Goal: Task Accomplishment & Management: Use online tool/utility

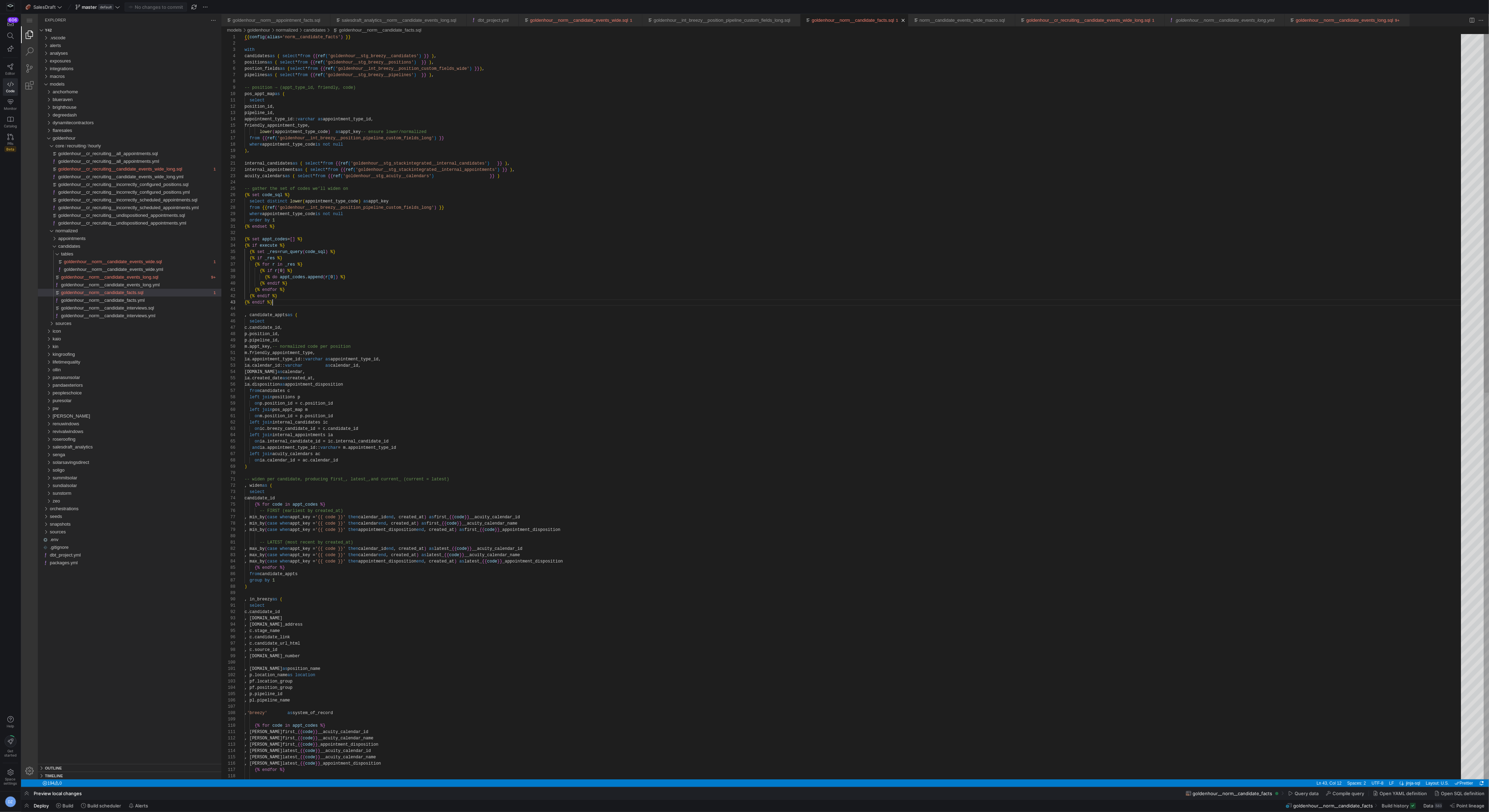
scroll to position [13, 27]
click at [561, 300] on div "position_id, pipeline_id, appointment_type_id:: varchar as appointment_type_id,…" at bounding box center [855, 807] width 1221 height 1547
click at [634, 414] on div "position_id, pipeline_id, appointment_type_id:: varchar as appointment_type_id,…" at bounding box center [855, 807] width 1221 height 1547
click at [641, 420] on div "position_id, pipeline_id, appointment_type_id:: varchar as appointment_type_id,…" at bounding box center [855, 807] width 1221 height 1547
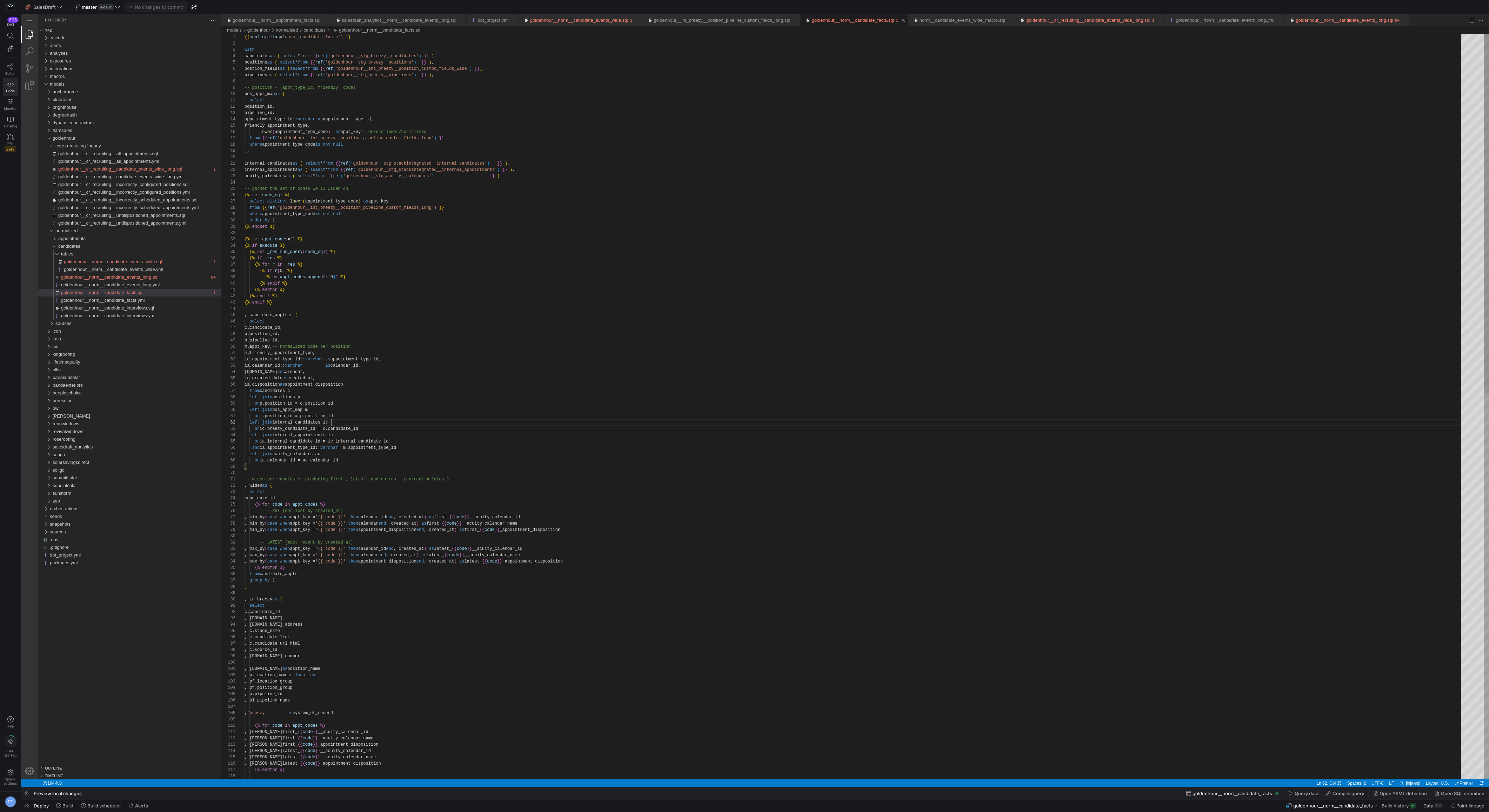
scroll to position [6, 86]
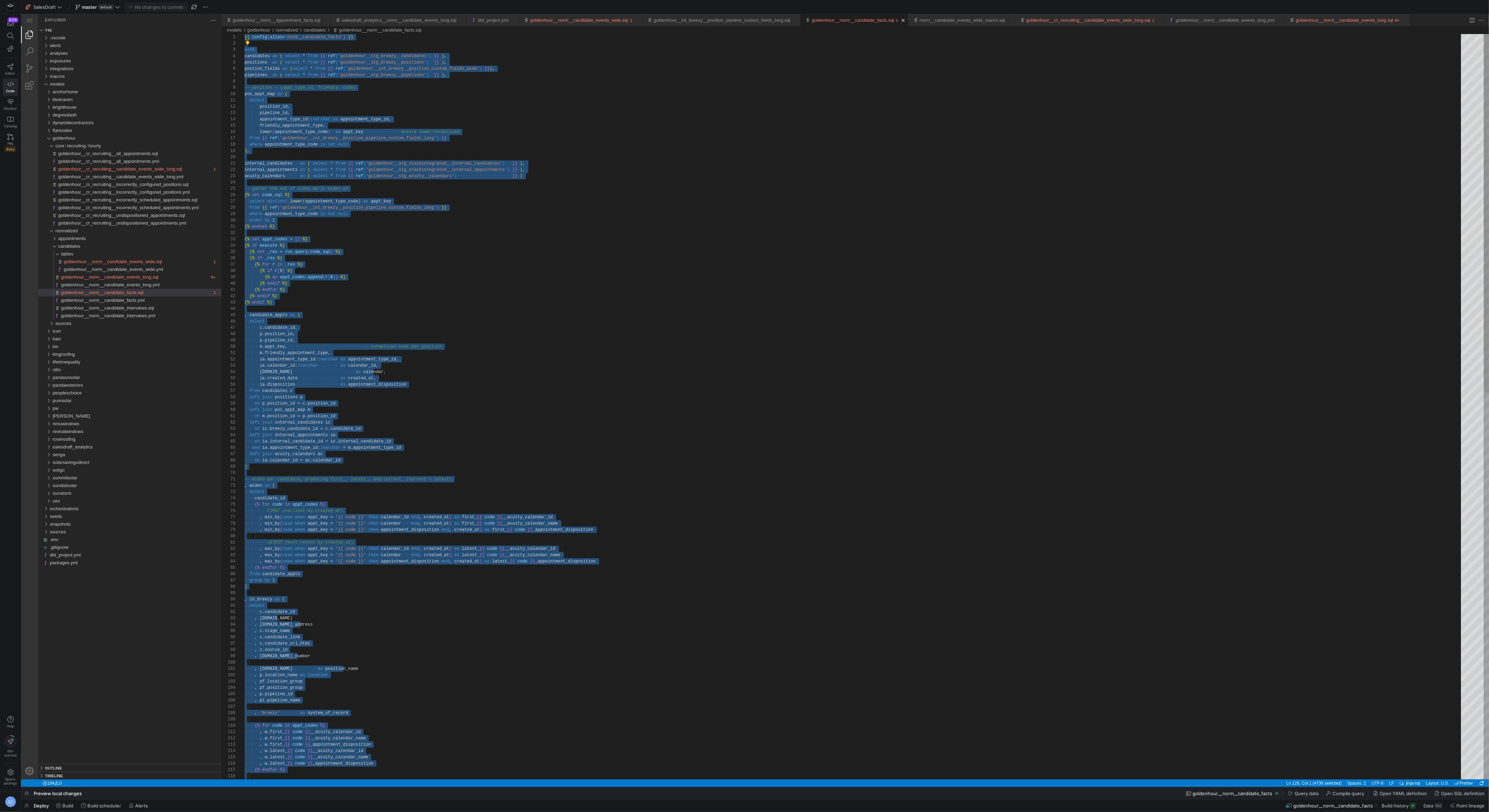
paste textarea "goldenhour__norm__candidate_facts.sql"
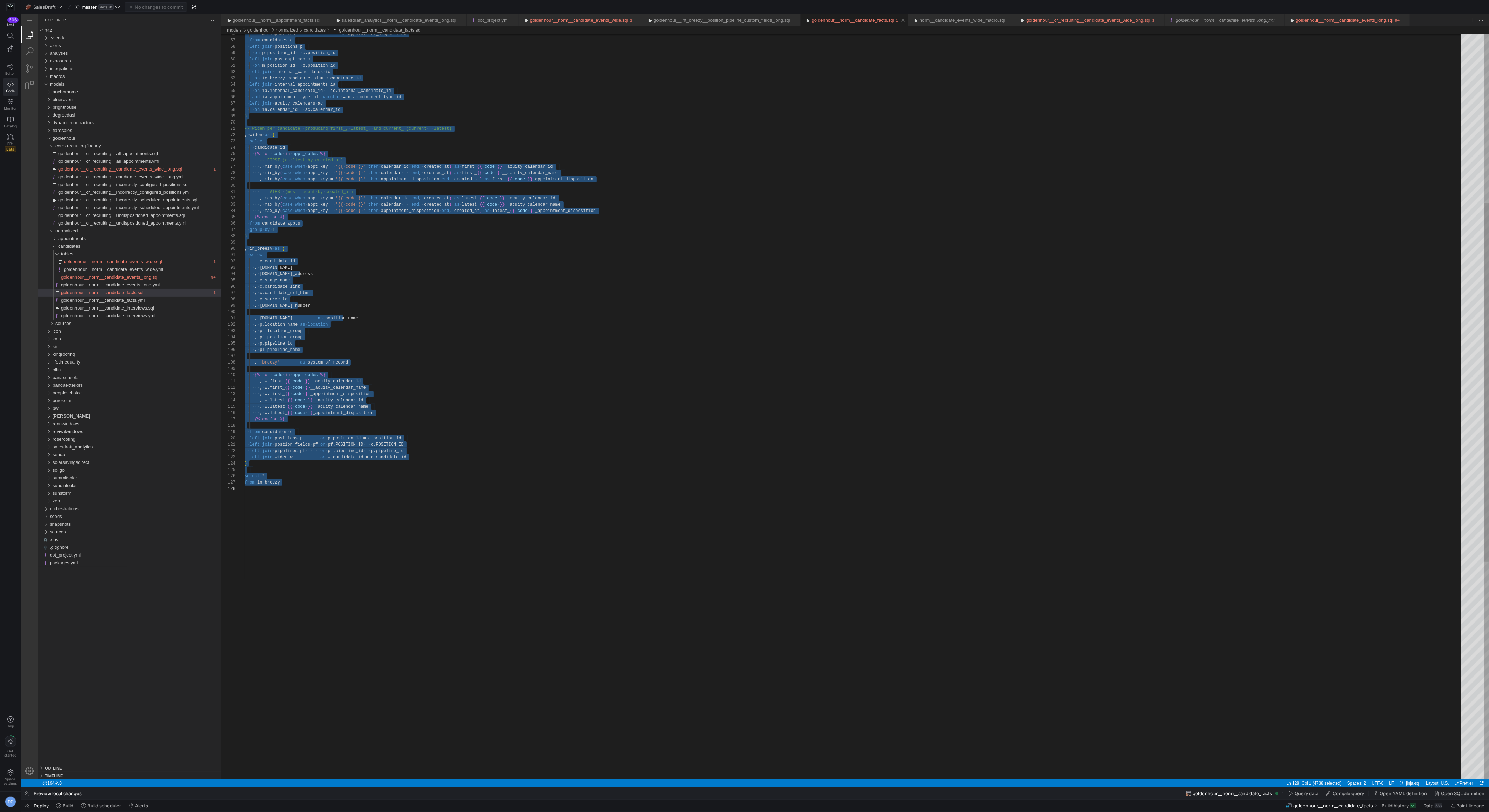
scroll to position [25, 0]
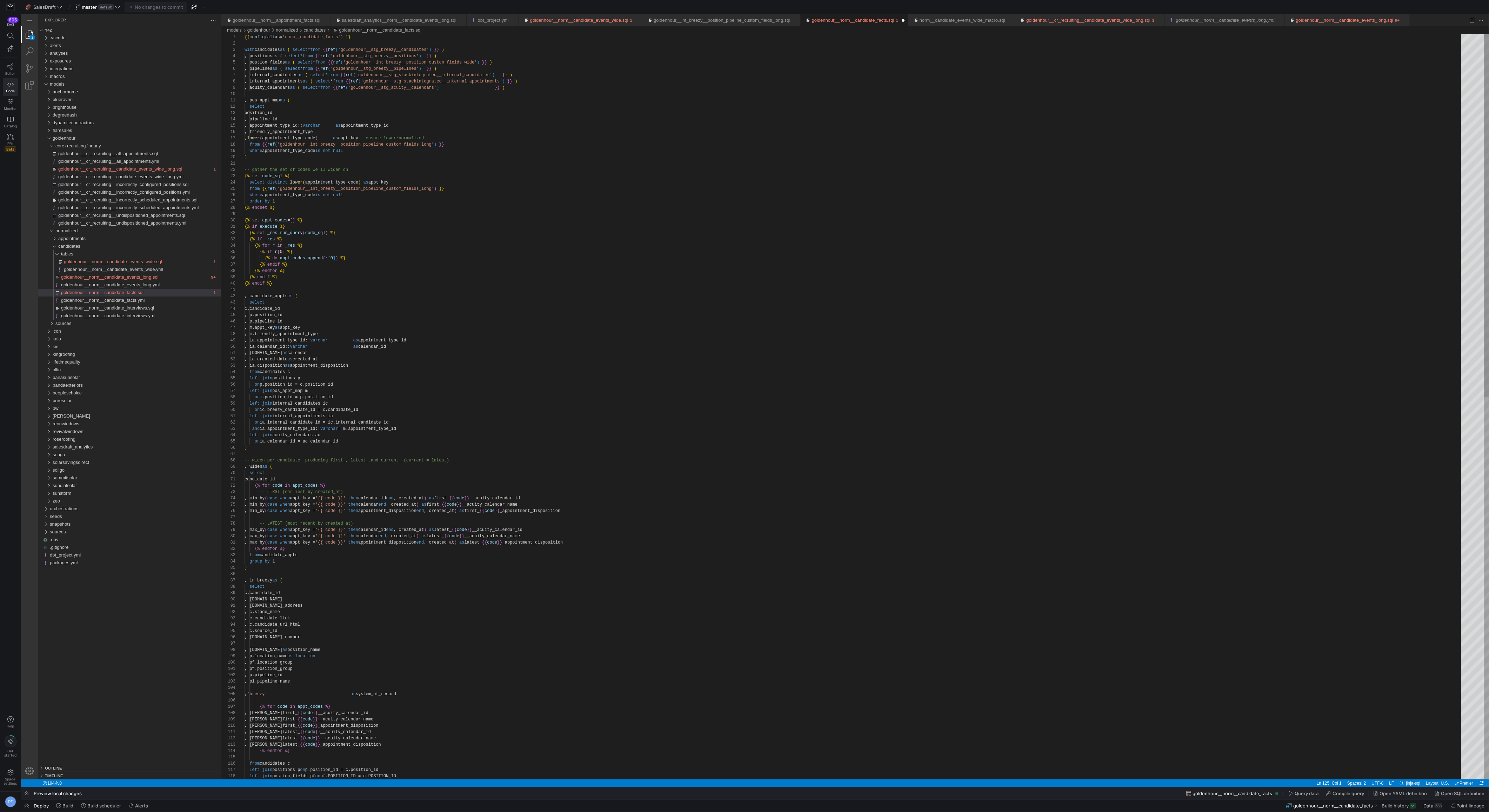
click at [633, 371] on div "on p.position_id = c.position_id left join pos_appt_map m on m.position_id = p.…" at bounding box center [855, 798] width 1221 height 1528
type textarea "{% if execute %} {% set _res = run_query(code_sql) %} {% if _res %} {% for r in…"
click at [545, 279] on div "on p.position_id = c.position_id left join pos_appt_map m on m.position_id = p.…" at bounding box center [855, 798] width 1221 height 1528
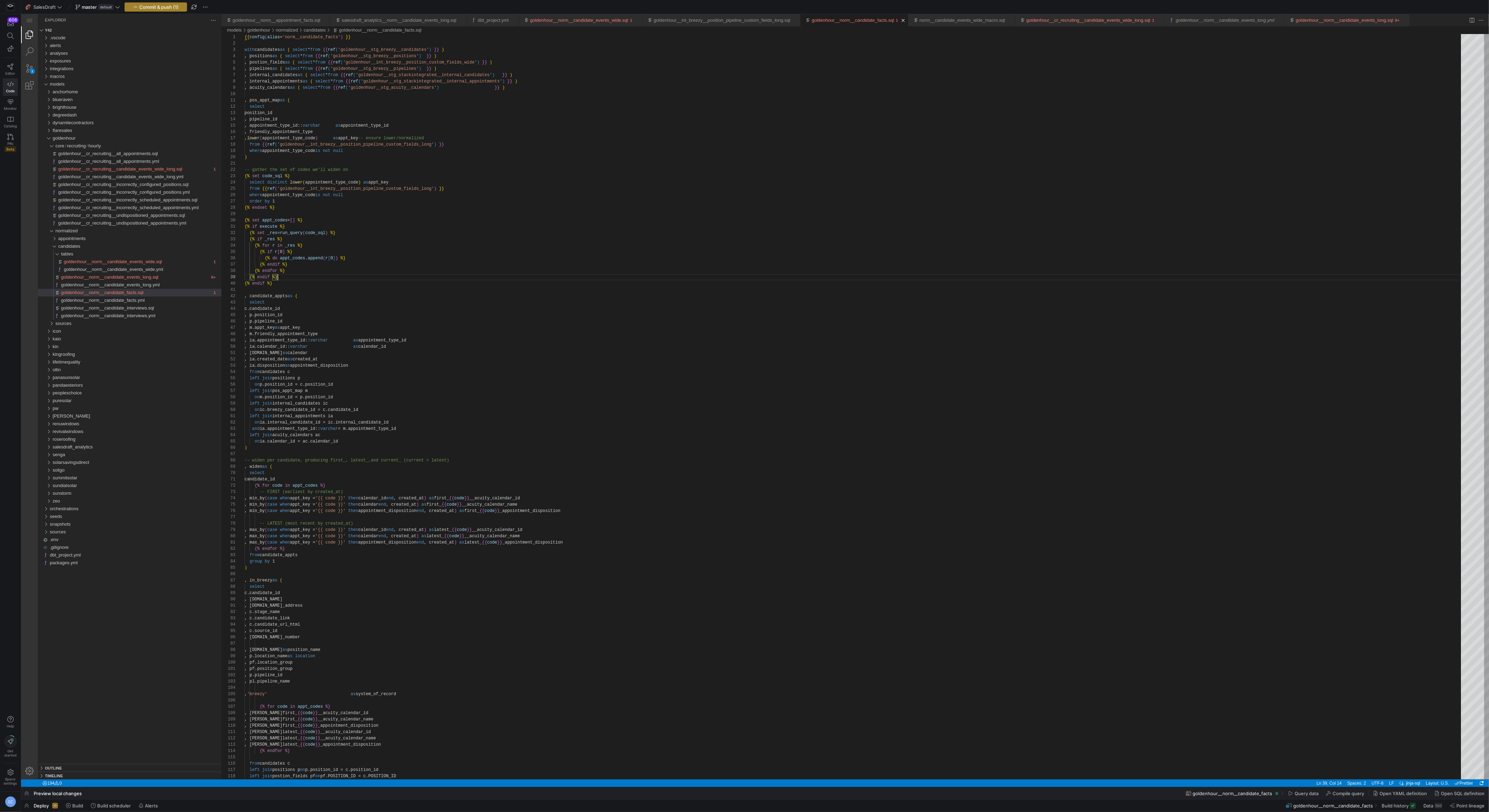
click at [173, 6] on span "Commit & push (1)" at bounding box center [159, 7] width 39 height 6
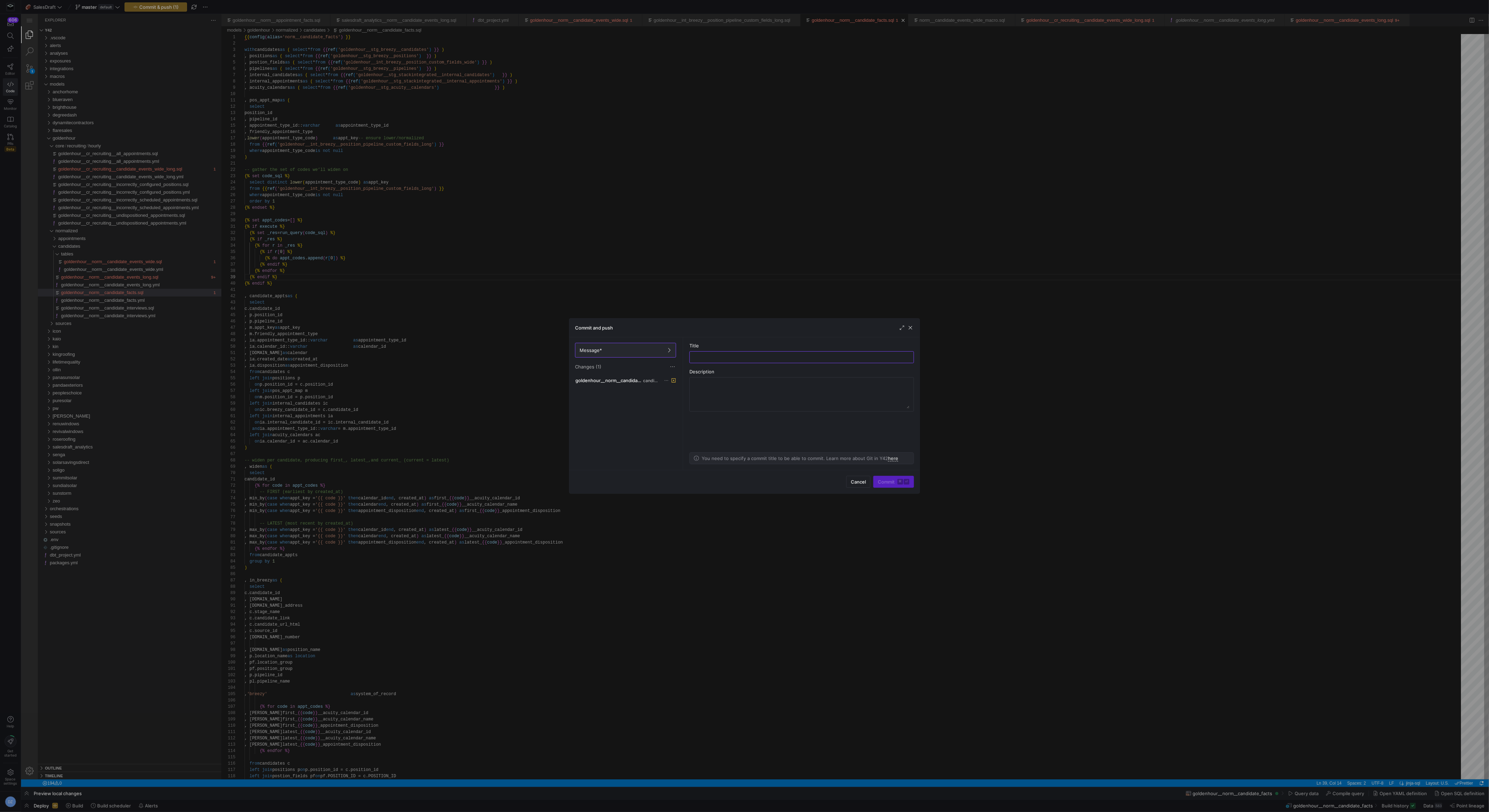
click at [630, 384] on div "goldenhour__norm__candidate_facts.sql candidates" at bounding box center [625, 421] width 104 height 91
click at [631, 378] on span "goldenhour__norm__candidate_facts.sql" at bounding box center [608, 380] width 66 height 6
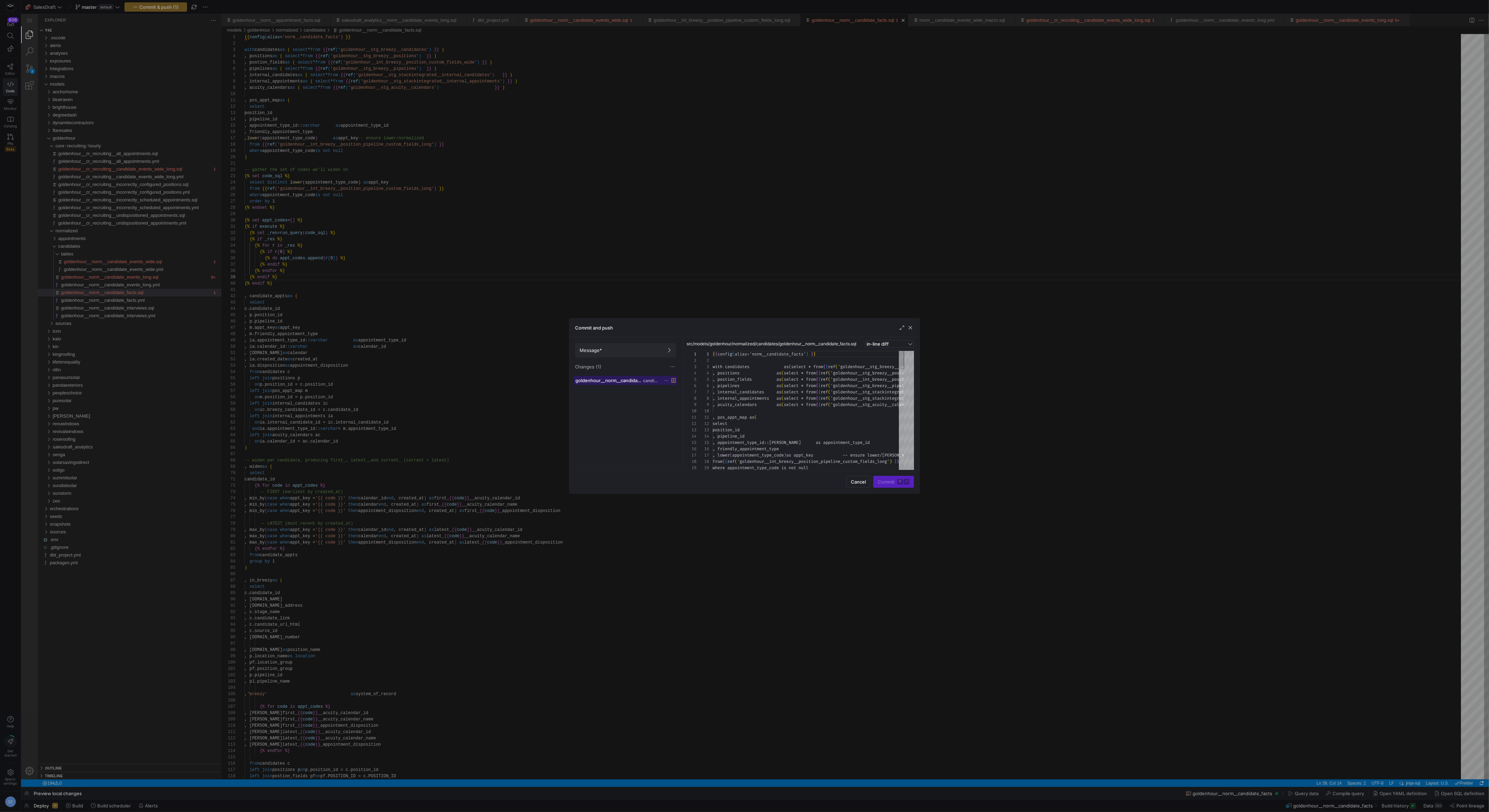
scroll to position [38, 0]
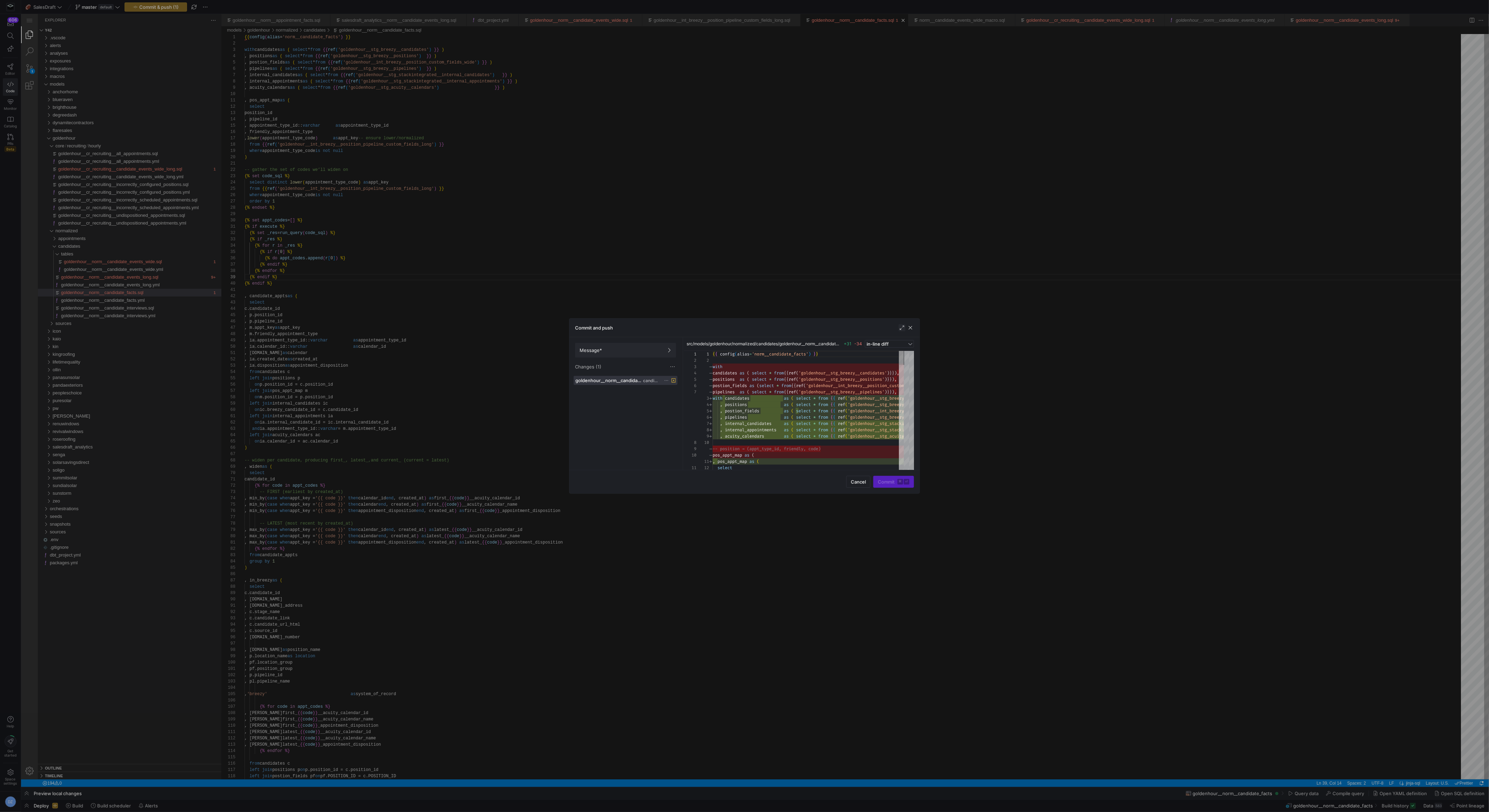
click at [904, 328] on span "button" at bounding box center [902, 328] width 7 height 7
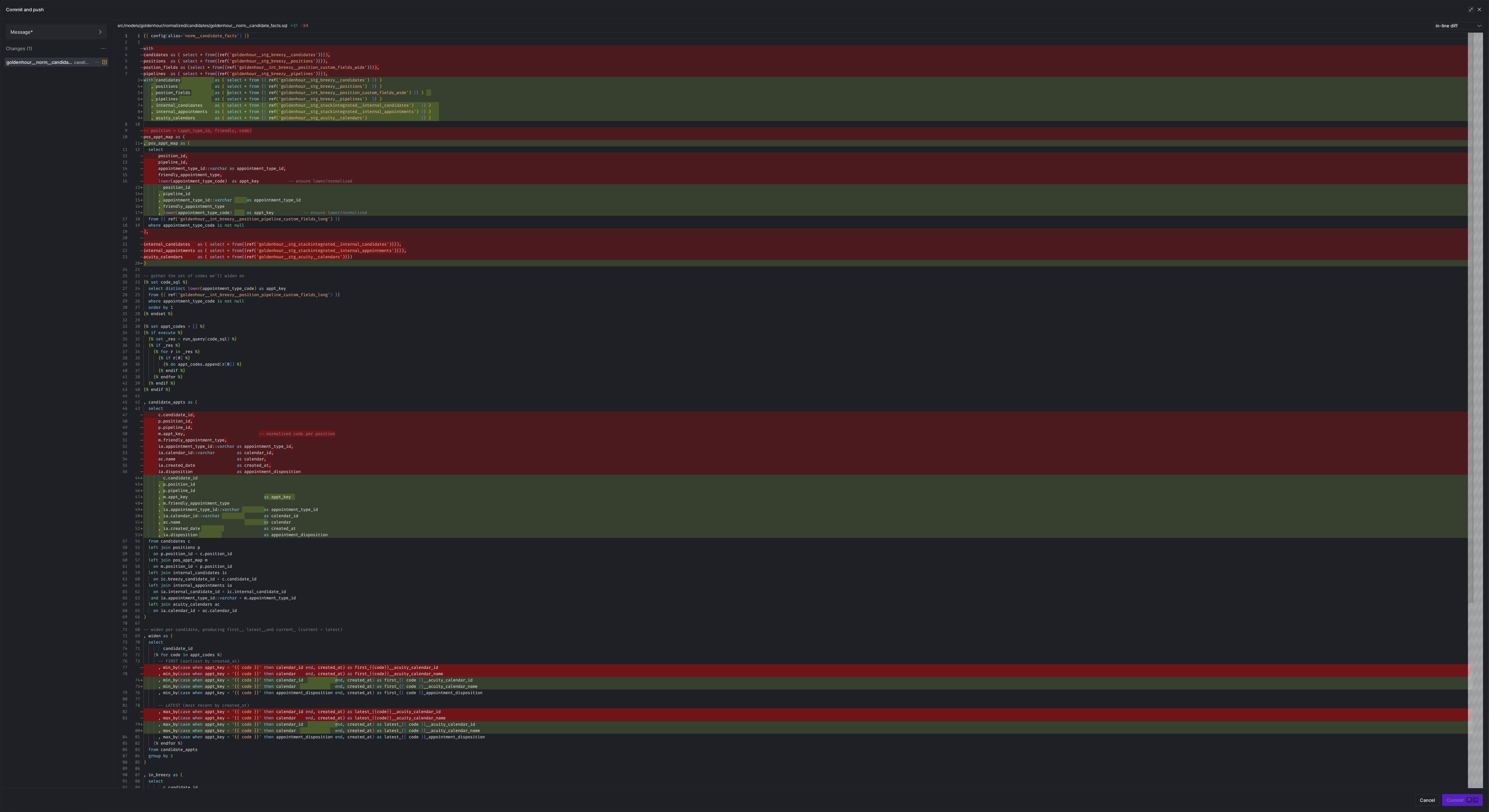
click at [1473, 7] on span "button" at bounding box center [1471, 9] width 7 height 7
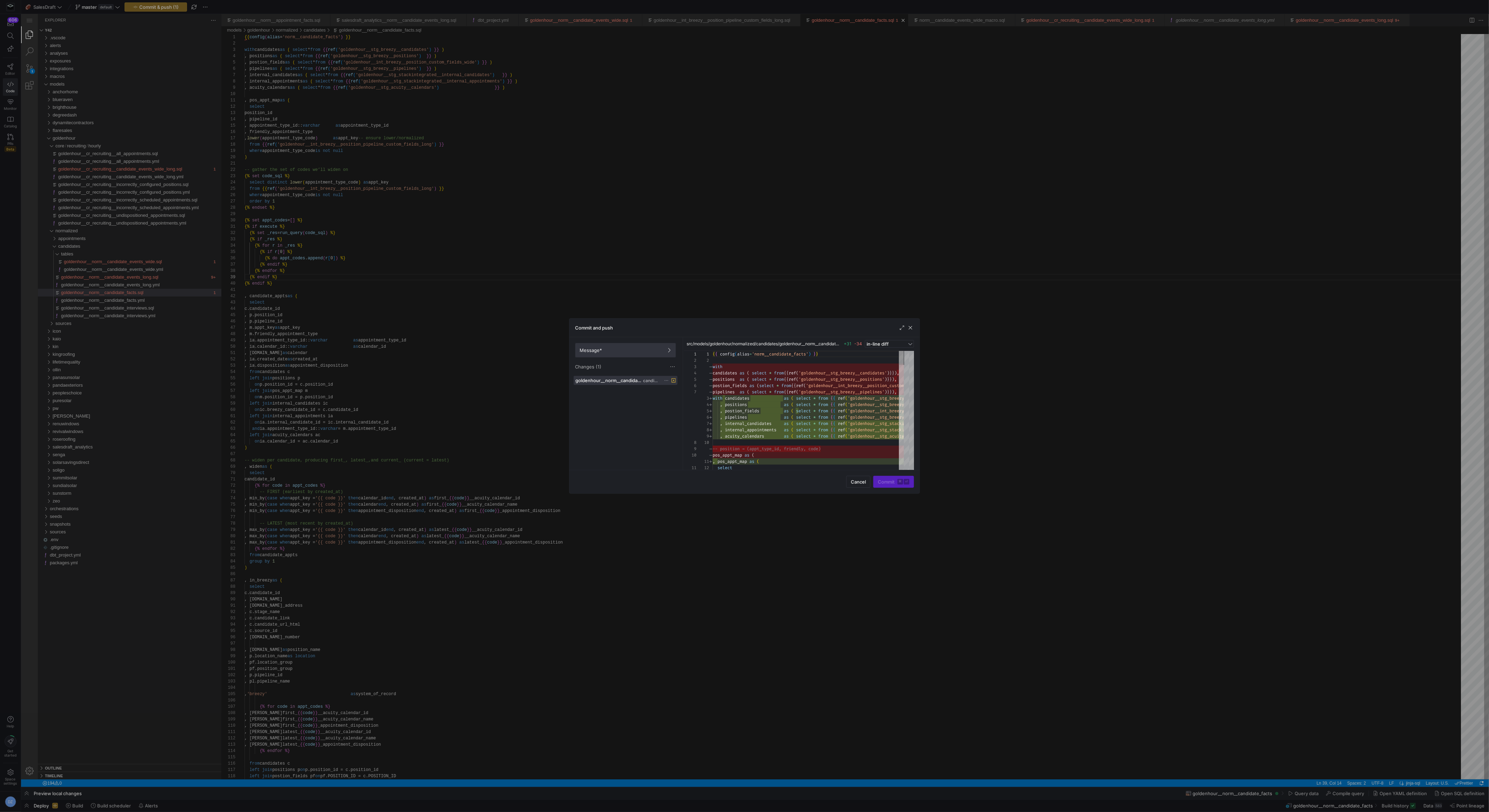
click at [662, 348] on span "Message*" at bounding box center [625, 350] width 92 height 6
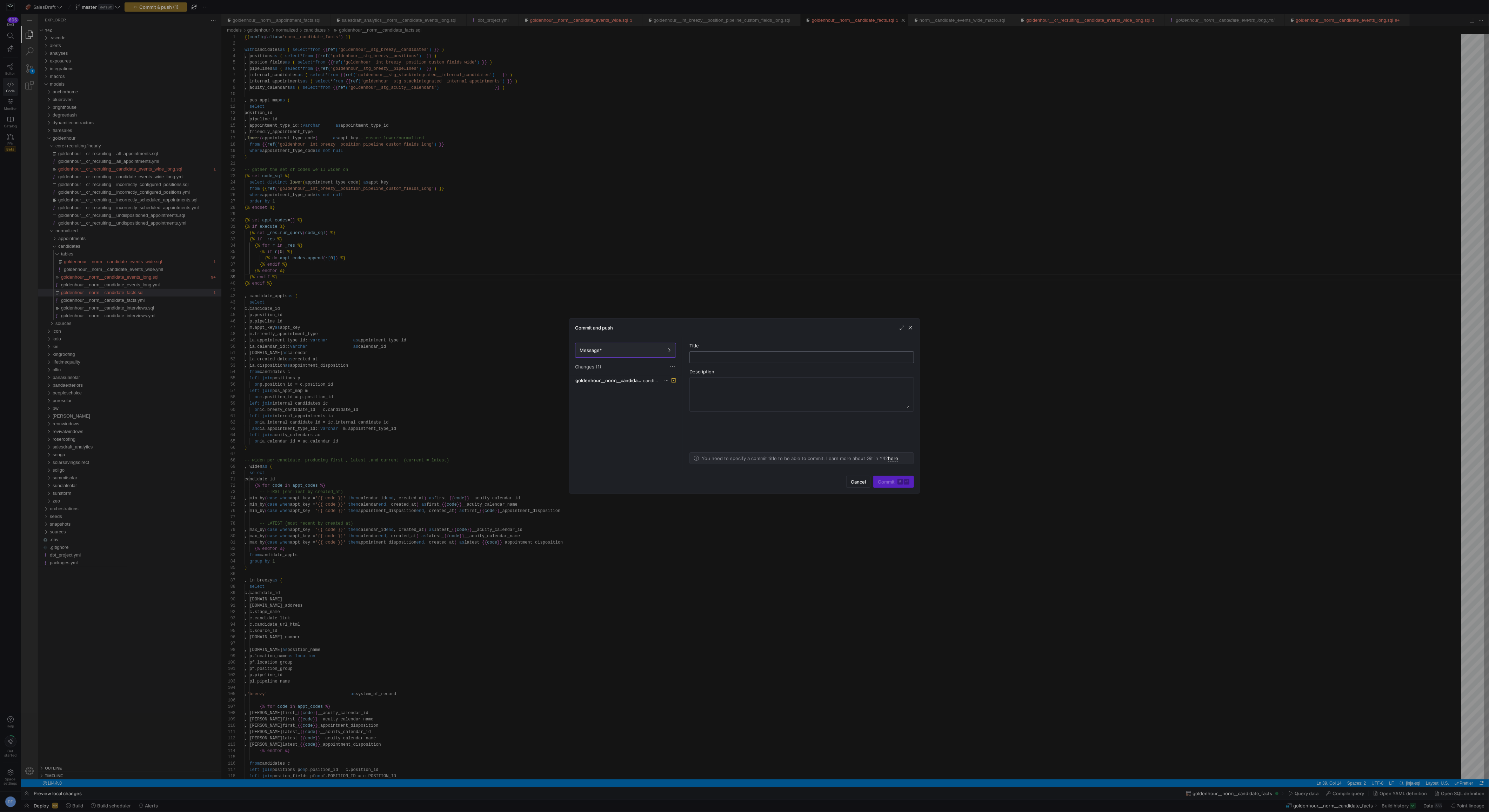
click at [751, 355] on input "text" at bounding box center [802, 357] width 213 height 6
click at [920, 325] on div "Commit and push" at bounding box center [744, 328] width 350 height 18
click at [806, 353] on div at bounding box center [802, 357] width 213 height 11
click at [801, 358] on input "text" at bounding box center [802, 357] width 213 height 6
type input "checkpoint"
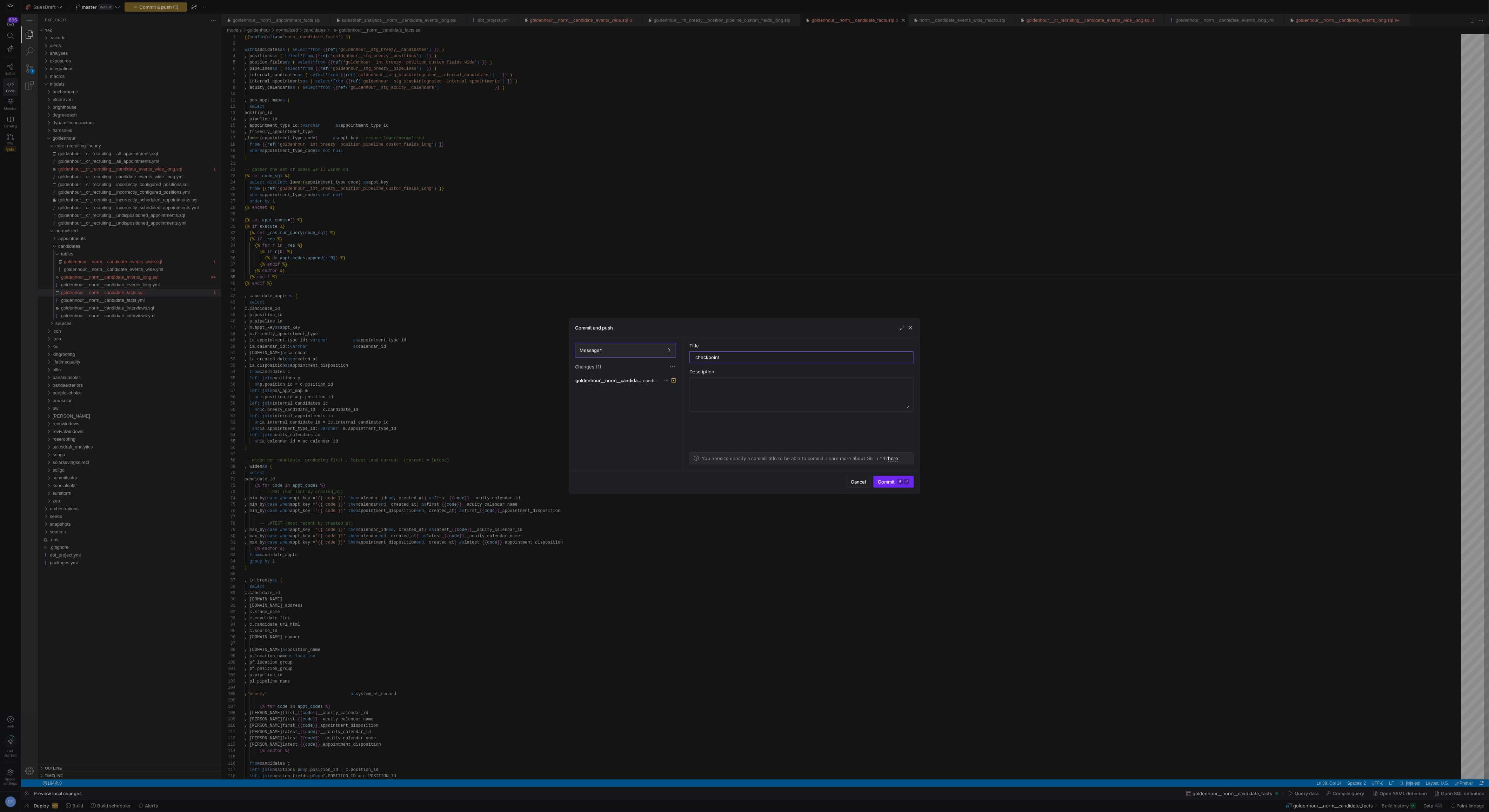
click at [885, 481] on span "Commit ⌘ ⏎" at bounding box center [894, 482] width 32 height 6
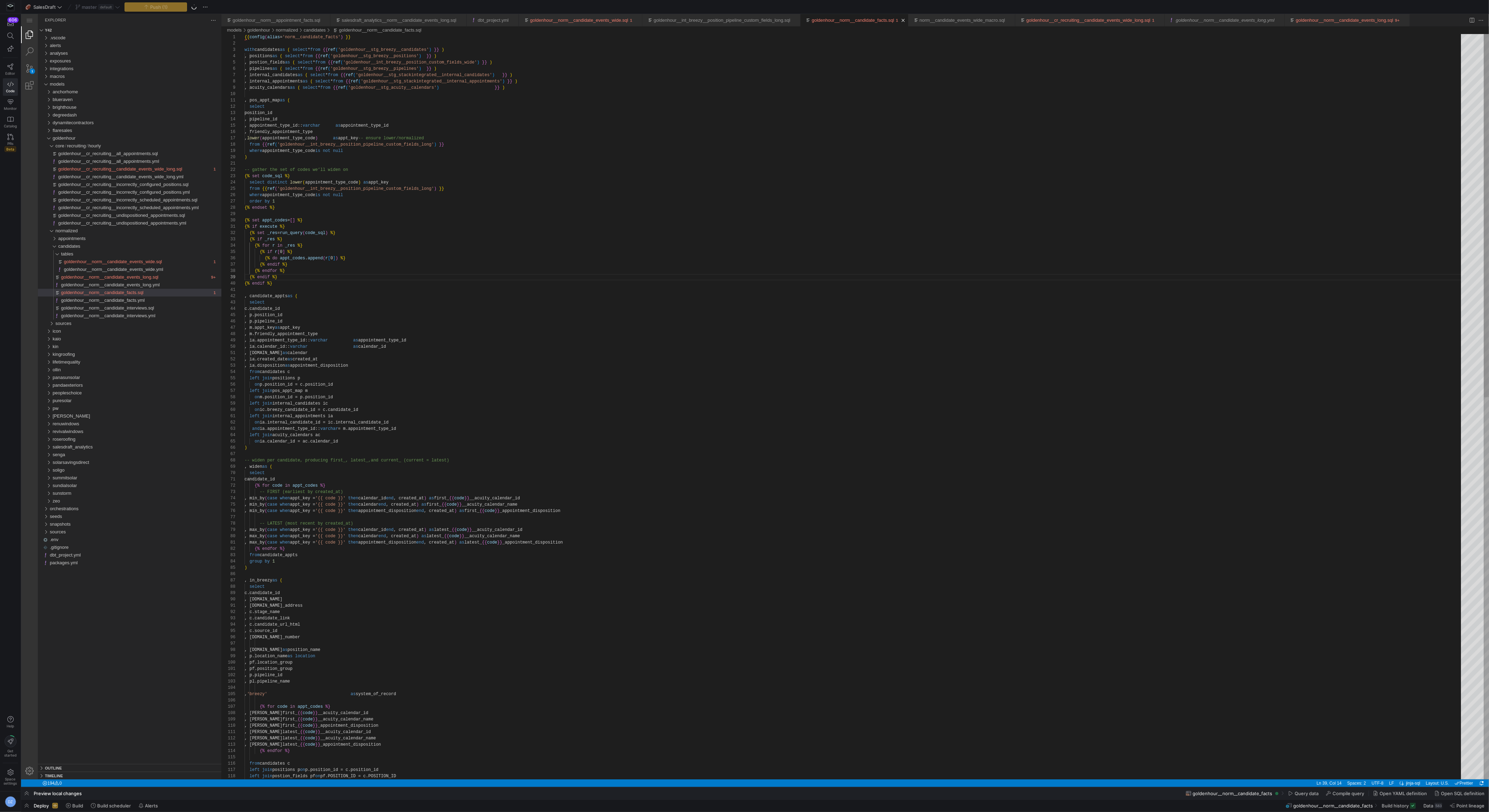
drag, startPoint x: 594, startPoint y: 281, endPoint x: 598, endPoint y: 283, distance: 4.5
click at [594, 283] on div "on p.position_id = c.position_id left join pos_appt_map m on m.position_id = p.…" at bounding box center [855, 798] width 1221 height 1528
click at [598, 286] on div "on p.position_id = c.position_id left join pos_appt_map m on m.position_id = p.…" at bounding box center [855, 798] width 1221 height 1528
click at [376, 146] on div at bounding box center [744, 406] width 1489 height 812
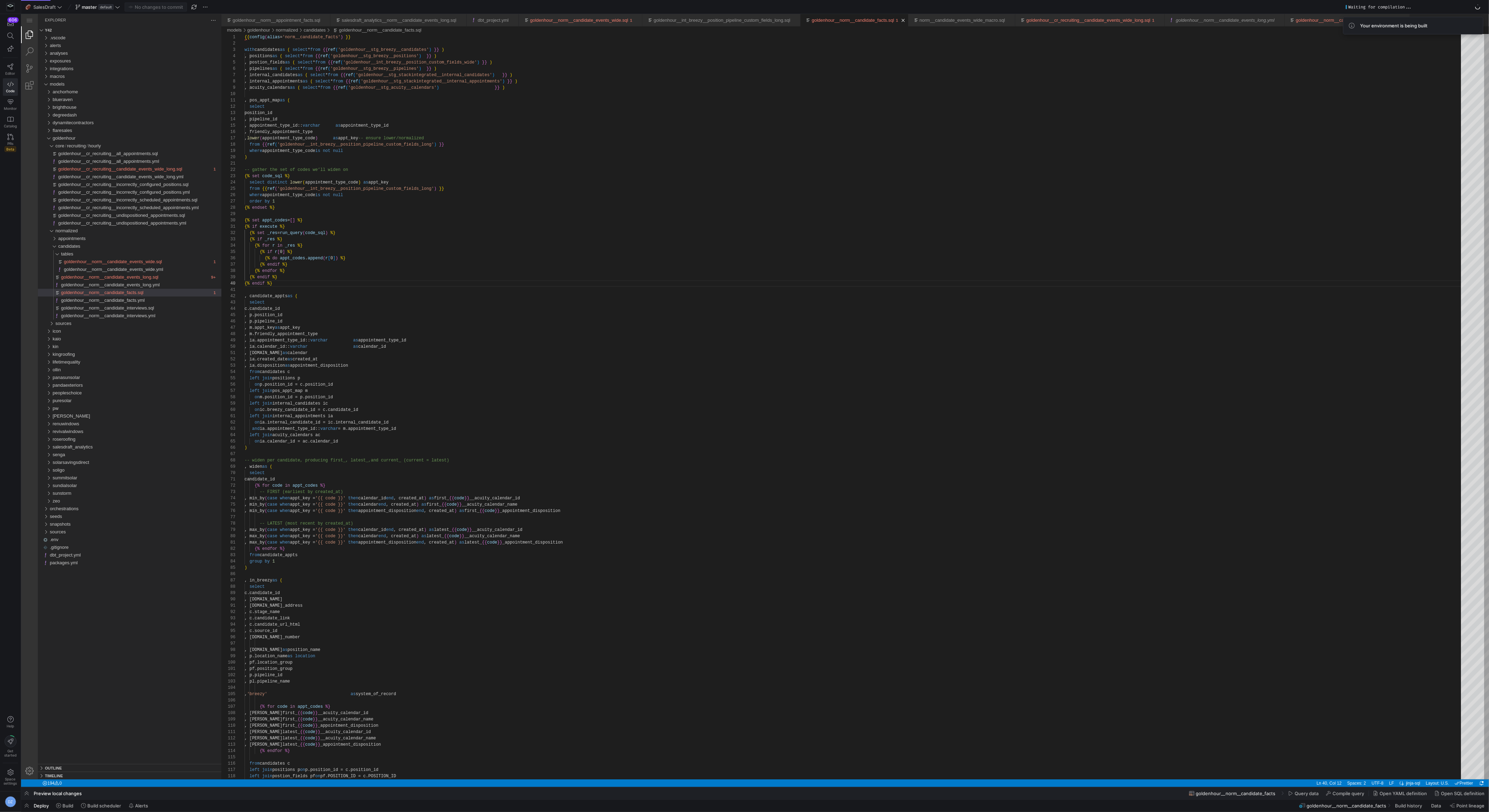
click at [376, 146] on div ") -- widen per candidate, producing first_, latest_, and current_ (current = la…" at bounding box center [855, 798] width 1221 height 1528
click at [380, 158] on div ") -- widen per candidate, producing first_, latest_, and current_ (current = la…" at bounding box center [855, 798] width 1221 height 1528
type textarea "-- gather the set of codes we’ll widen on {% set code_sql %} select distinct lo…"
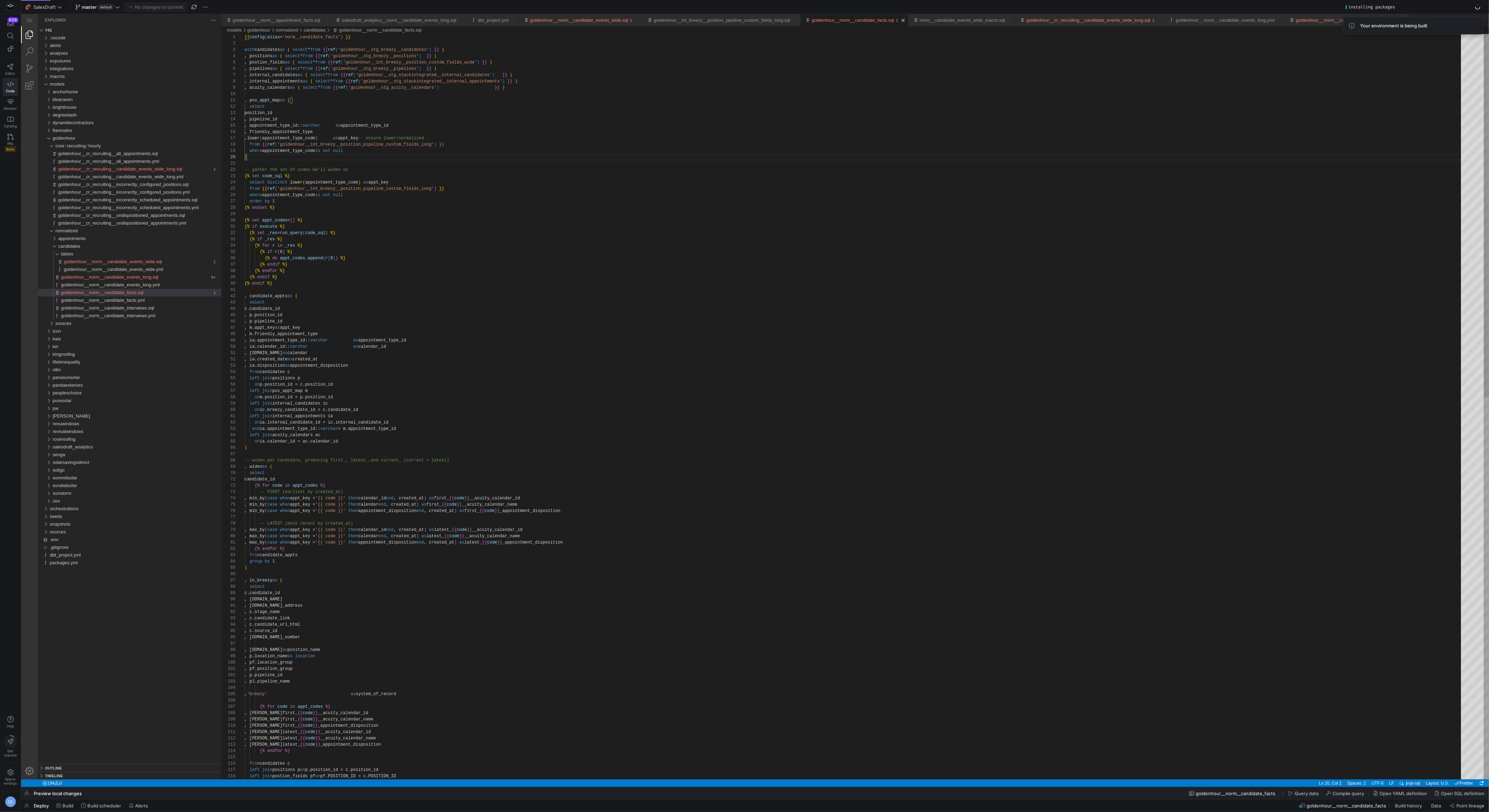
click at [383, 161] on div ") -- widen per candidate, producing first_, latest_, and current_ (current = la…" at bounding box center [855, 798] width 1221 height 1528
click at [82, 327] on div at bounding box center [744, 406] width 1489 height 812
click at [82, 325] on div "sources" at bounding box center [138, 323] width 166 height 8
click at [81, 340] on div "breezy" at bounding box center [140, 339] width 163 height 8
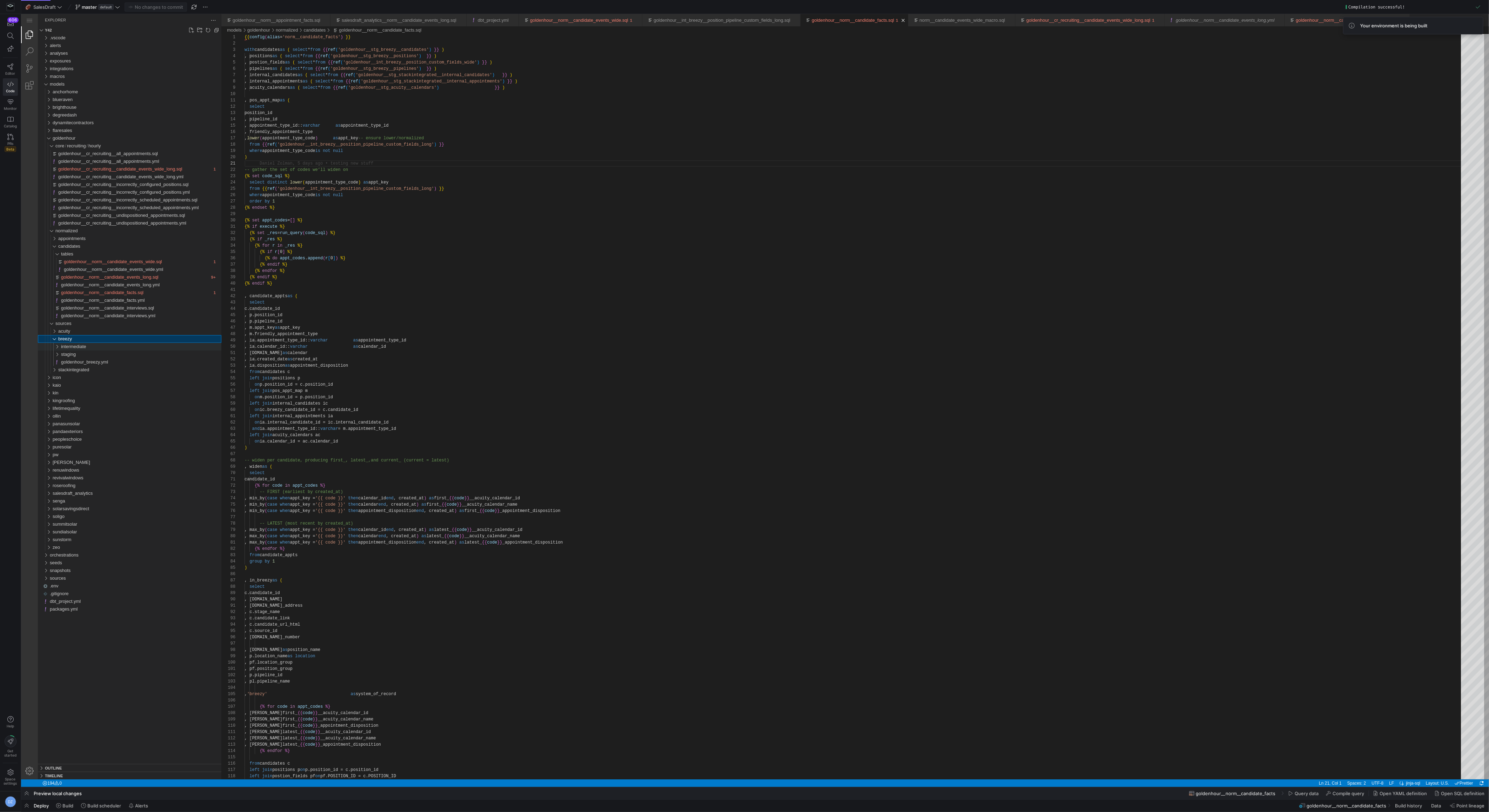
click at [88, 348] on div "intermediate" at bounding box center [141, 346] width 160 height 8
click at [168, 403] on span "goldenhour__int_breezy__position_pipeline_custom_fields_long.sql" at bounding box center [132, 400] width 137 height 5
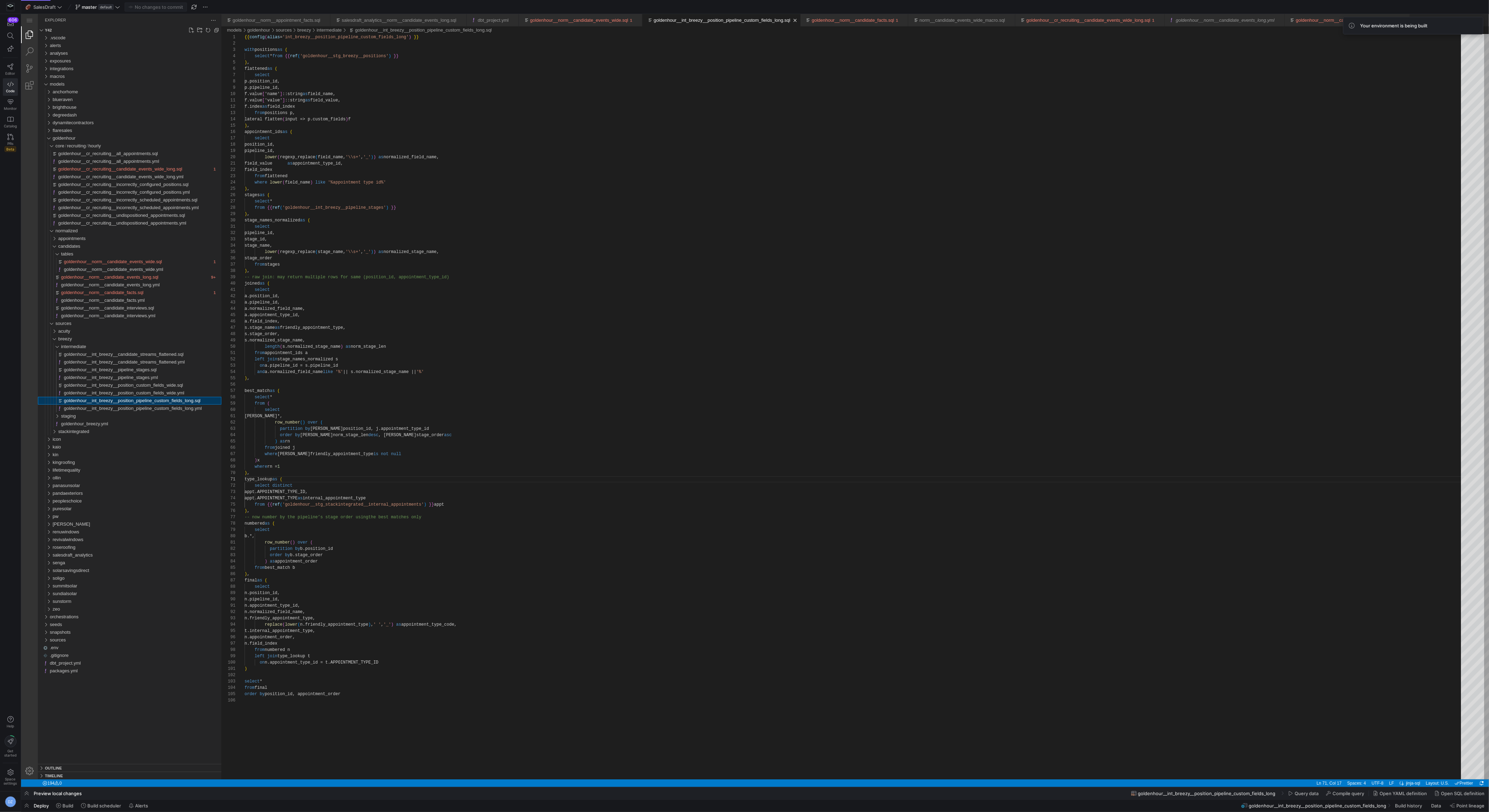
scroll to position [63, 40]
click at [168, 386] on span "goldenhour__int_breezy__position_custom_fields_wide.sql" at bounding box center [123, 385] width 119 height 5
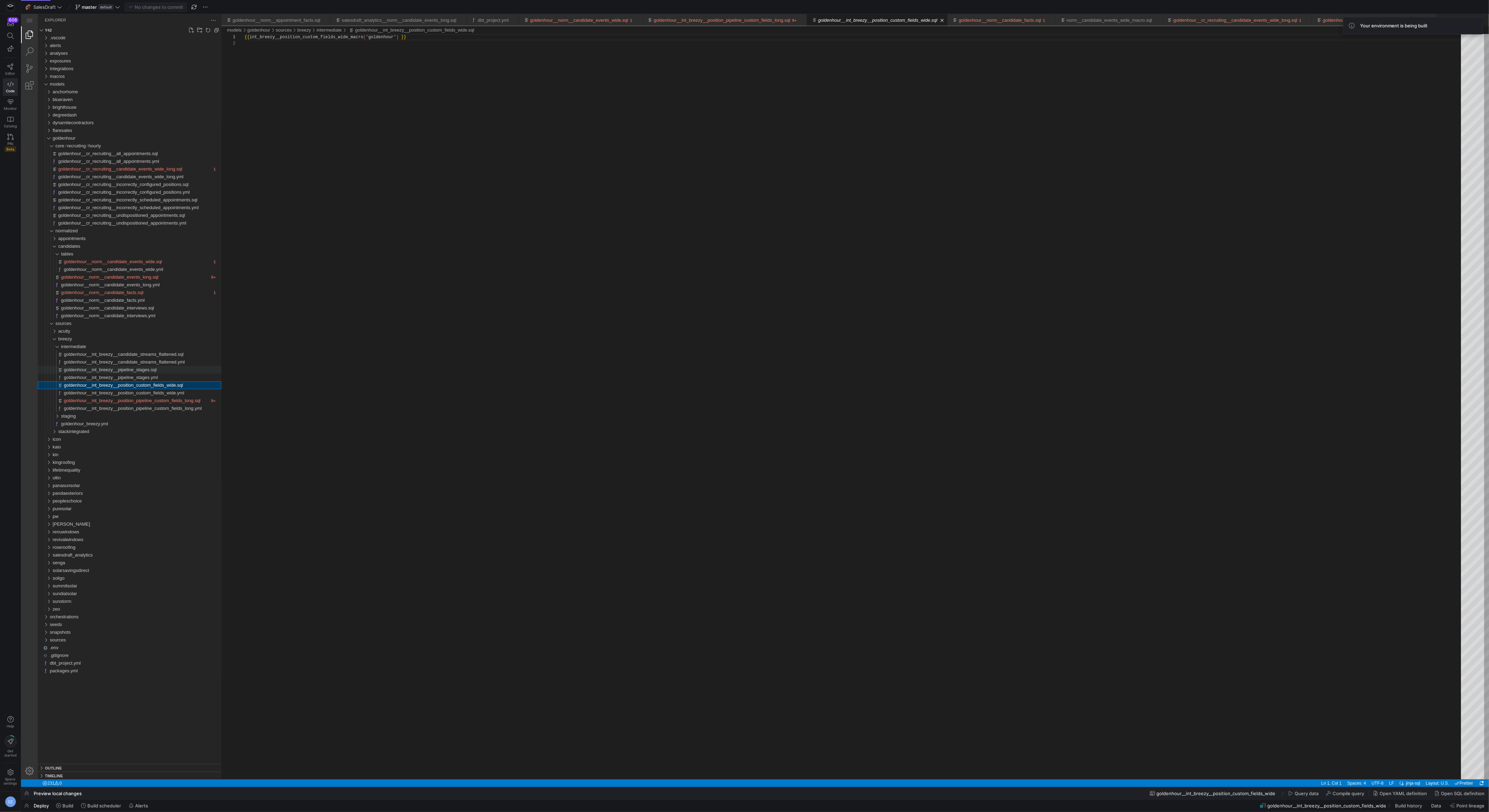
scroll to position [6, 0]
click at [117, 399] on span "goldenhour__int_breezy__position_pipeline_custom_fields_long.sql" at bounding box center [132, 400] width 137 height 5
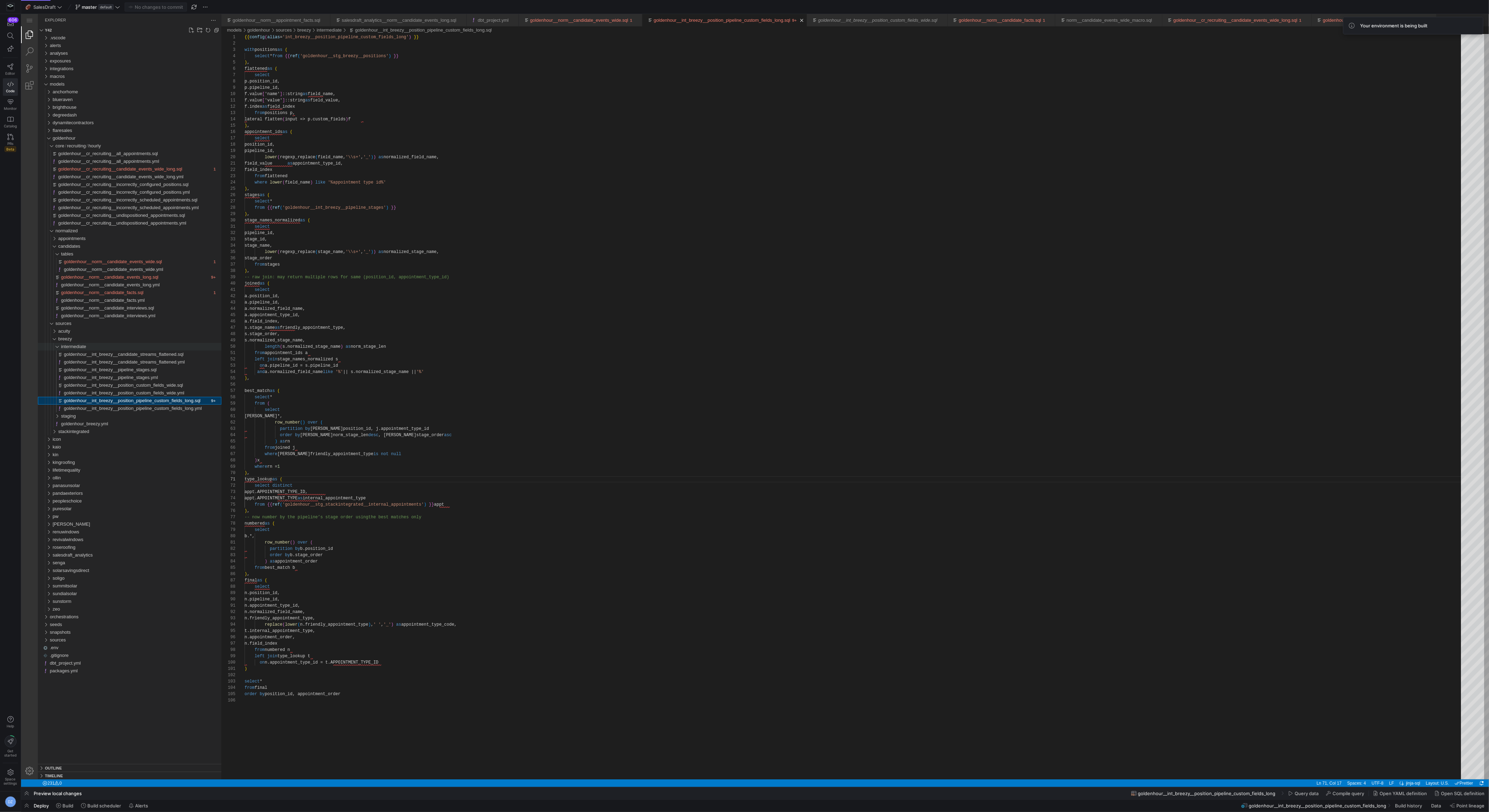
scroll to position [63, 40]
click at [76, 340] on div "breezy" at bounding box center [140, 339] width 163 height 8
click at [92, 396] on div "goldenhour__int_breezy__position_pipeline_custom_fields_long.sql" at bounding box center [136, 400] width 146 height 8
click at [313, 209] on div at bounding box center [744, 406] width 1489 height 812
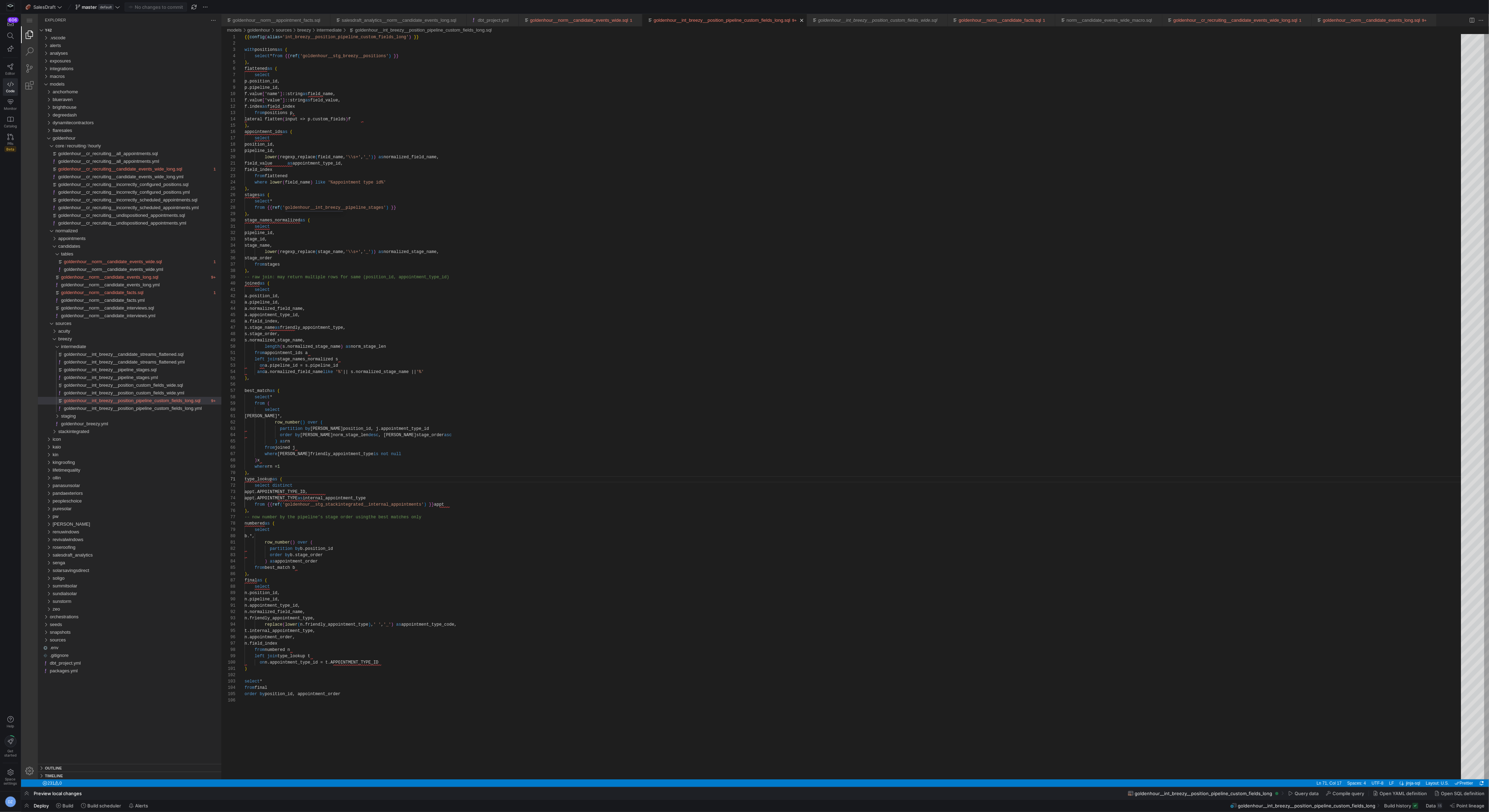
drag, startPoint x: 334, startPoint y: 223, endPoint x: 313, endPoint y: 209, distance: 25.2
click at [313, 209] on div "{{ config ( alias = 'int_breezy__position_pipeline_custom_fields_long' ) }} wit…" at bounding box center [855, 738] width 1221 height 1408
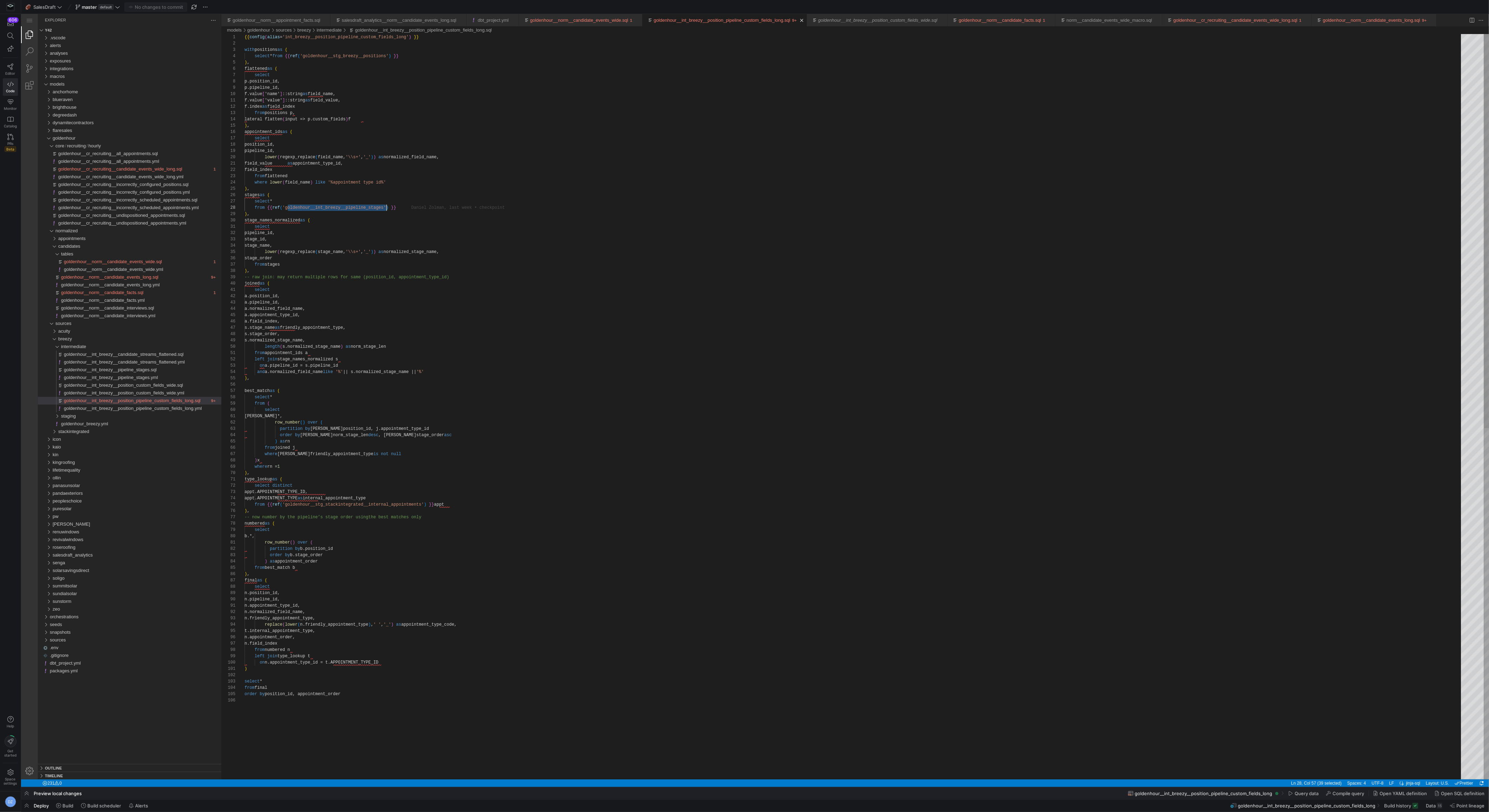
type textarea "select pipeline_id, stage_id, stage_name, lower(regexp_replace(stage_name, '\\s…"
click at [425, 231] on div "{{ config ( alias = 'int_breezy__position_pipeline_custom_fields_long' ) }} wit…" at bounding box center [855, 738] width 1221 height 1408
click at [149, 311] on div "goldenhour__norm__candidate_interviews.sql" at bounding box center [141, 307] width 160 height 8
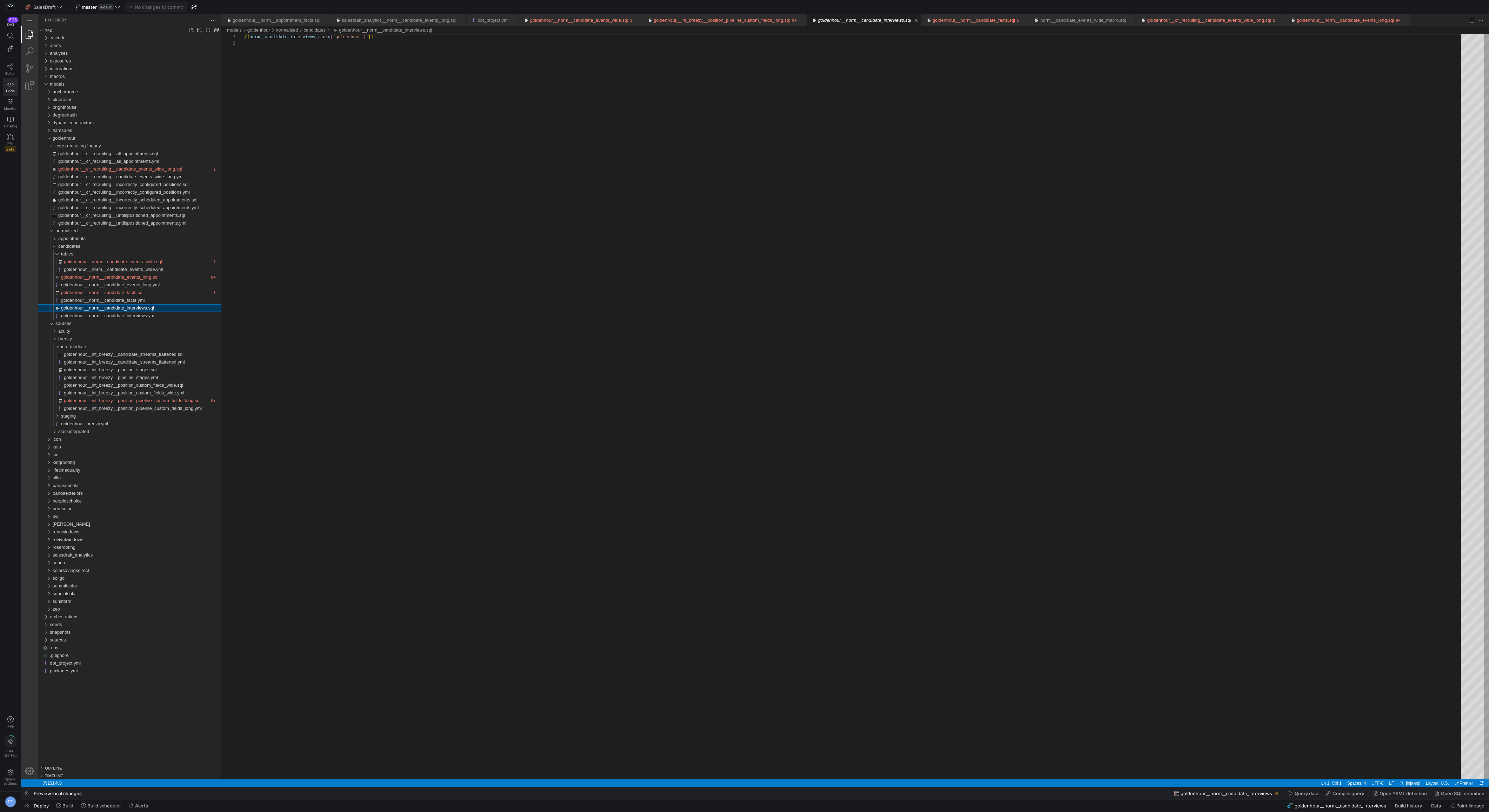
scroll to position [6, 0]
click at [109, 75] on div "macros" at bounding box center [135, 76] width 172 height 8
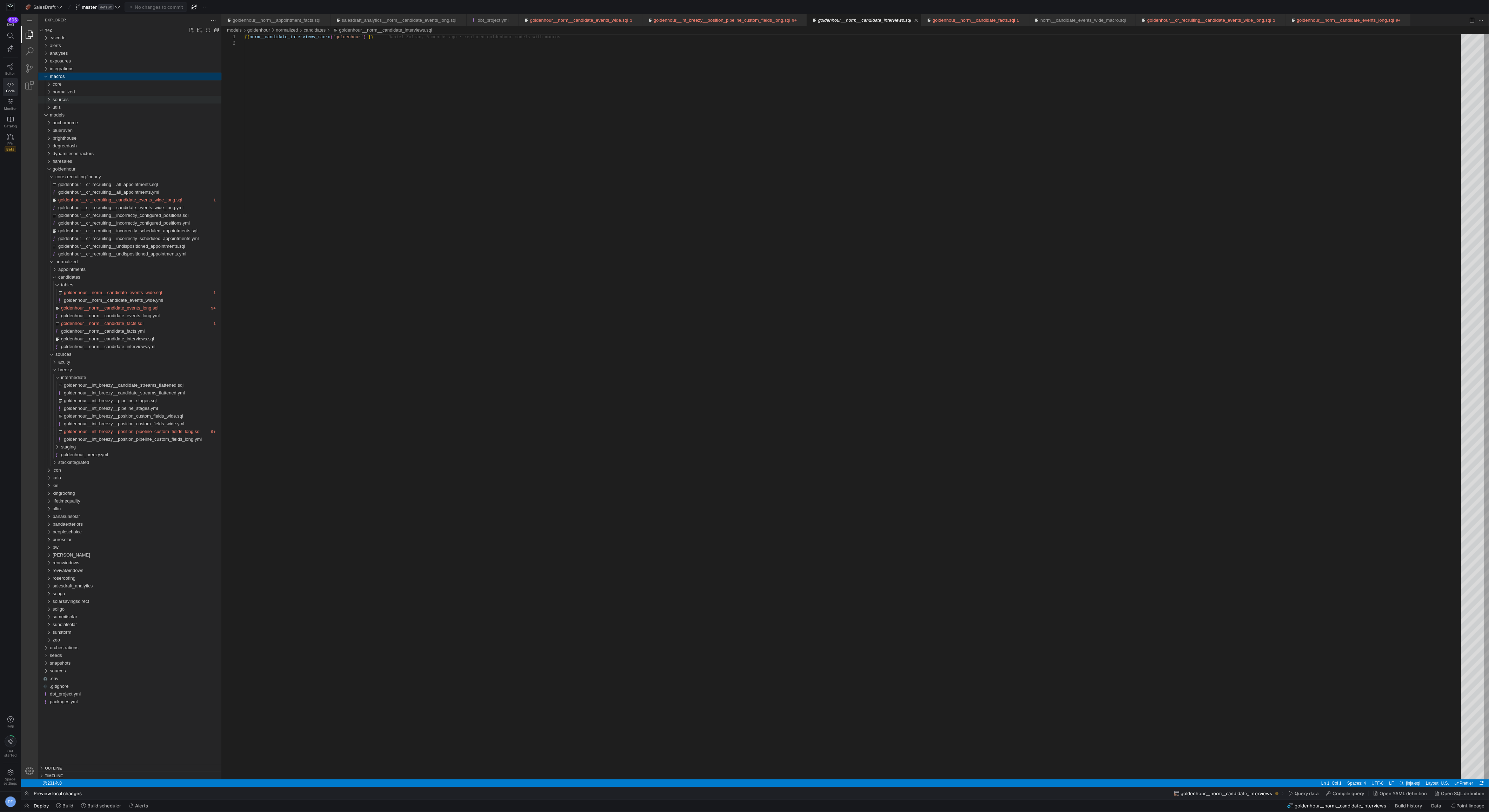
click at [101, 99] on div "sources" at bounding box center [137, 99] width 169 height 8
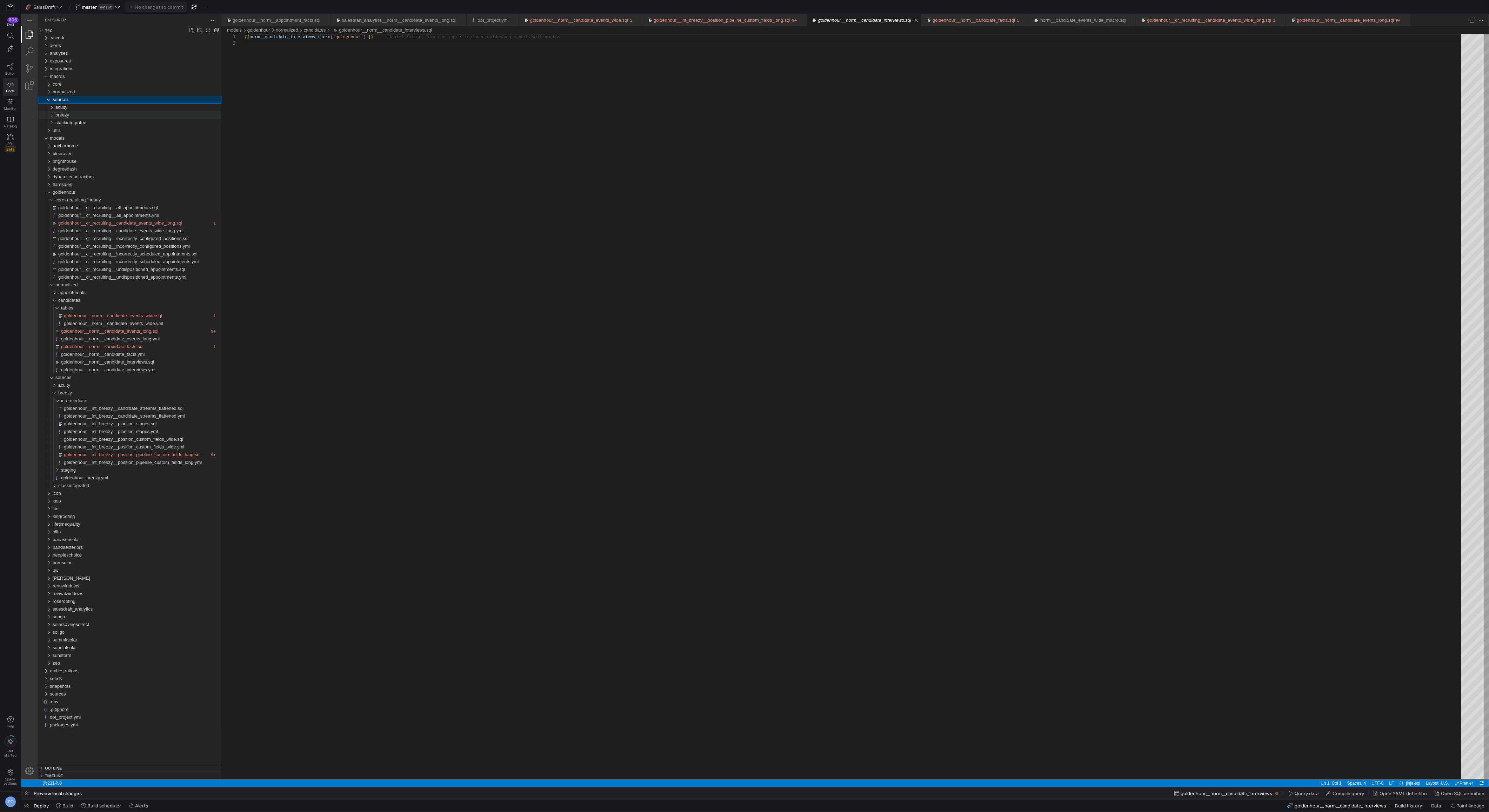
click at [105, 116] on div "breezy" at bounding box center [138, 114] width 166 height 8
click at [107, 123] on div "intermediate" at bounding box center [140, 123] width 163 height 8
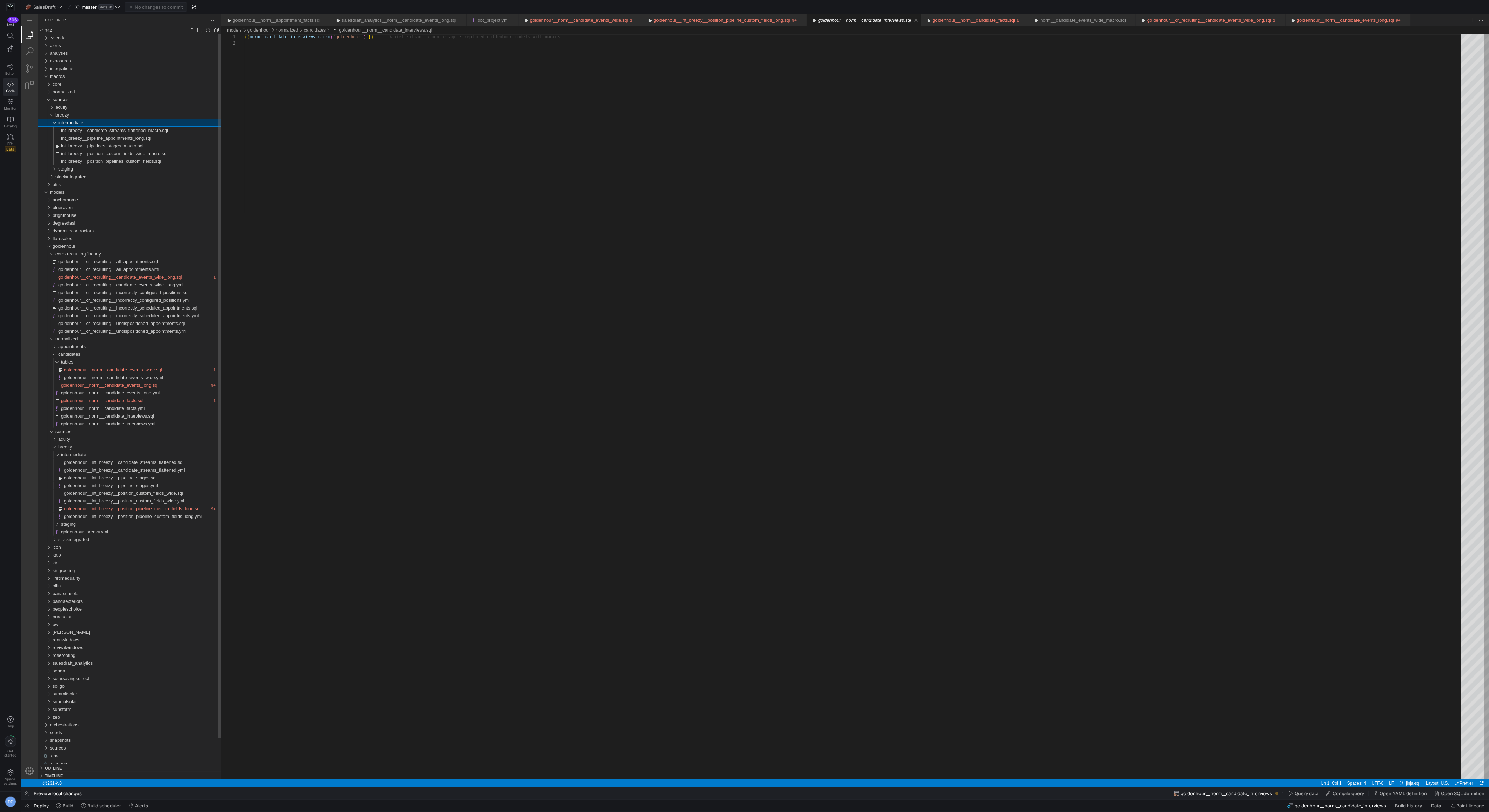
click at [93, 125] on div "intermediate" at bounding box center [140, 123] width 163 height 8
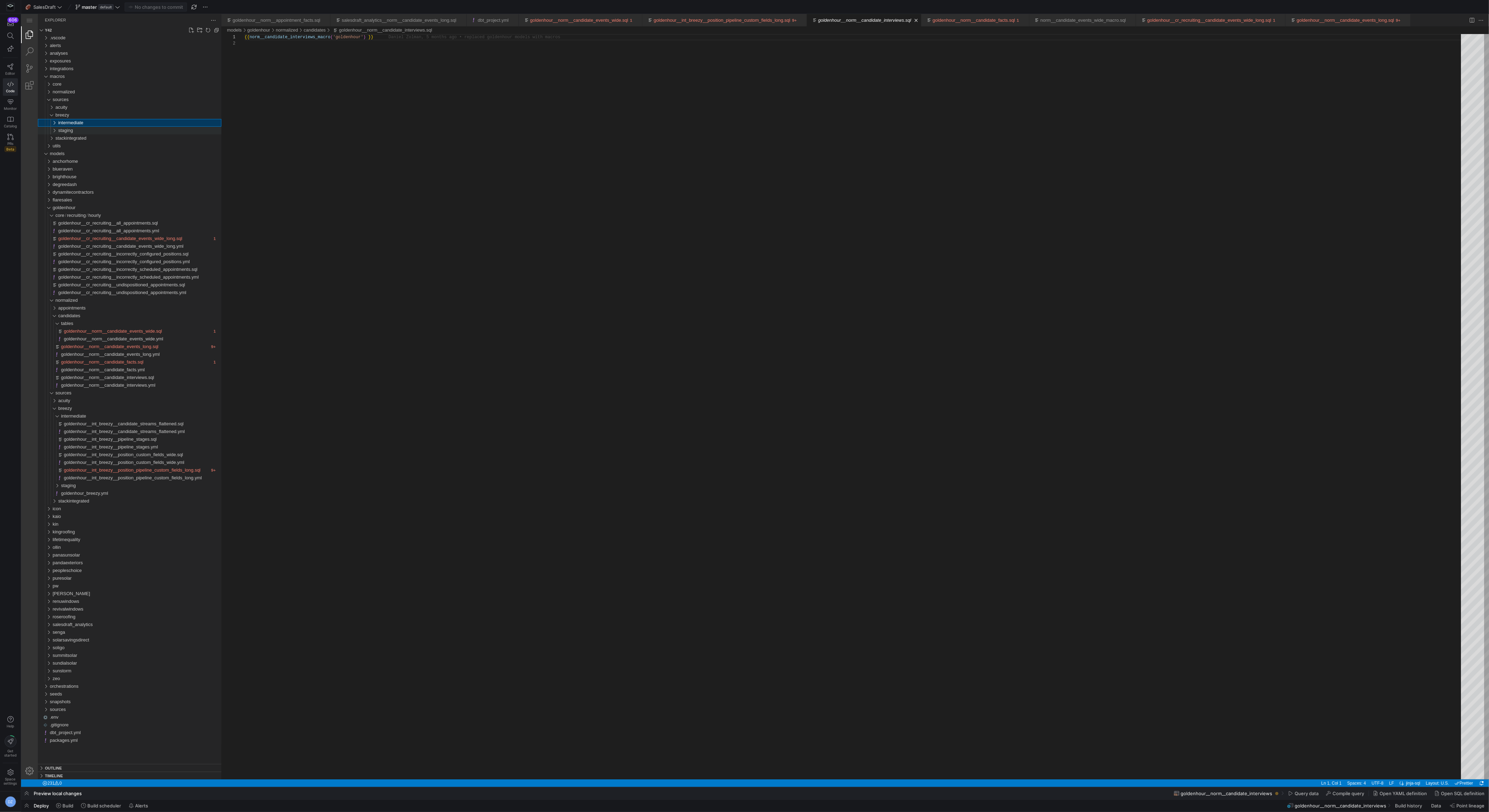
click at [92, 130] on div "staging" at bounding box center [140, 130] width 163 height 8
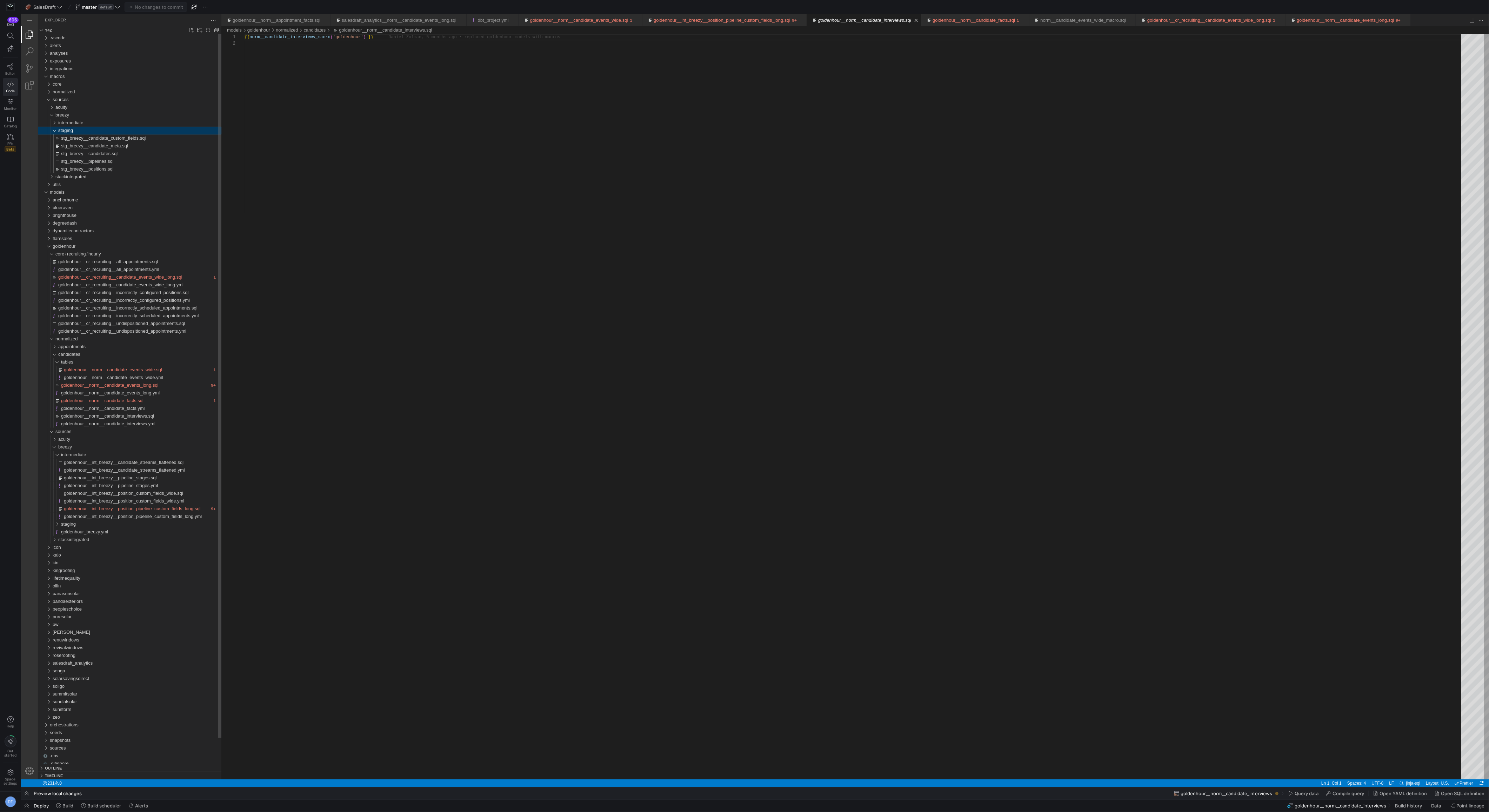
click at [92, 132] on div "staging" at bounding box center [140, 130] width 163 height 8
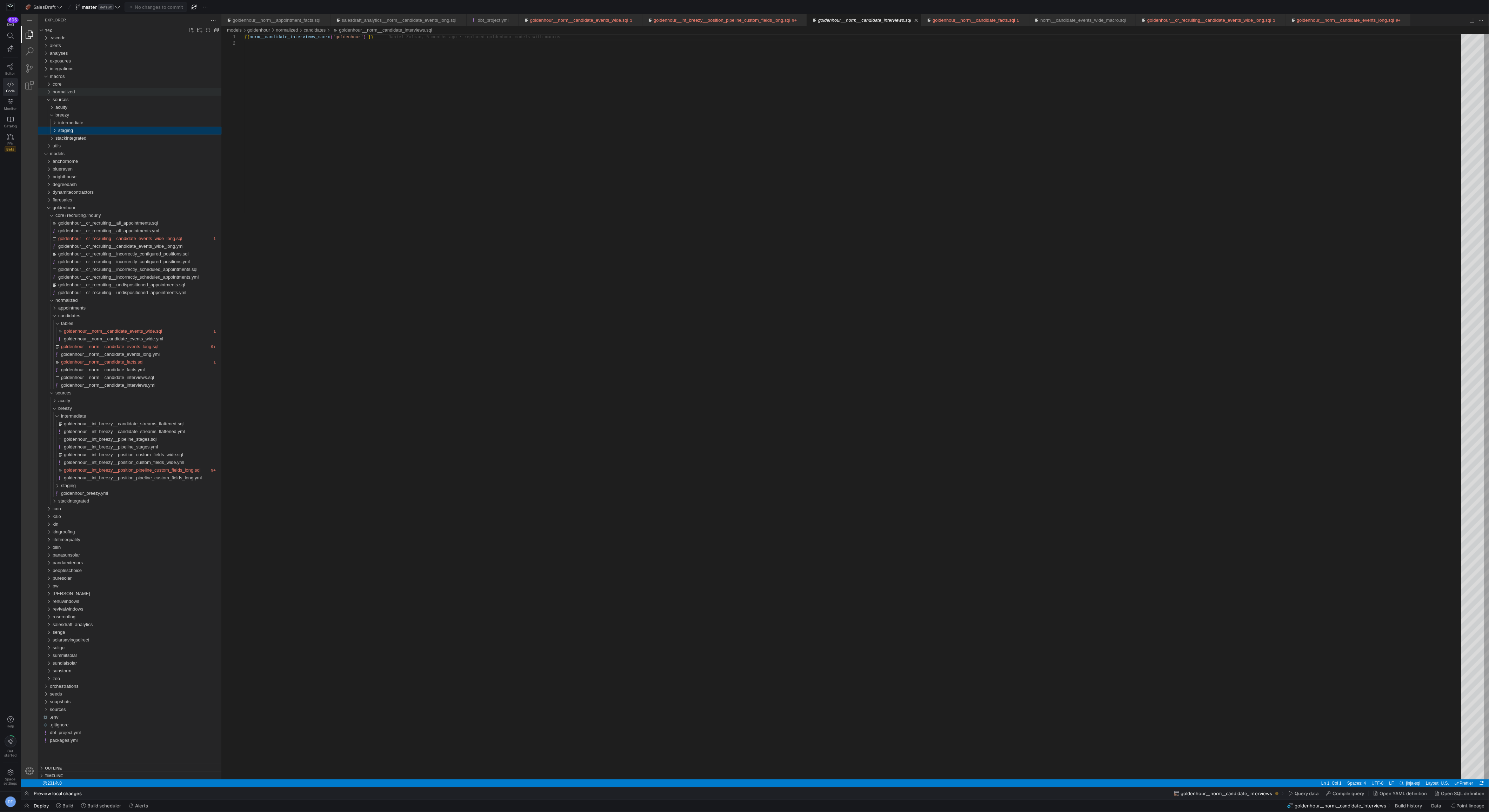
click at [95, 92] on div "normalized" at bounding box center [137, 91] width 169 height 8
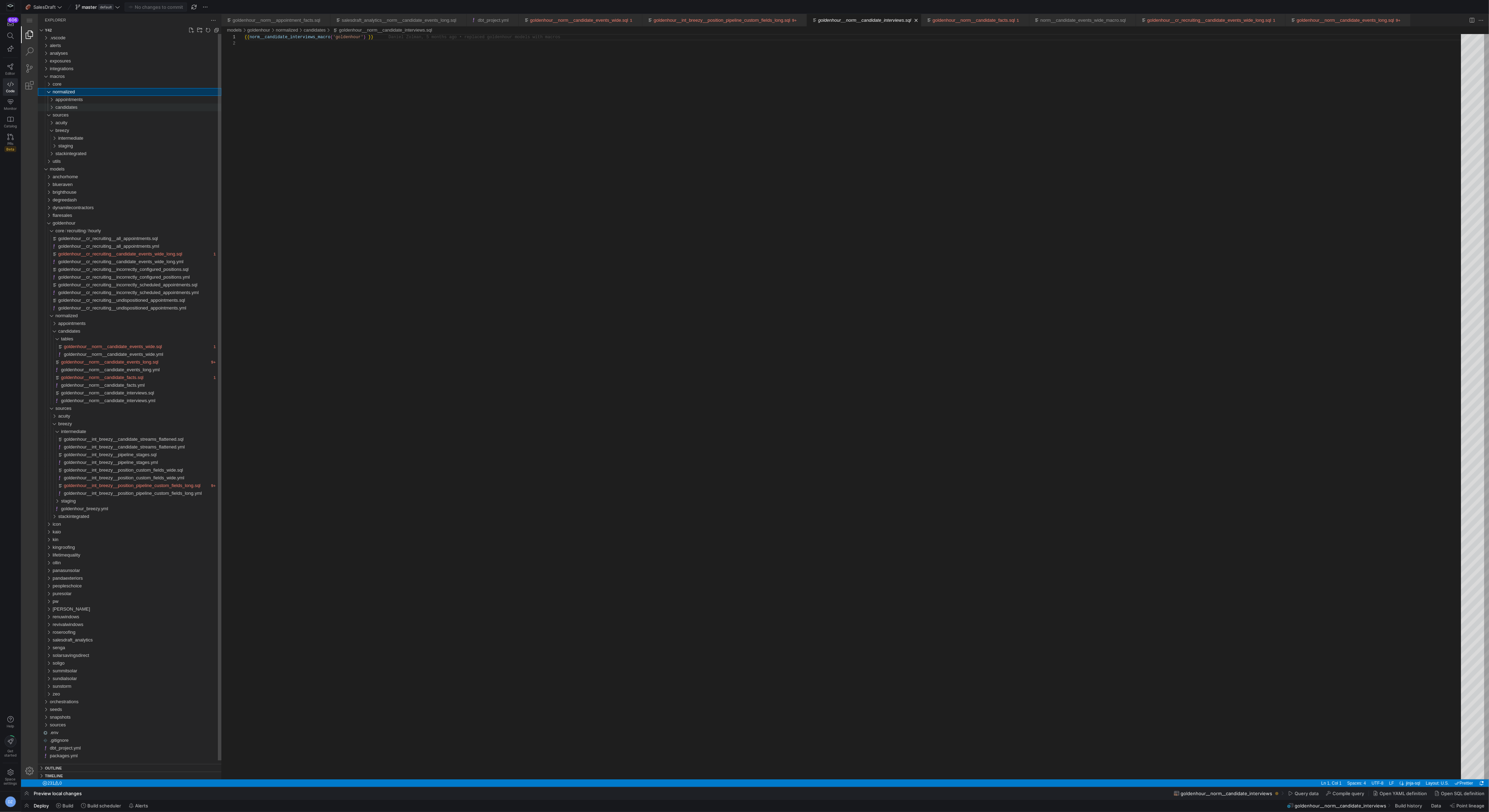
click at [95, 107] on div "candidates" at bounding box center [138, 107] width 166 height 8
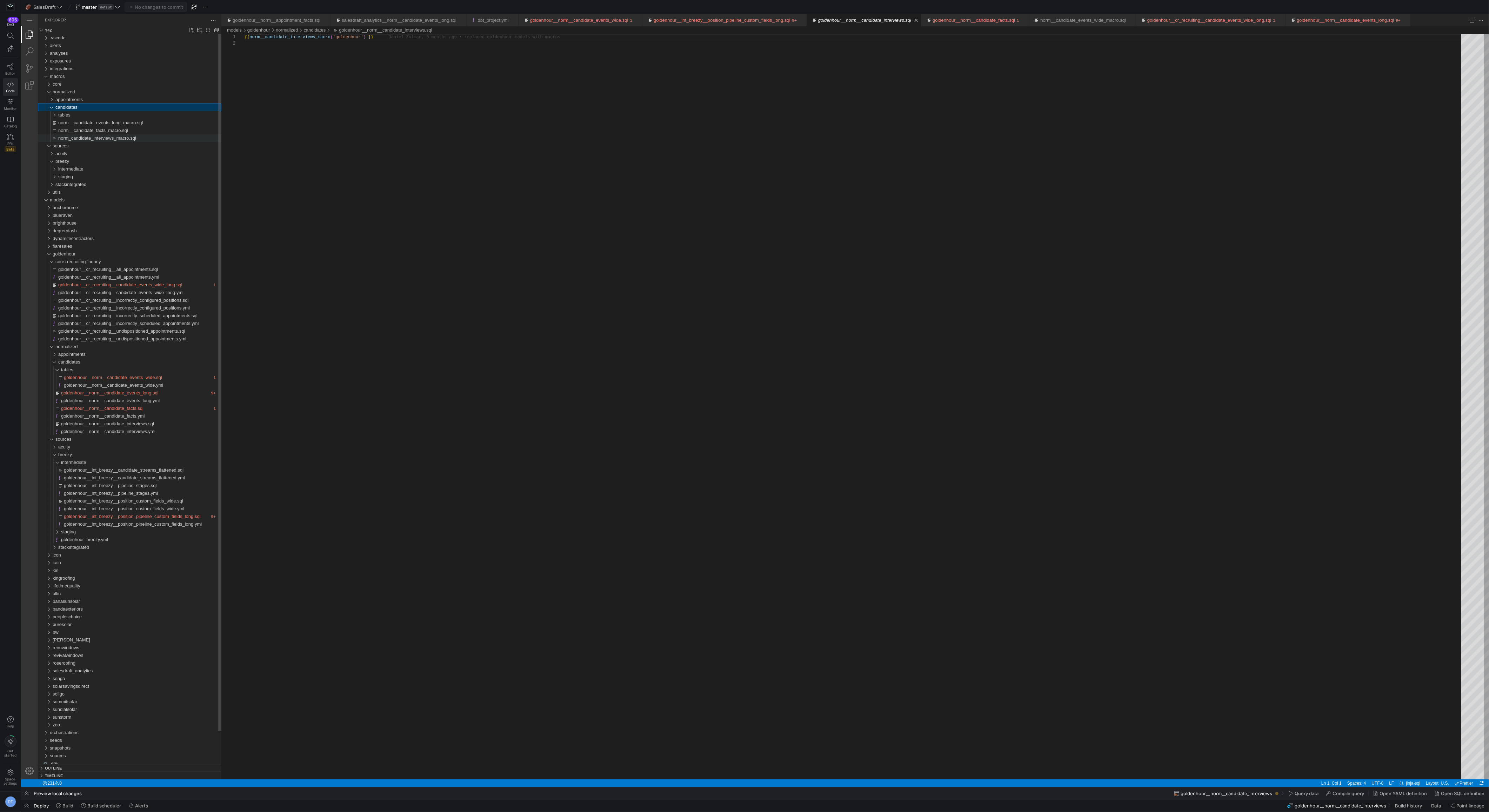
click at [97, 136] on span "norm_candidate_interviews_macro.sql" at bounding box center [97, 138] width 78 height 5
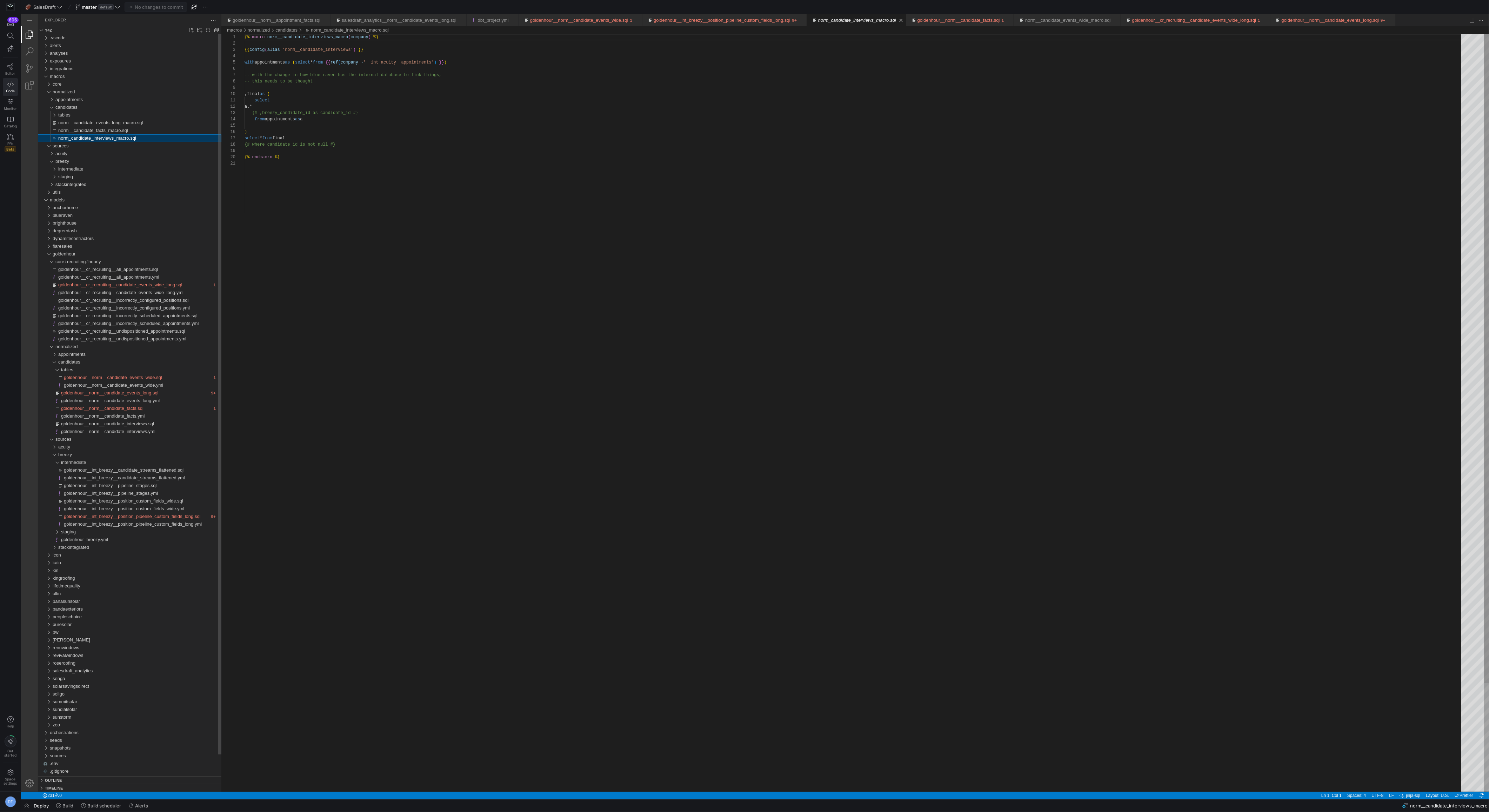
scroll to position [63, 0]
click at [908, 20] on link "Close (⌘W)" at bounding box center [905, 20] width 7 height 7
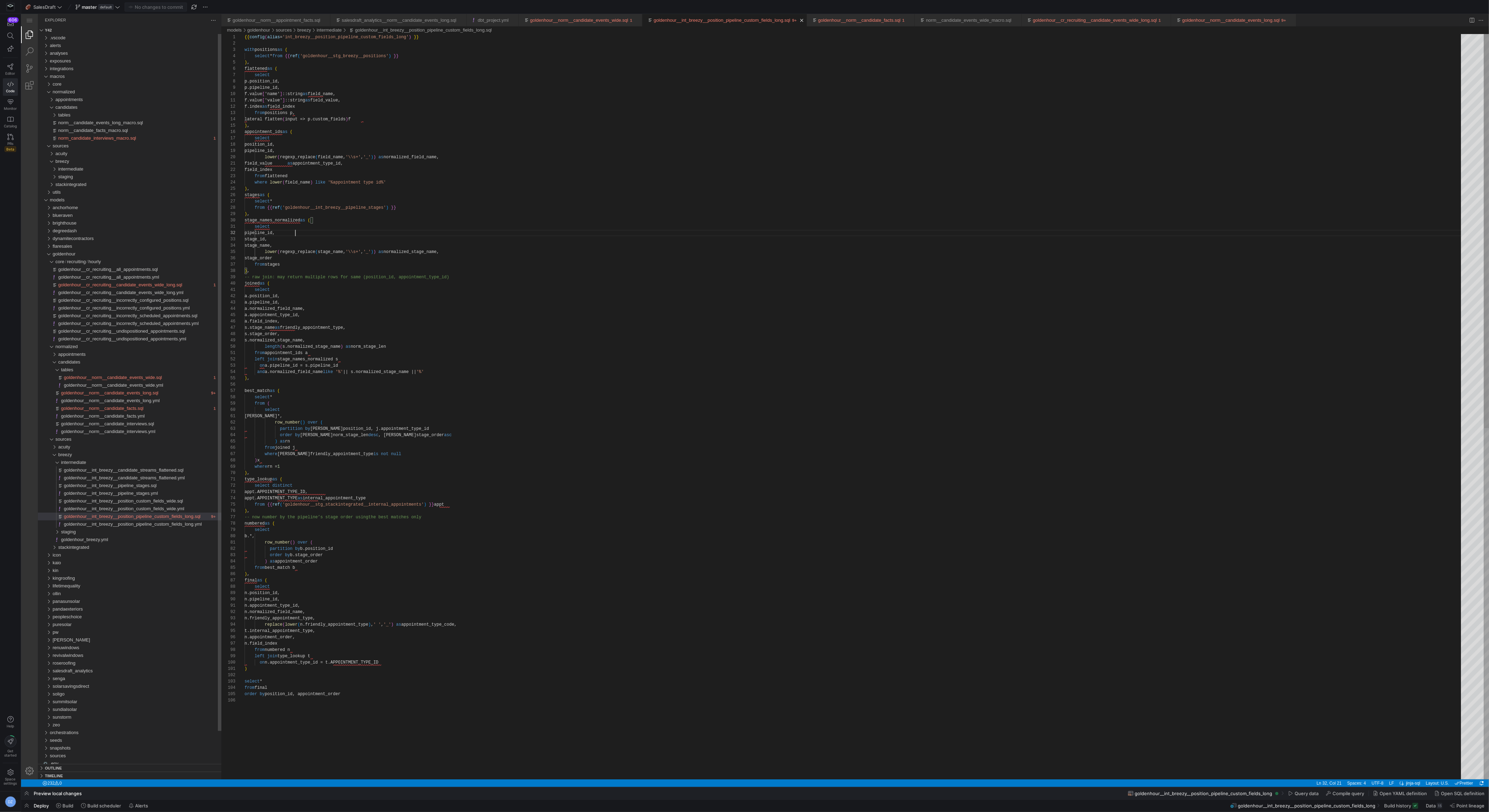
scroll to position [6, 50]
click at [143, 271] on span "goldenhour__cr_recruiting__all_appointments.sql" at bounding box center [108, 269] width 99 height 5
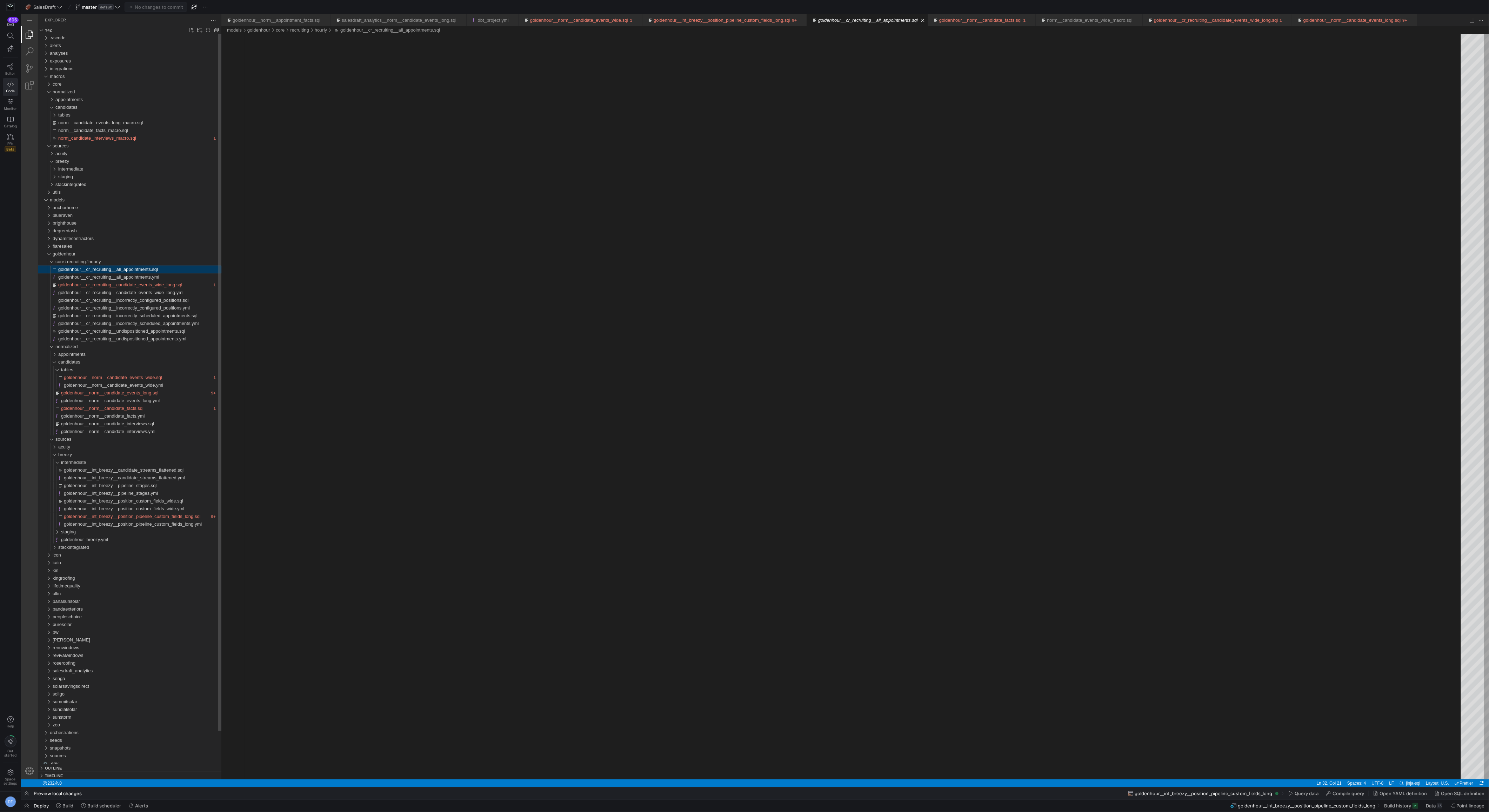
scroll to position [6, 0]
click at [97, 101] on div "appointments" at bounding box center [138, 99] width 166 height 8
click at [97, 84] on div "core" at bounding box center [137, 84] width 169 height 8
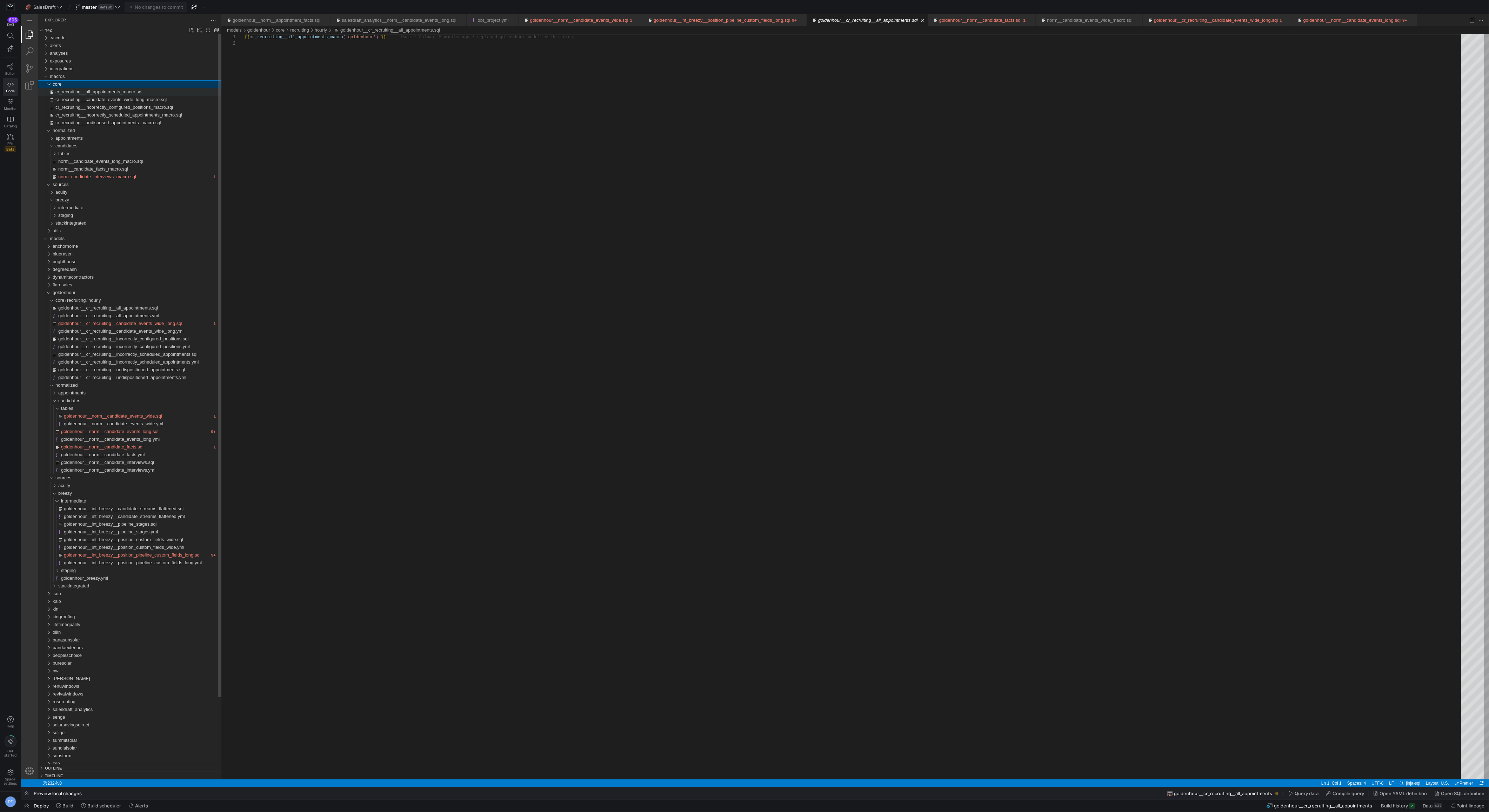
click at [98, 93] on span "cr_recruiting__all_appointments_macro.sql" at bounding box center [99, 91] width 87 height 5
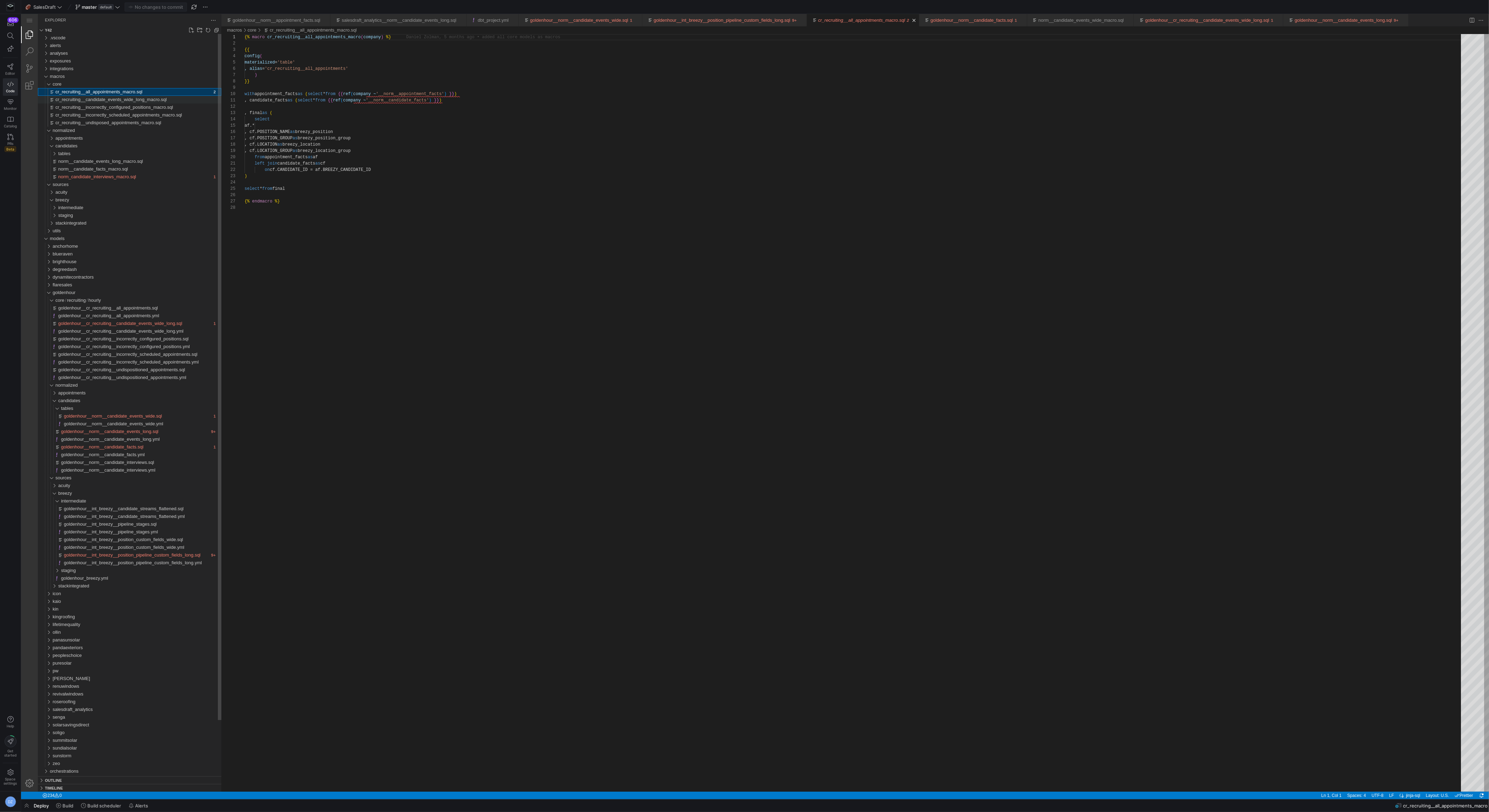
click at [179, 99] on div "cr_recruiting__candidate_events_wide_long_macro.sql" at bounding box center [138, 99] width 166 height 8
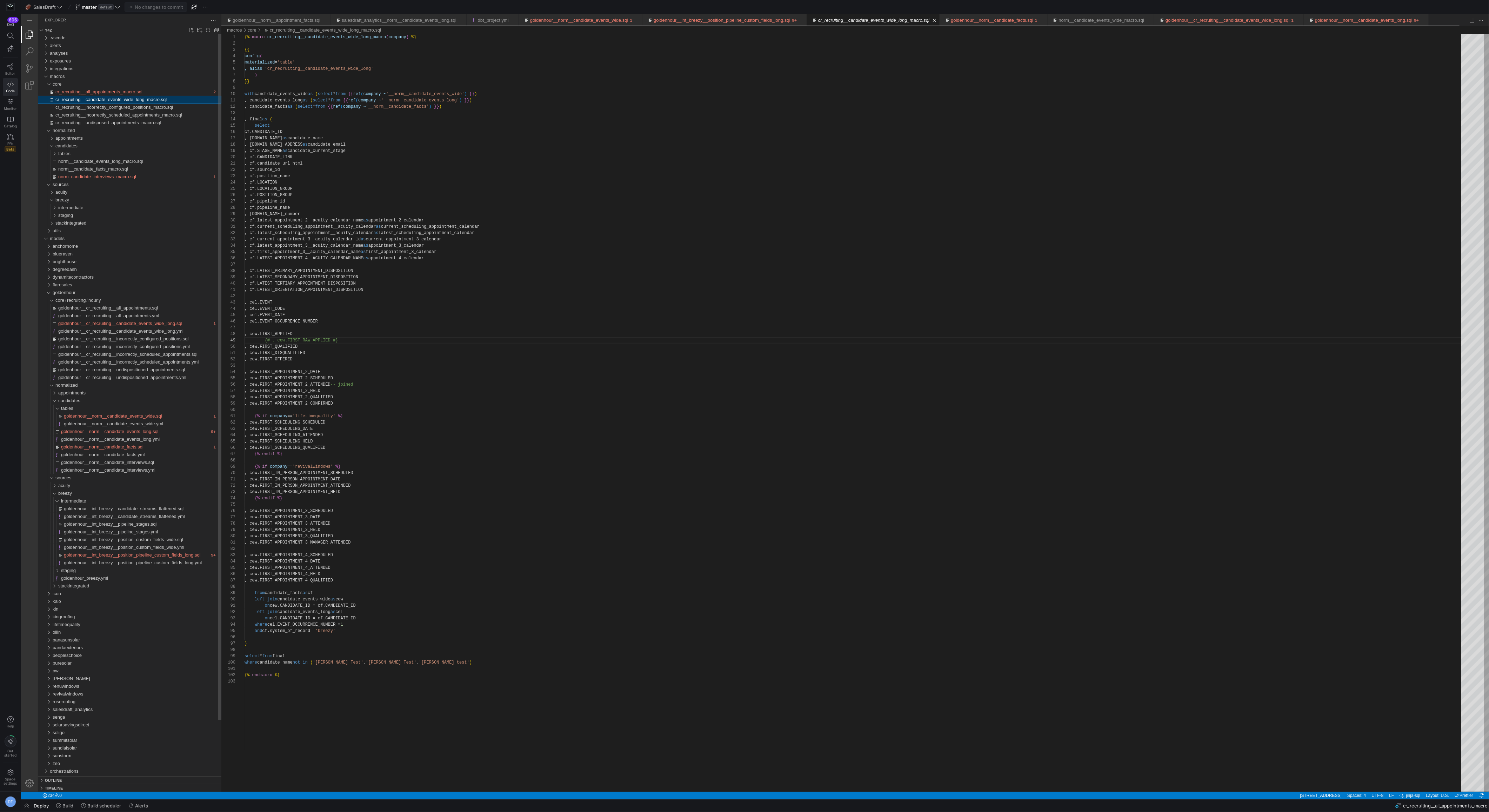
scroll to position [63, 94]
click at [168, 107] on span "cr_recruiting__incorrectly_configured_positions_macro.sql" at bounding box center [114, 107] width 117 height 5
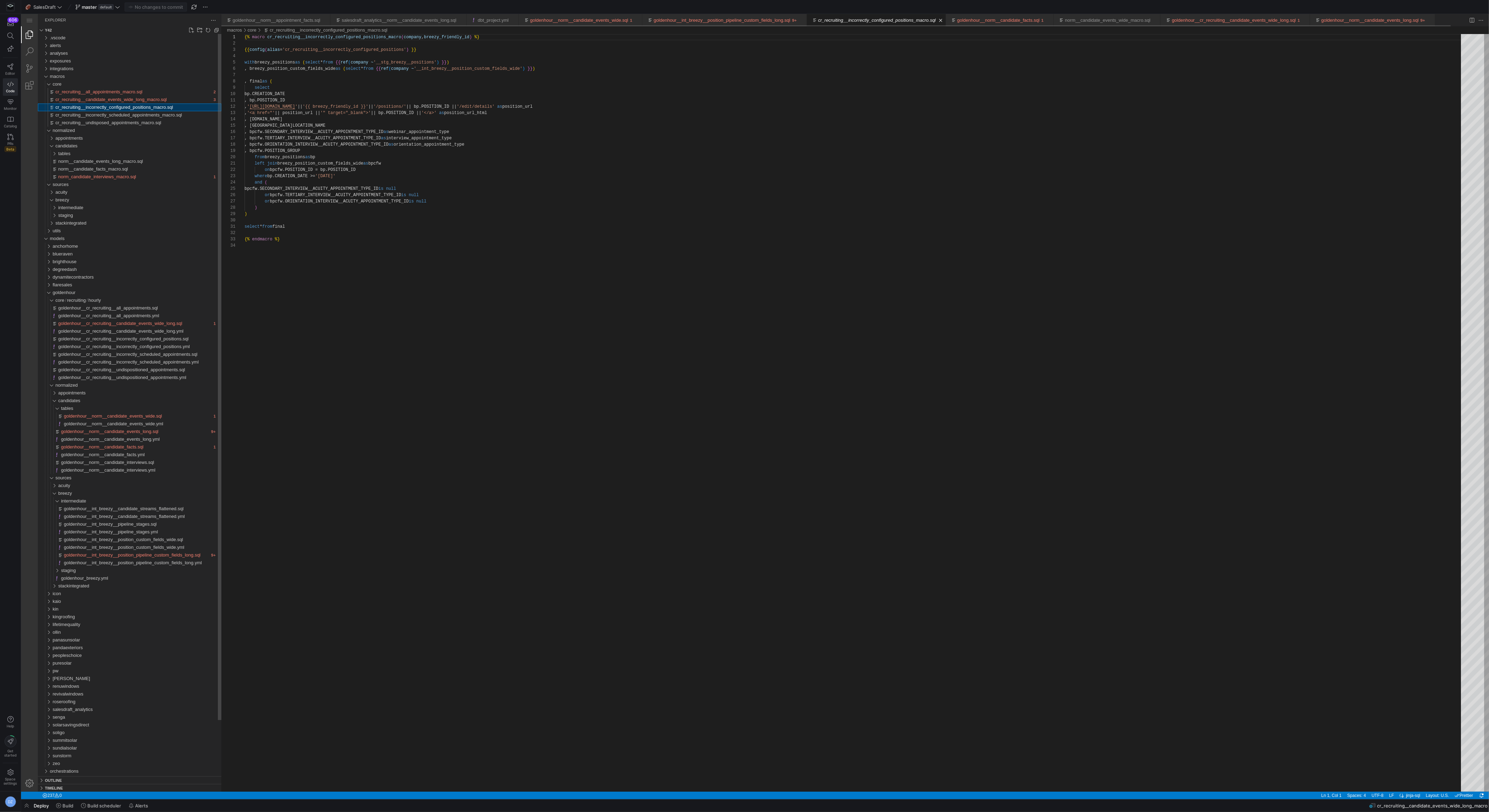
scroll to position [63, 0]
click at [142, 117] on span "cr_recruiting__incorrectly_scheduled_appointments_macro.sql" at bounding box center [118, 114] width 127 height 5
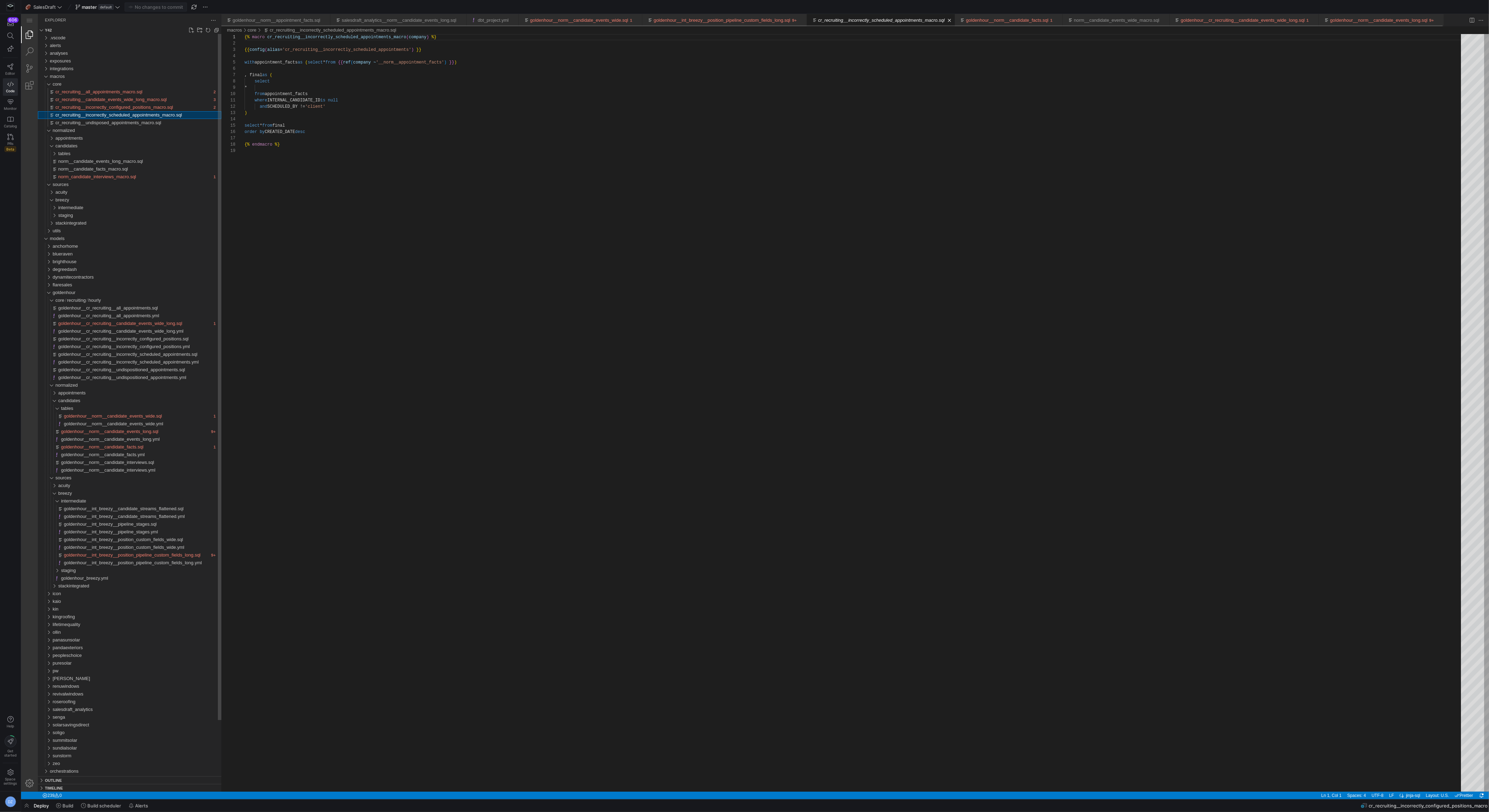
scroll to position [63, 0]
click at [154, 121] on span "cr_recruiting__undisposed_appointments_macro.sql" at bounding box center [108, 123] width 106 height 5
type textarea "where END_DATETIME <= CURRENT_TIMESTAMP() and APPOINTMENT_DISPOSITION is null )…"
click at [379, 126] on div "{% macro cr_recruiting__undispositioned_appointments_macro ( company ) %} {{ co…" at bounding box center [855, 466] width 1221 height 865
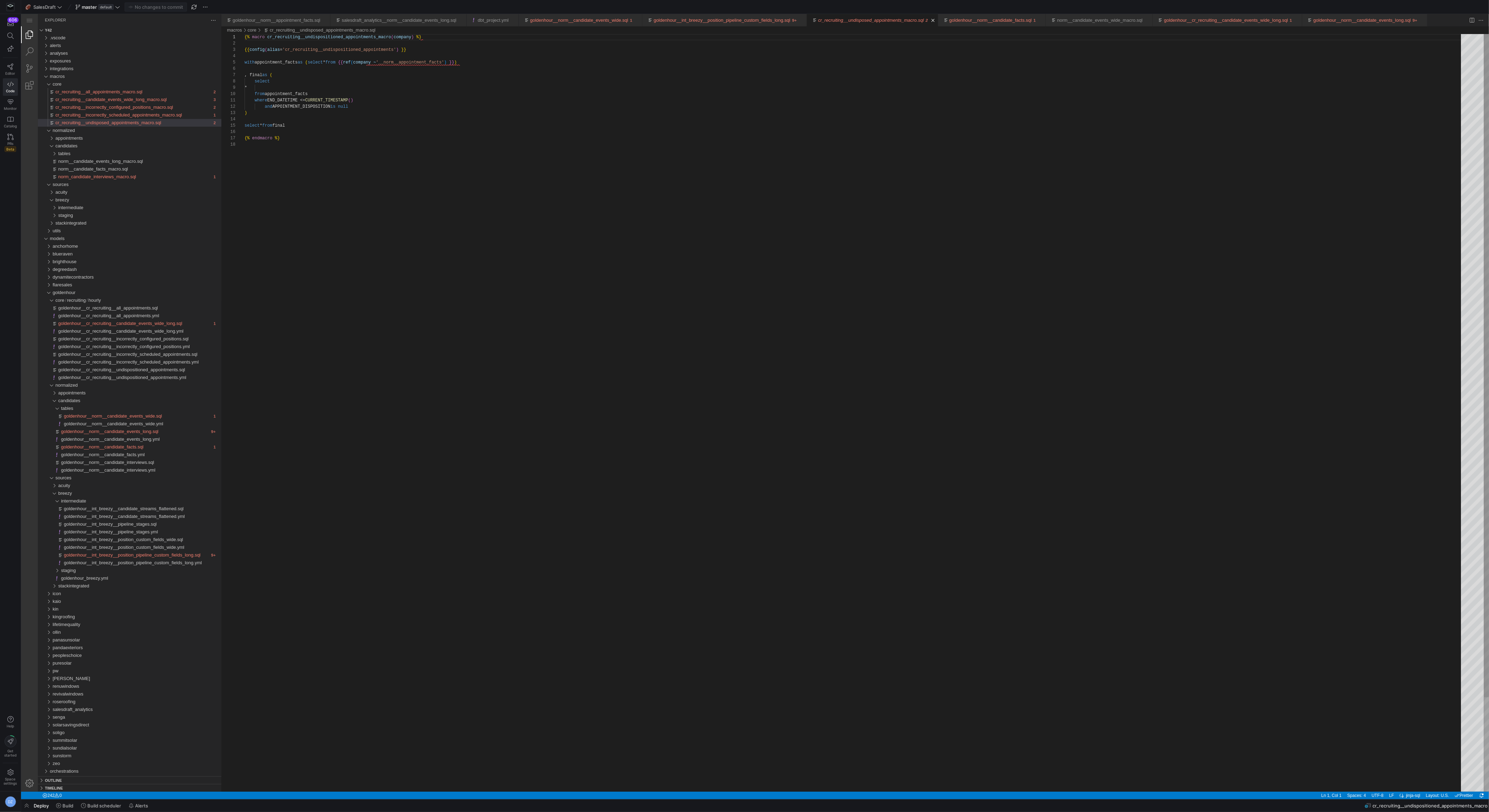
scroll to position [25, 48]
click at [381, 122] on div "{% macro cr_recruiting__undispositioned_appointments_macro ( company ) %} {{ co…" at bounding box center [855, 466] width 1221 height 865
click at [524, 123] on div "{% macro cr_recruiting__undispositioned_appointments_macro ( company ) %} {{ co…" at bounding box center [855, 466] width 1221 height 865
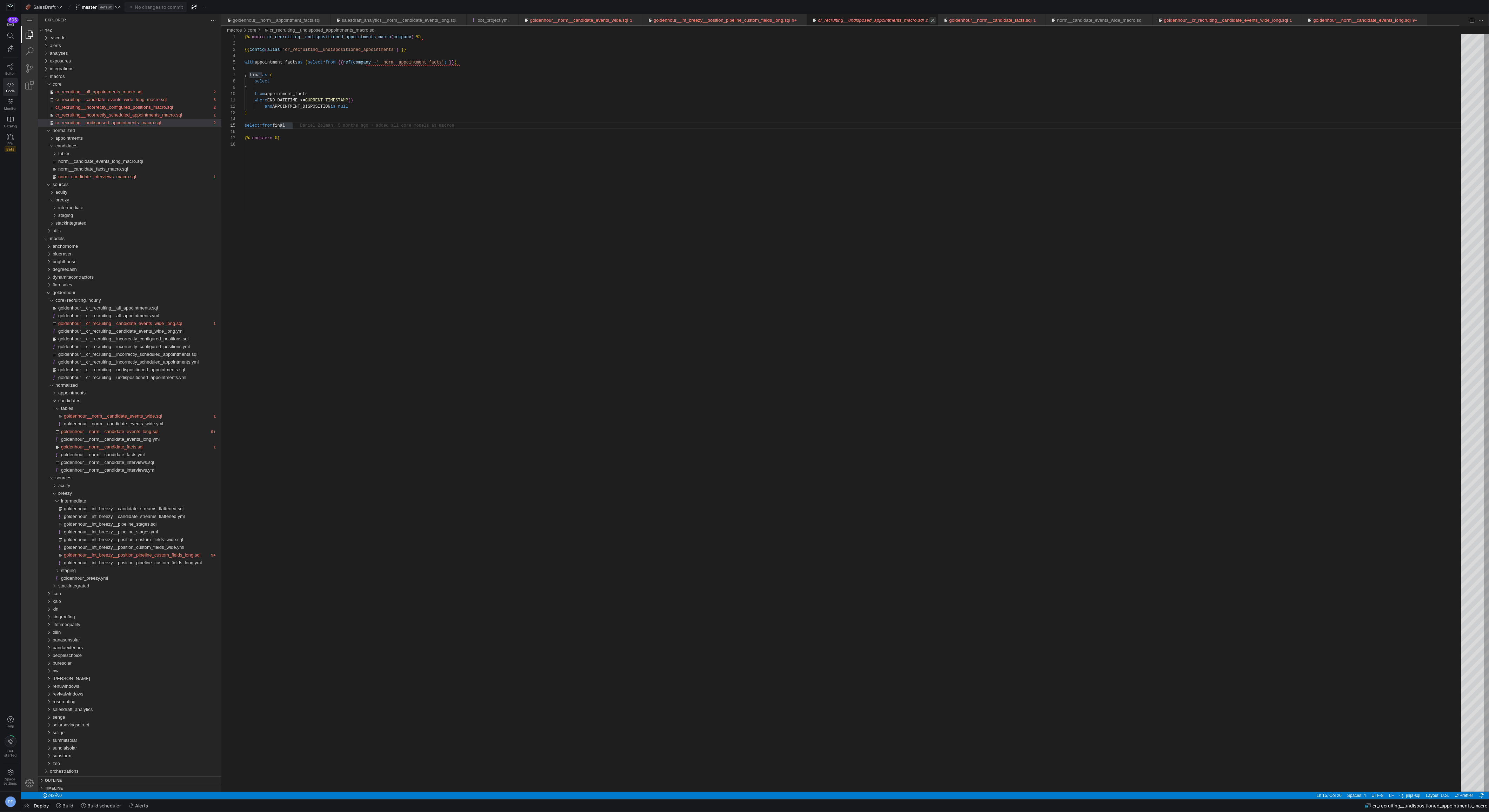
click at [936, 20] on link "Close (⌘W)" at bounding box center [933, 20] width 7 height 7
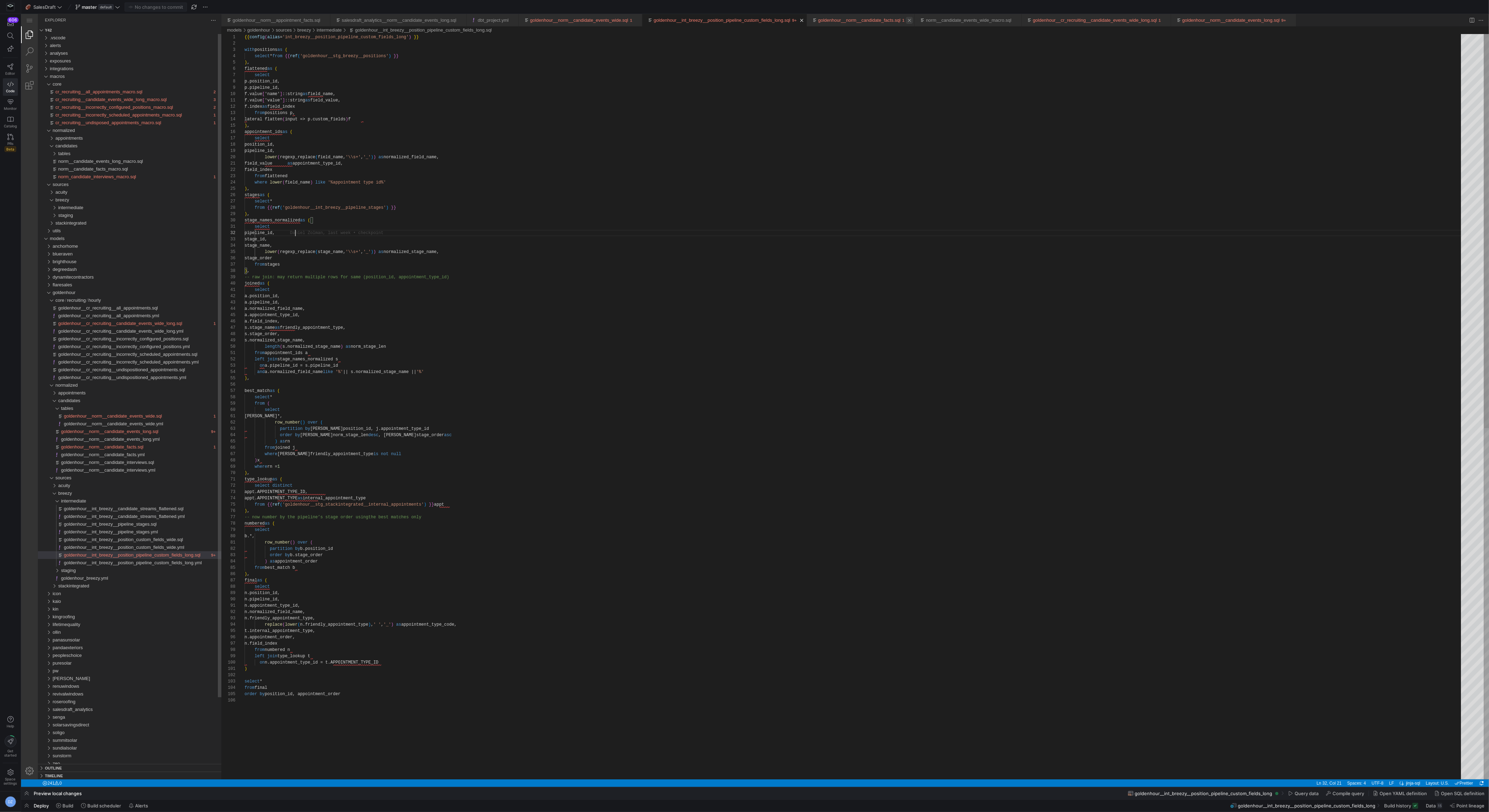
scroll to position [6, 50]
click at [805, 19] on link "Close (⌘W)" at bounding box center [802, 20] width 7 height 7
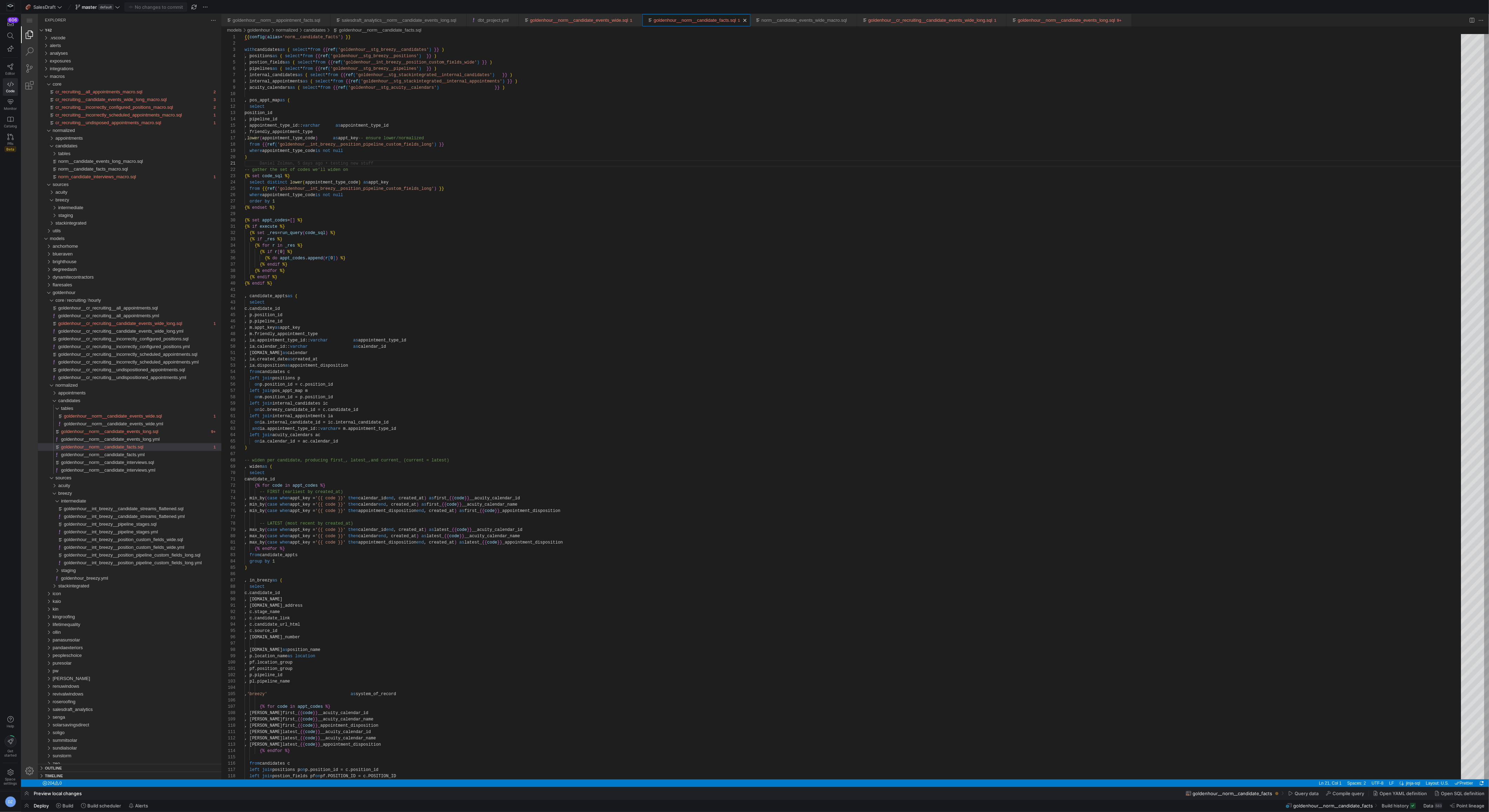
click at [750, 19] on ul "Tab actions" at bounding box center [745, 20] width 10 height 7
click at [749, 20] on link "Close (⌘W)" at bounding box center [745, 20] width 7 height 7
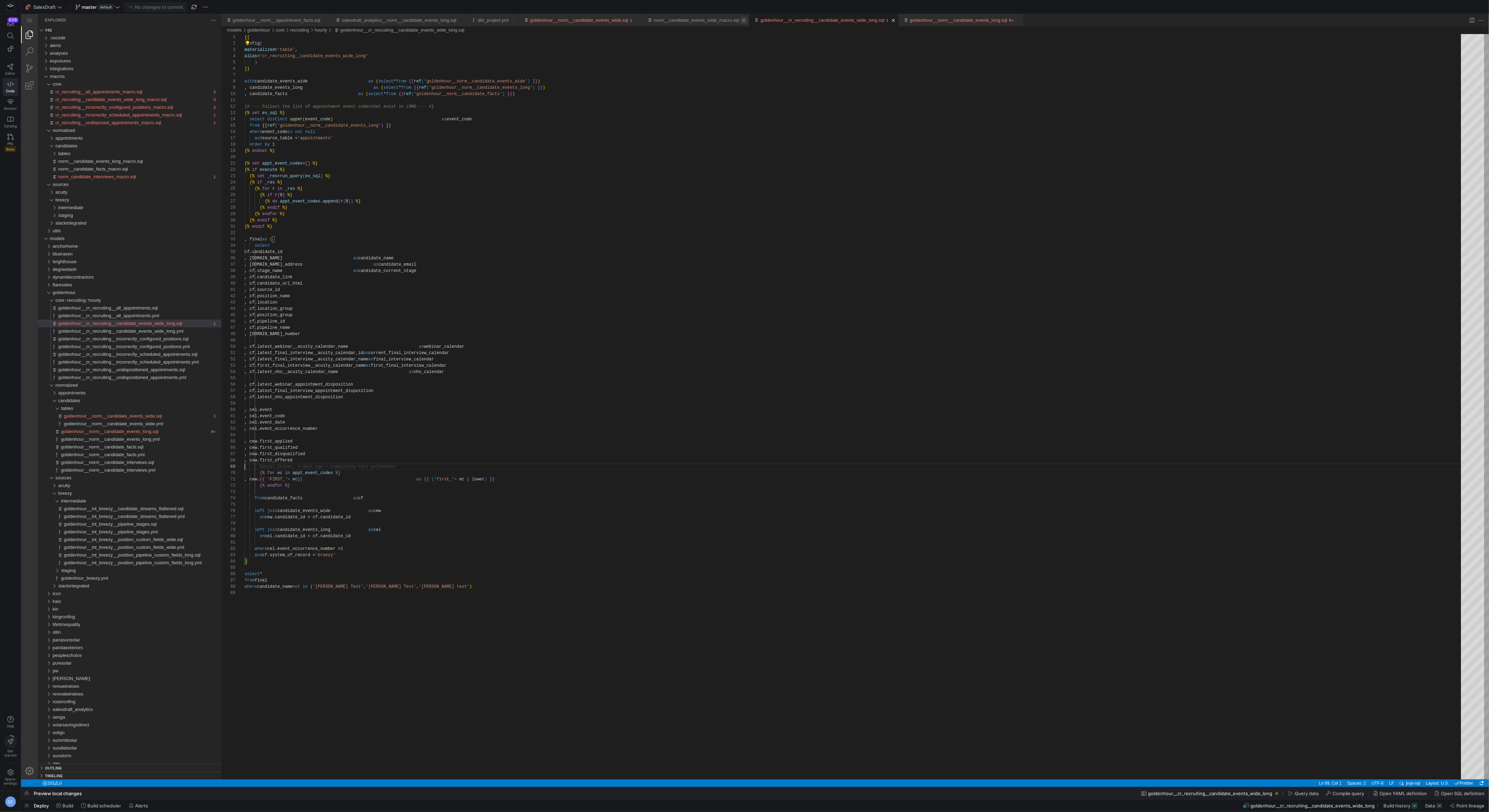
scroll to position [50, 0]
click at [897, 21] on link "Close (⌘W)" at bounding box center [894, 20] width 7 height 7
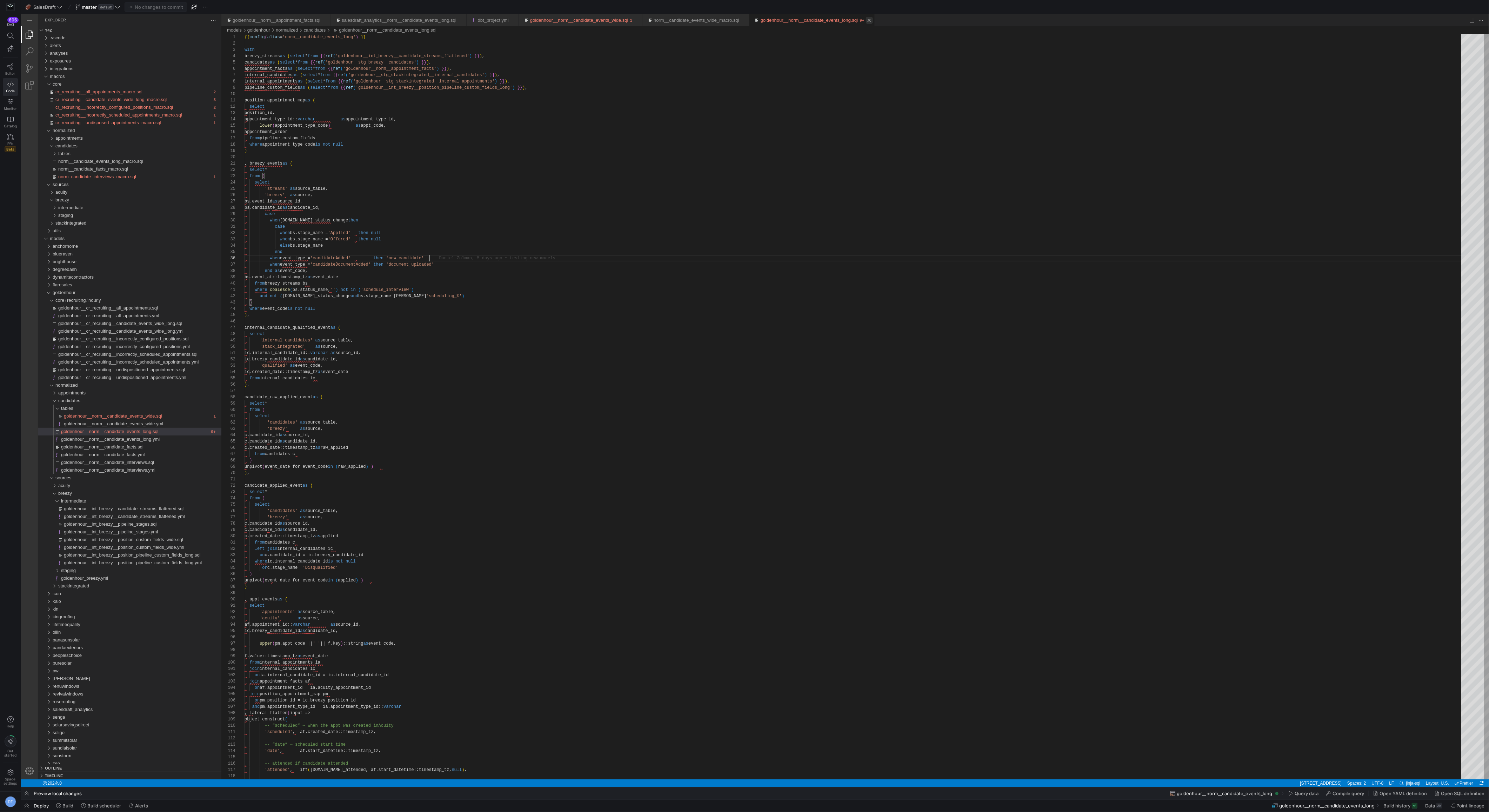
scroll to position [32, 185]
click at [873, 18] on link "Close (⌘W)" at bounding box center [869, 20] width 7 height 7
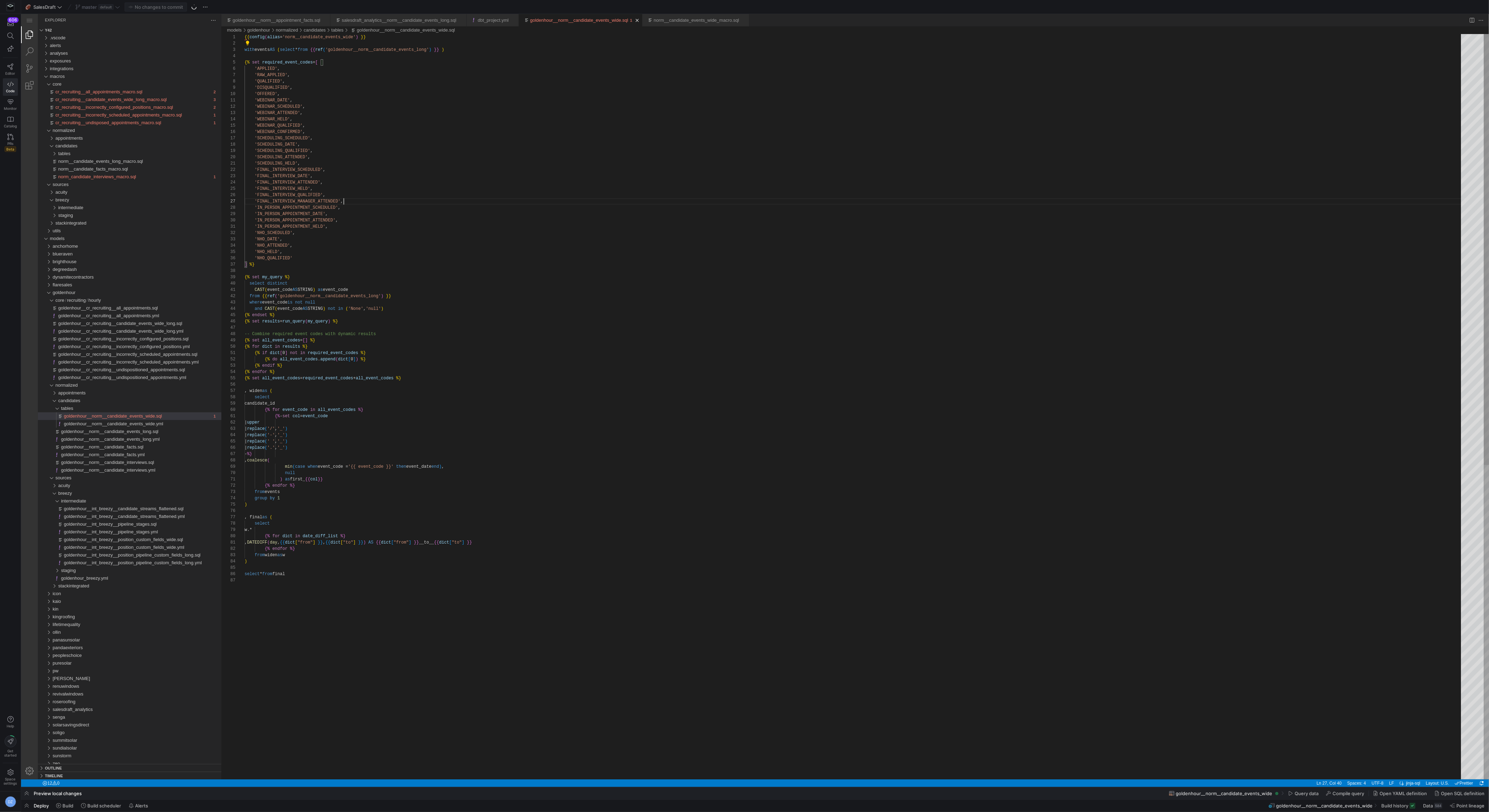
scroll to position [38, 98]
click at [747, 21] on link "Close (⌘W)" at bounding box center [744, 20] width 7 height 7
click at [640, 20] on link "Close (⌘W)" at bounding box center [637, 20] width 7 height 7
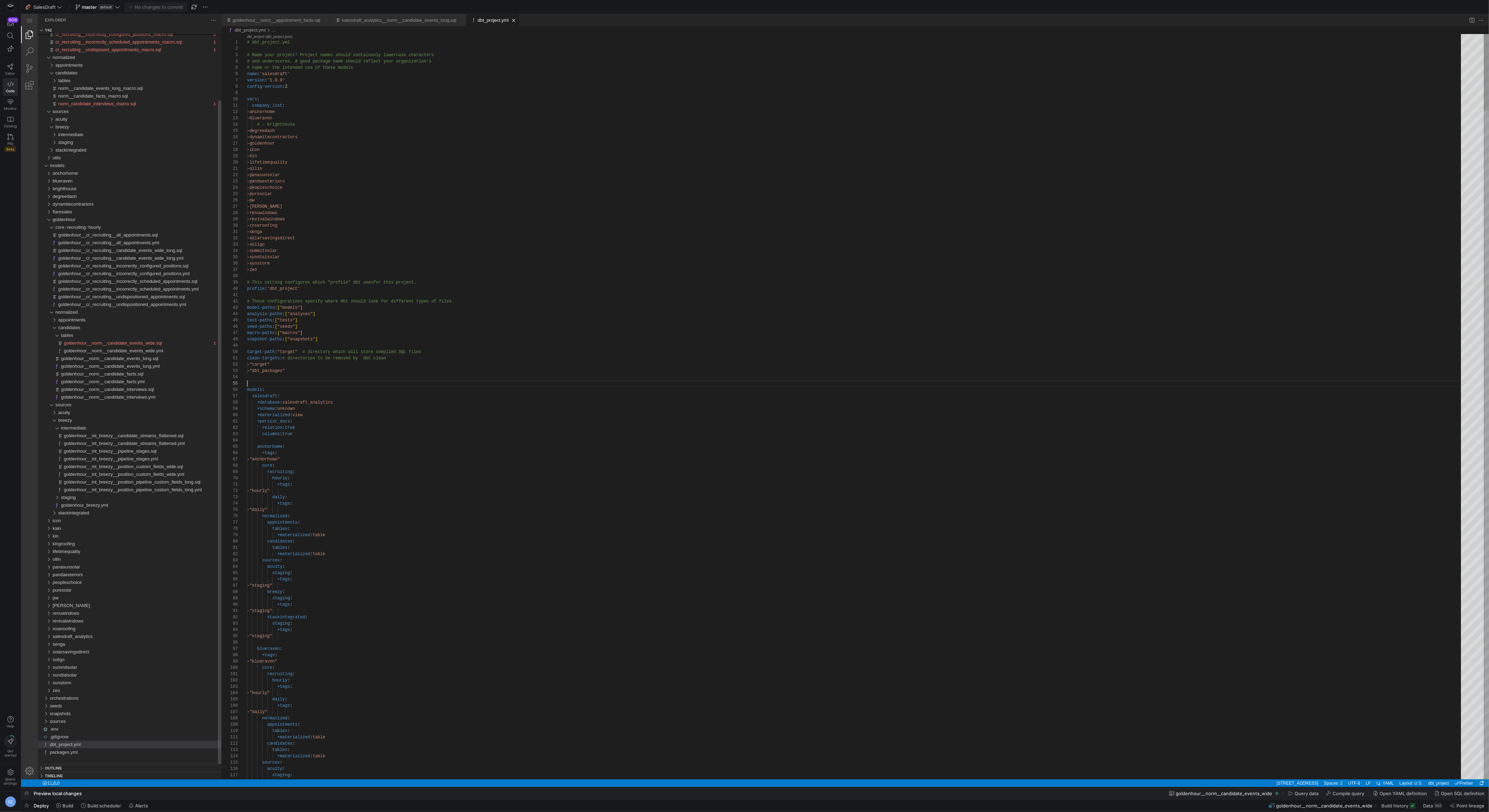
scroll to position [25, 0]
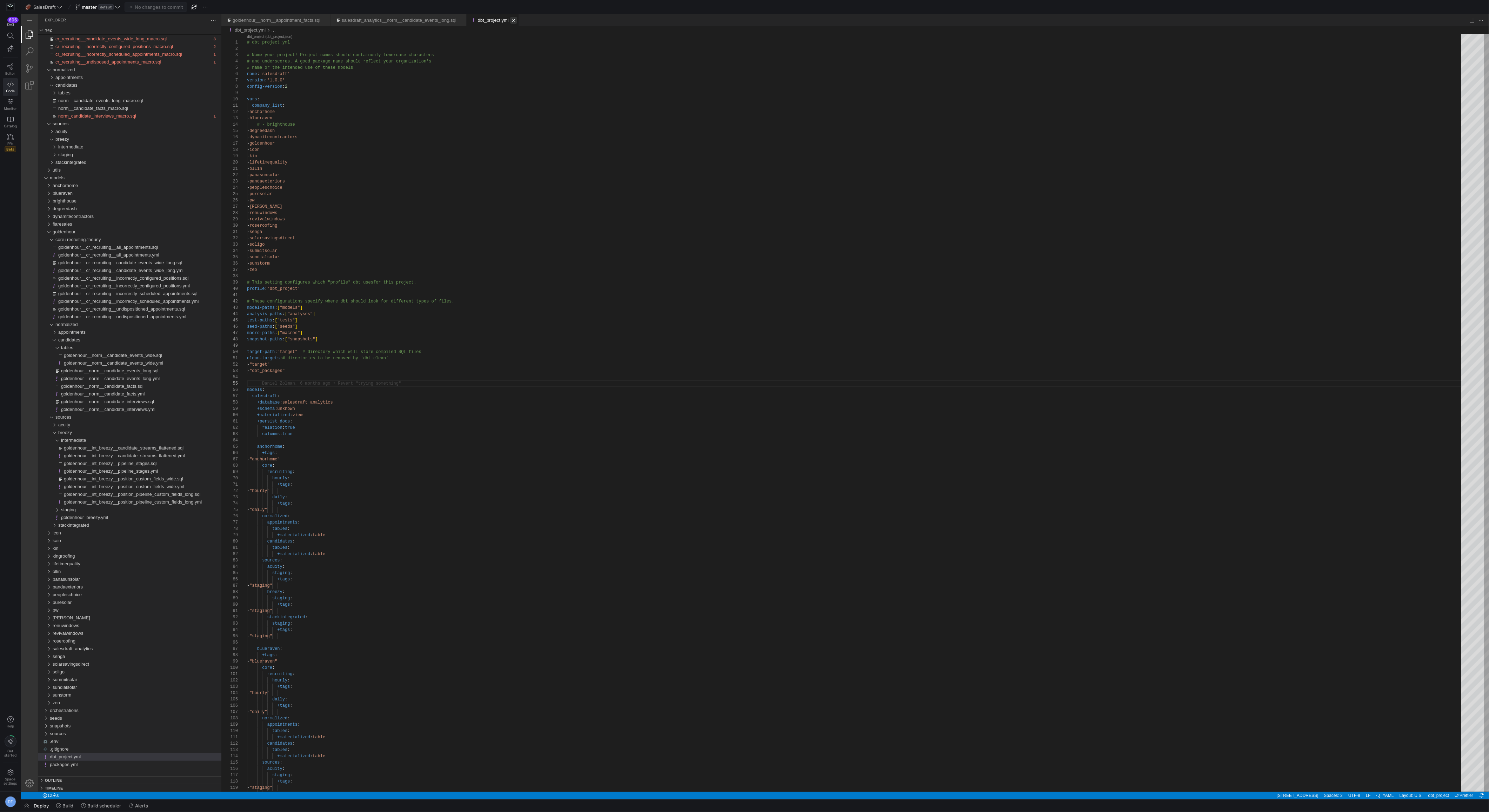
click at [517, 18] on link "Close (⌘W)" at bounding box center [514, 20] width 7 height 7
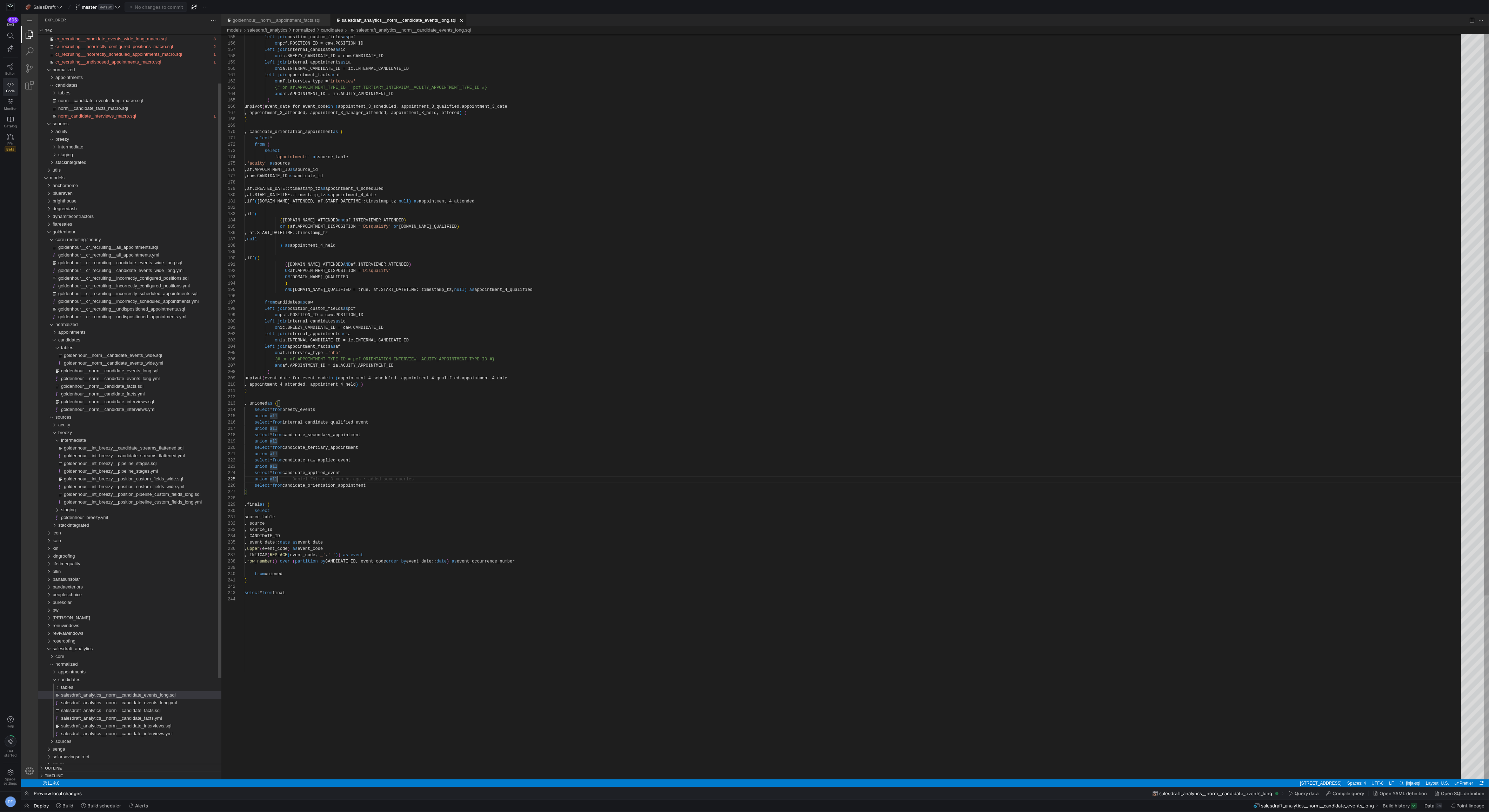
scroll to position [25, 32]
click at [469, 18] on link "Close (⌘W)" at bounding box center [465, 20] width 7 height 7
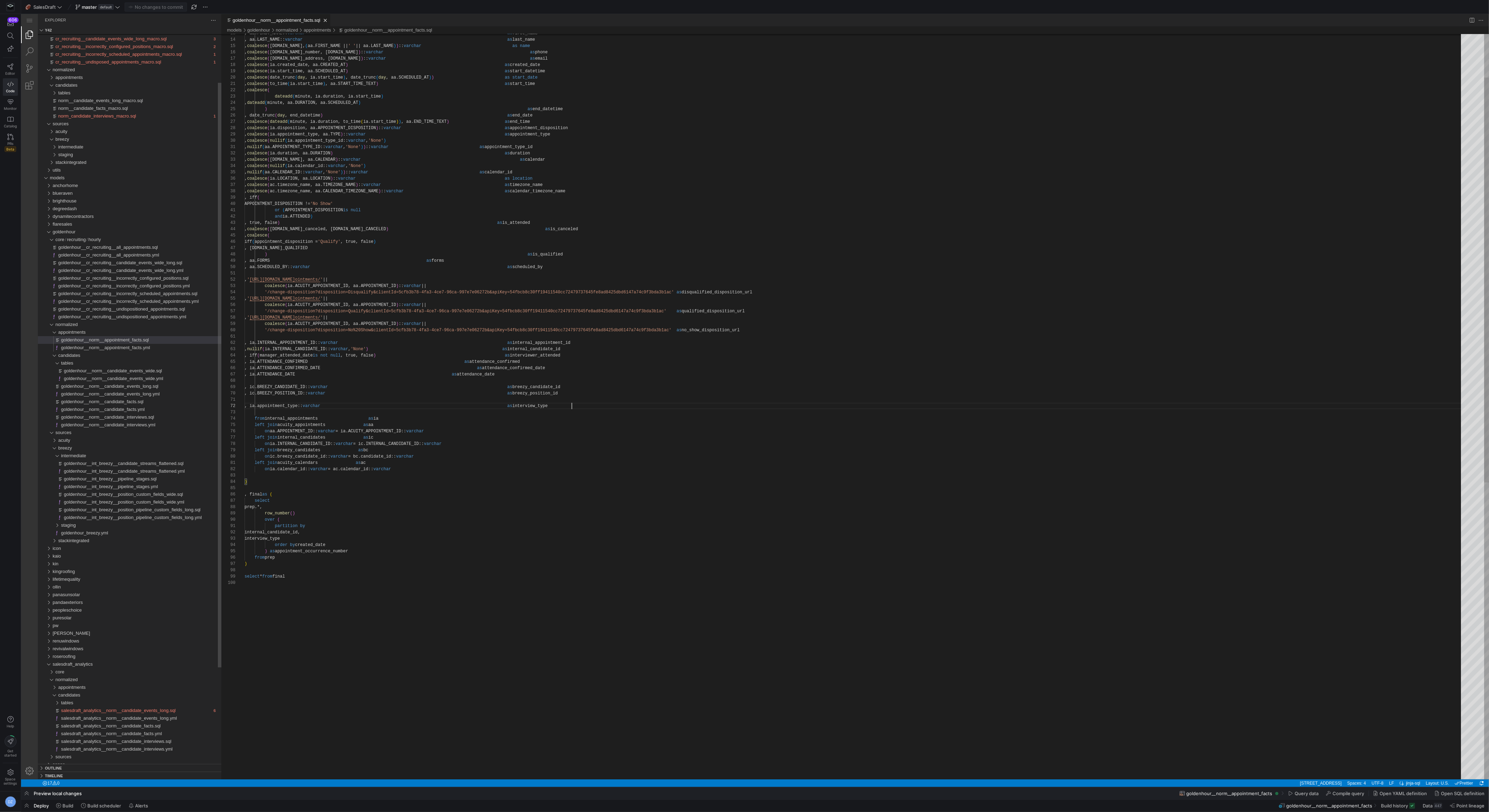
scroll to position [6, 326]
click at [329, 18] on link "Close (⌘W)" at bounding box center [325, 20] width 7 height 7
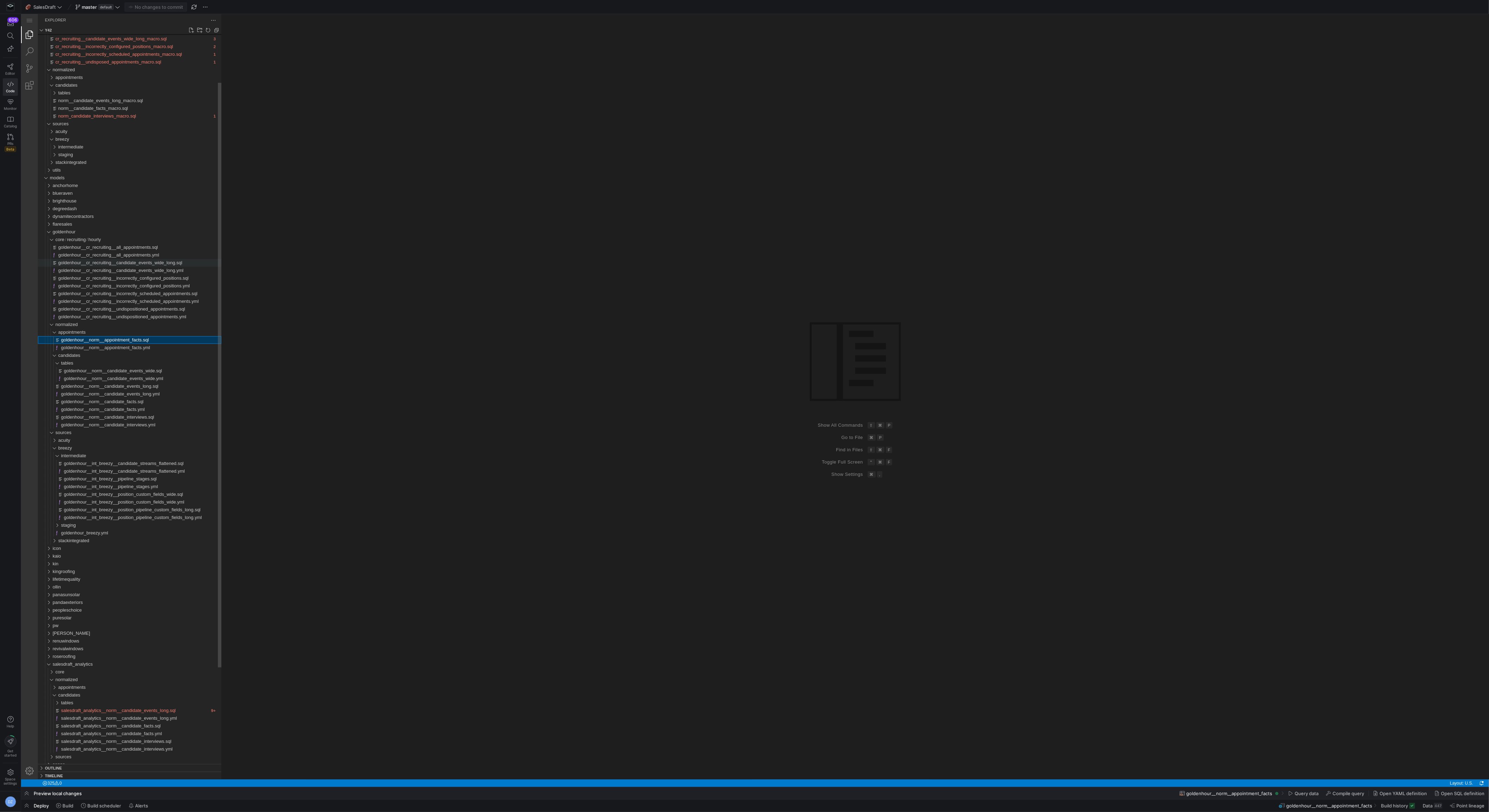
click at [154, 262] on span "goldenhour__cr_recruiting__candidate_events_wide_long.sql" at bounding box center [120, 262] width 124 height 5
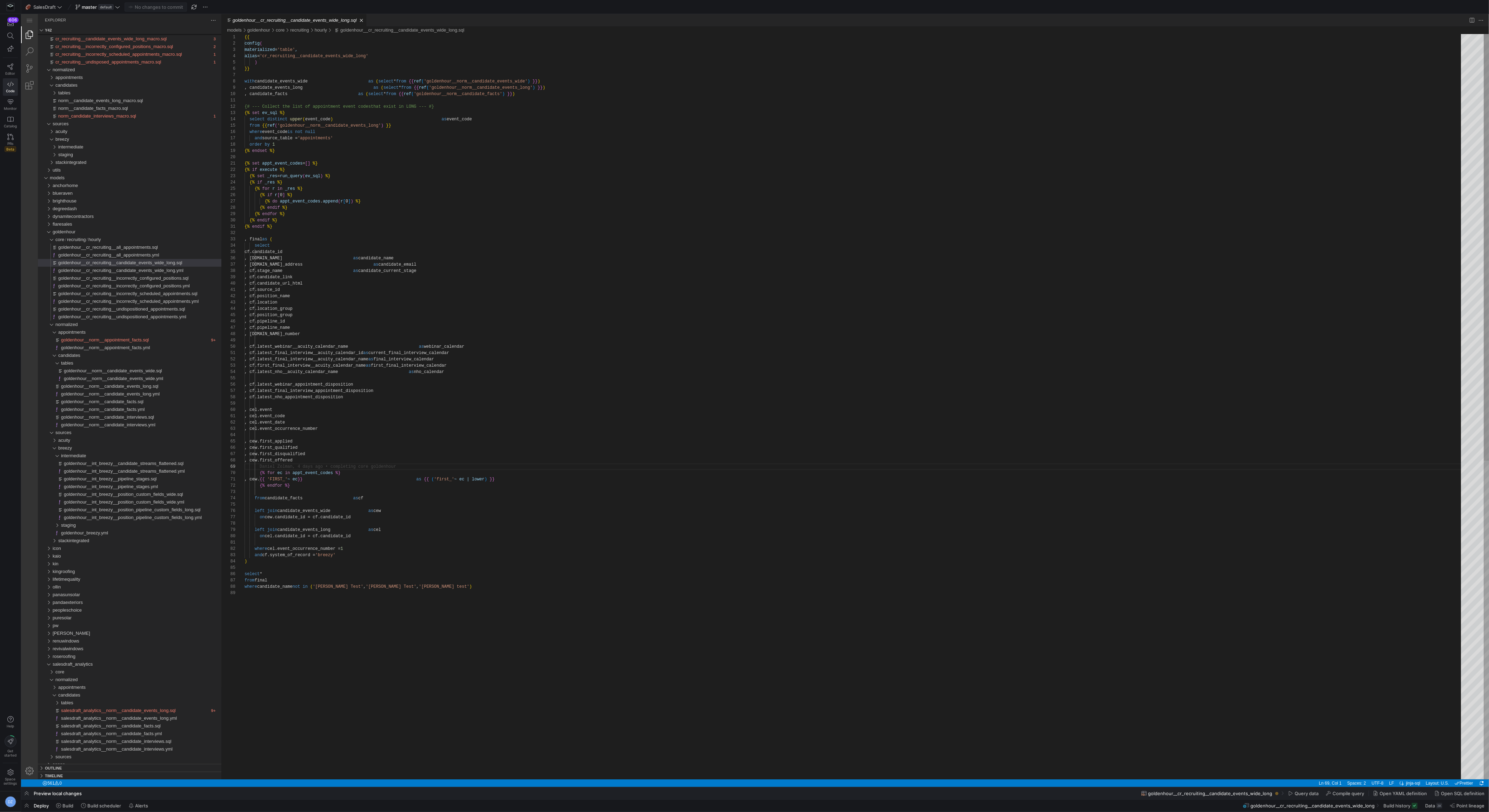
type textarea "where [PERSON_NAME]event_occurrence_number = 1 and cf.system_of_record = 'breez…"
click at [456, 631] on div "{{ config ( materialized = 'table' , alias = 'cr_recruiting__candidate_events_w…" at bounding box center [855, 684] width 1221 height 1301
click at [66, 806] on span "Build" at bounding box center [68, 806] width 11 height 6
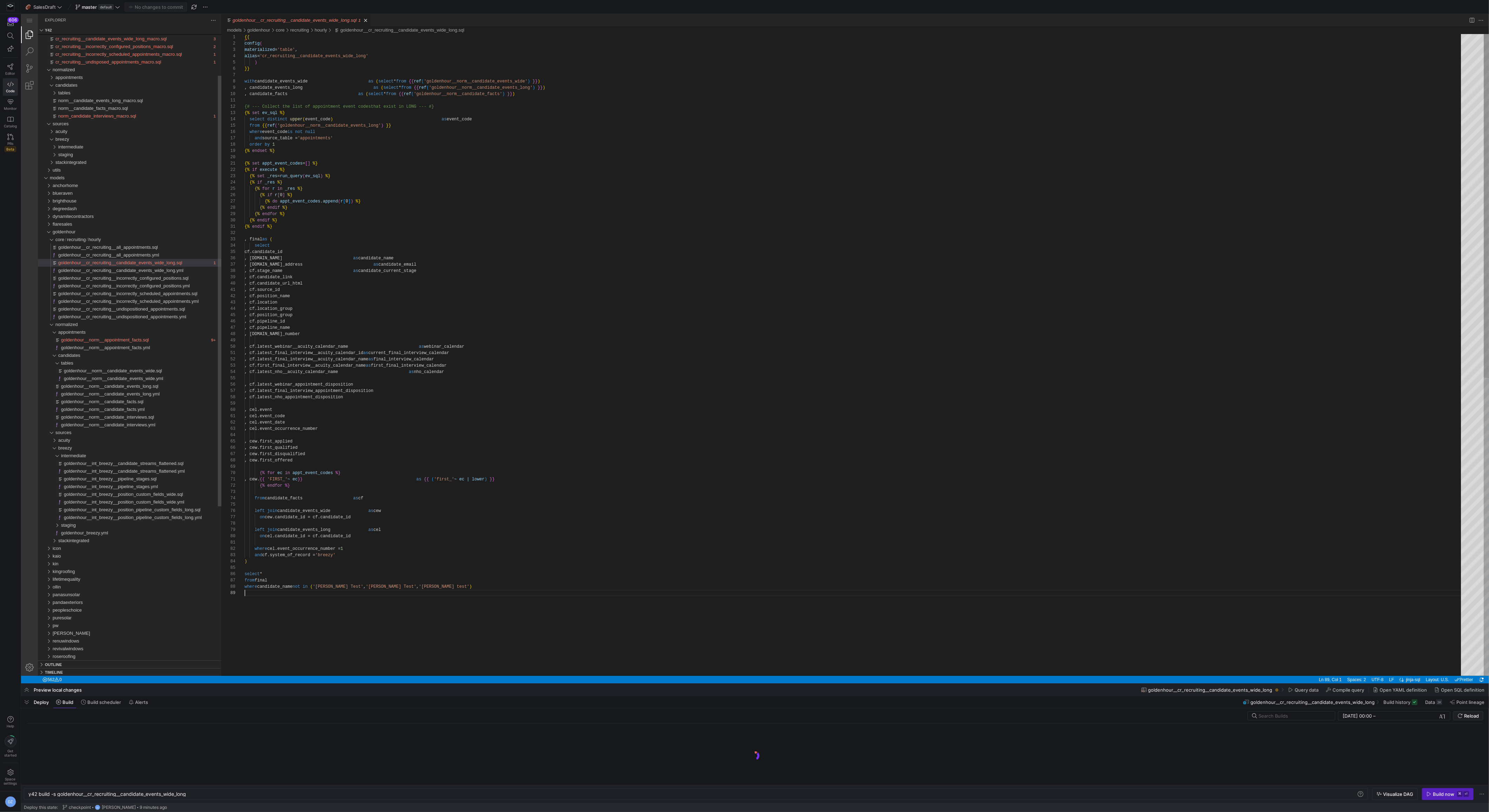
scroll to position [0, 160]
click at [58, 794] on div "y42 build -s goldenhour__cr_recruiting__candidate_ events_wide_long" at bounding box center [693, 794] width 1329 height 6
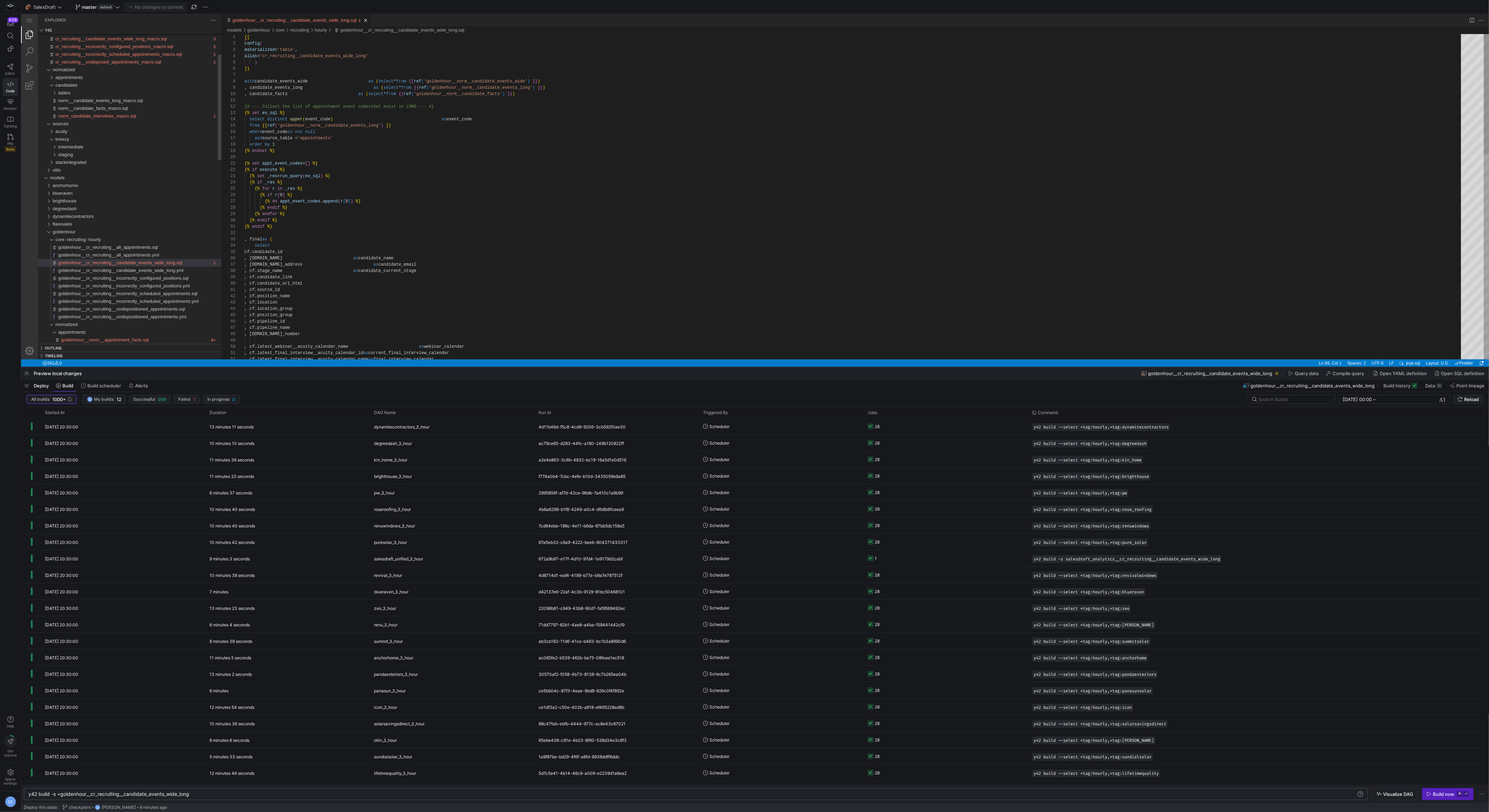
drag, startPoint x: 946, startPoint y: 683, endPoint x: 961, endPoint y: 366, distance: 317.4
click at [961, 366] on div at bounding box center [755, 367] width 1468 height 3
type textarea "y42 build -s +goldenhour__cr_recruiting__candidate_events_wide_long"
click at [1436, 791] on span "button" at bounding box center [1448, 794] width 51 height 11
click at [912, 419] on y42-job-status-cell-renderer "1 7" at bounding box center [946, 426] width 156 height 16
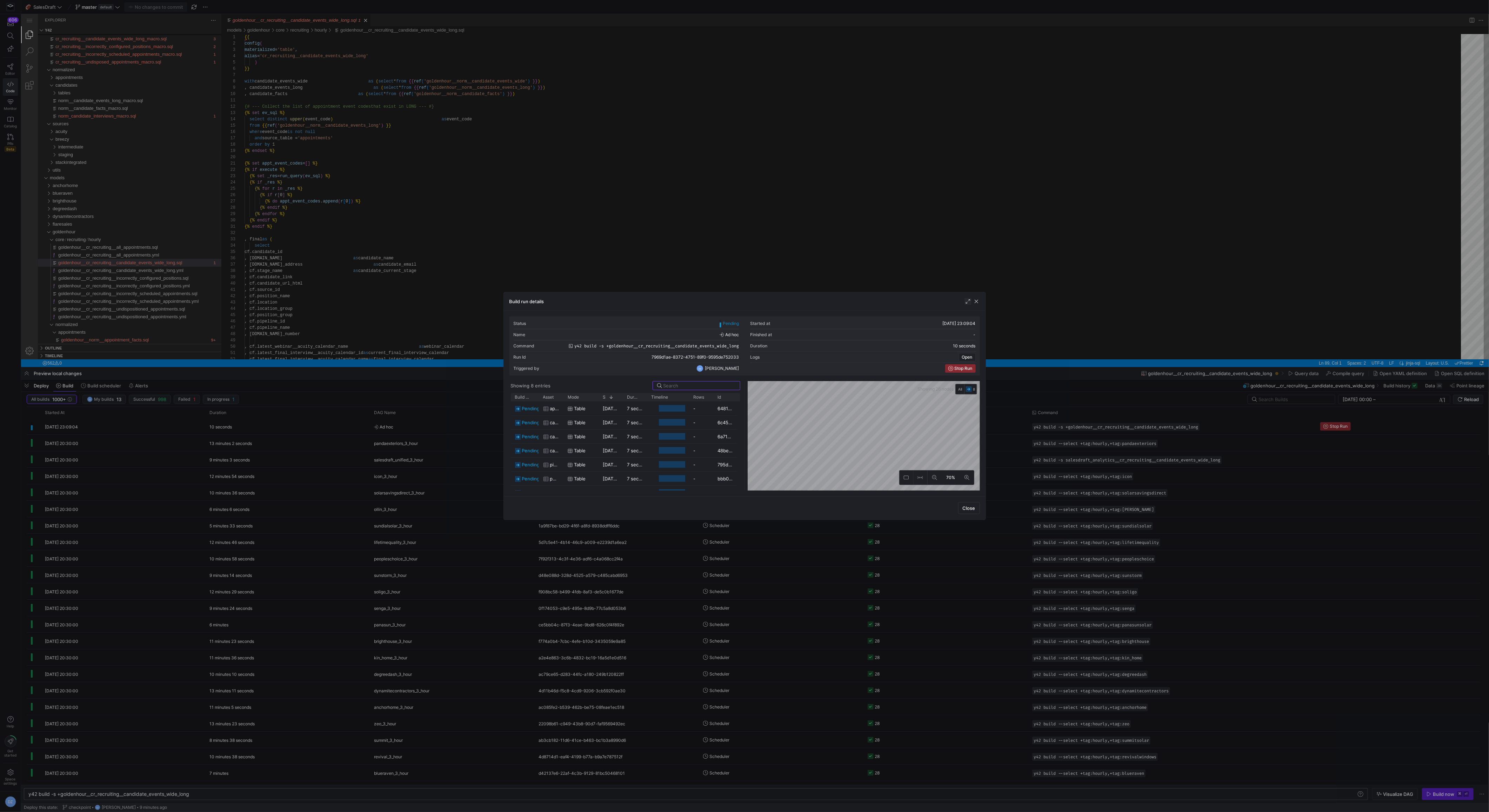
click at [965, 301] on span "button" at bounding box center [968, 301] width 7 height 7
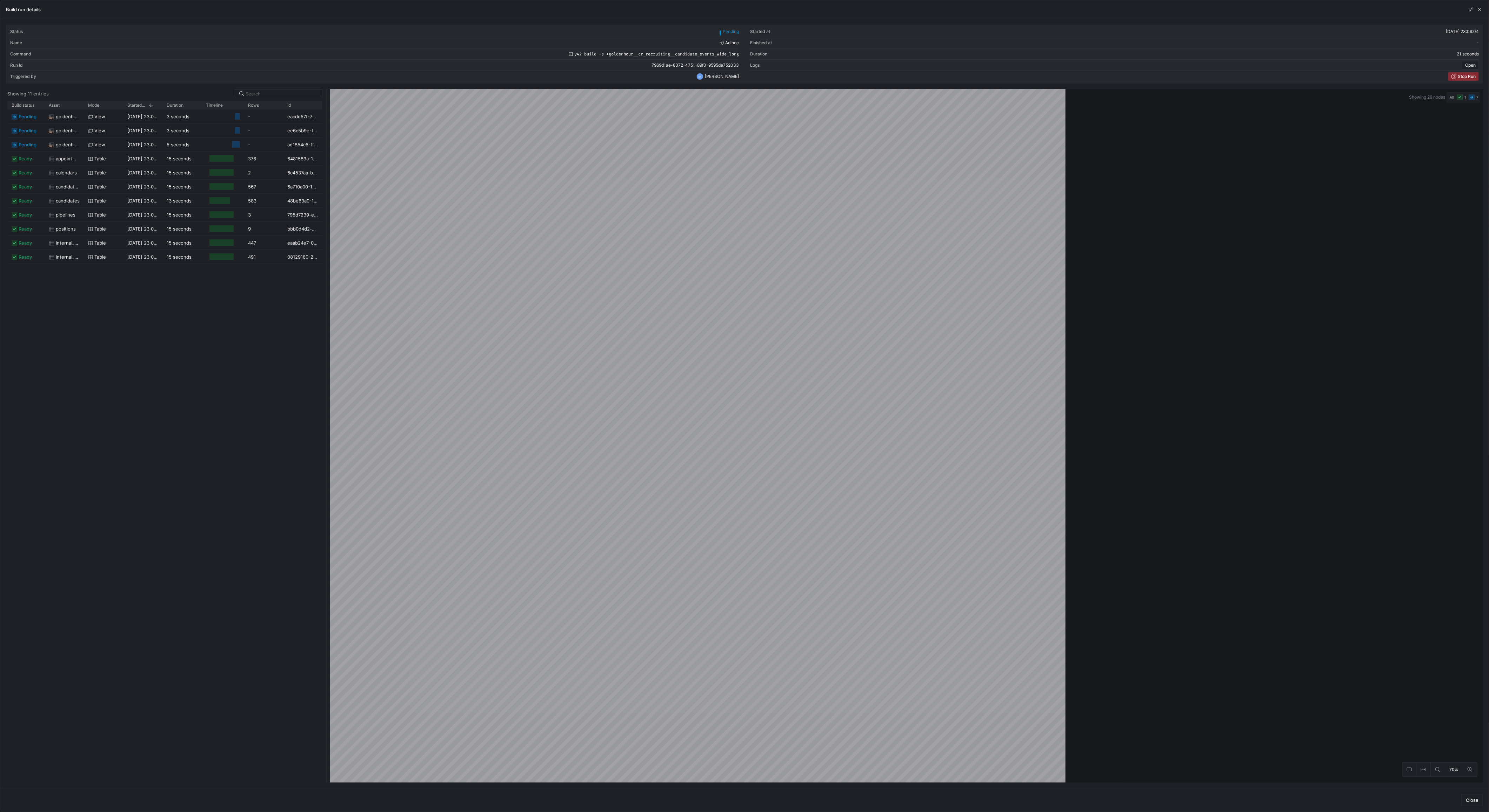
drag, startPoint x: 732, startPoint y: 429, endPoint x: 327, endPoint y: 481, distance: 408.3
click at [327, 481] on div at bounding box center [327, 435] width 3 height 693
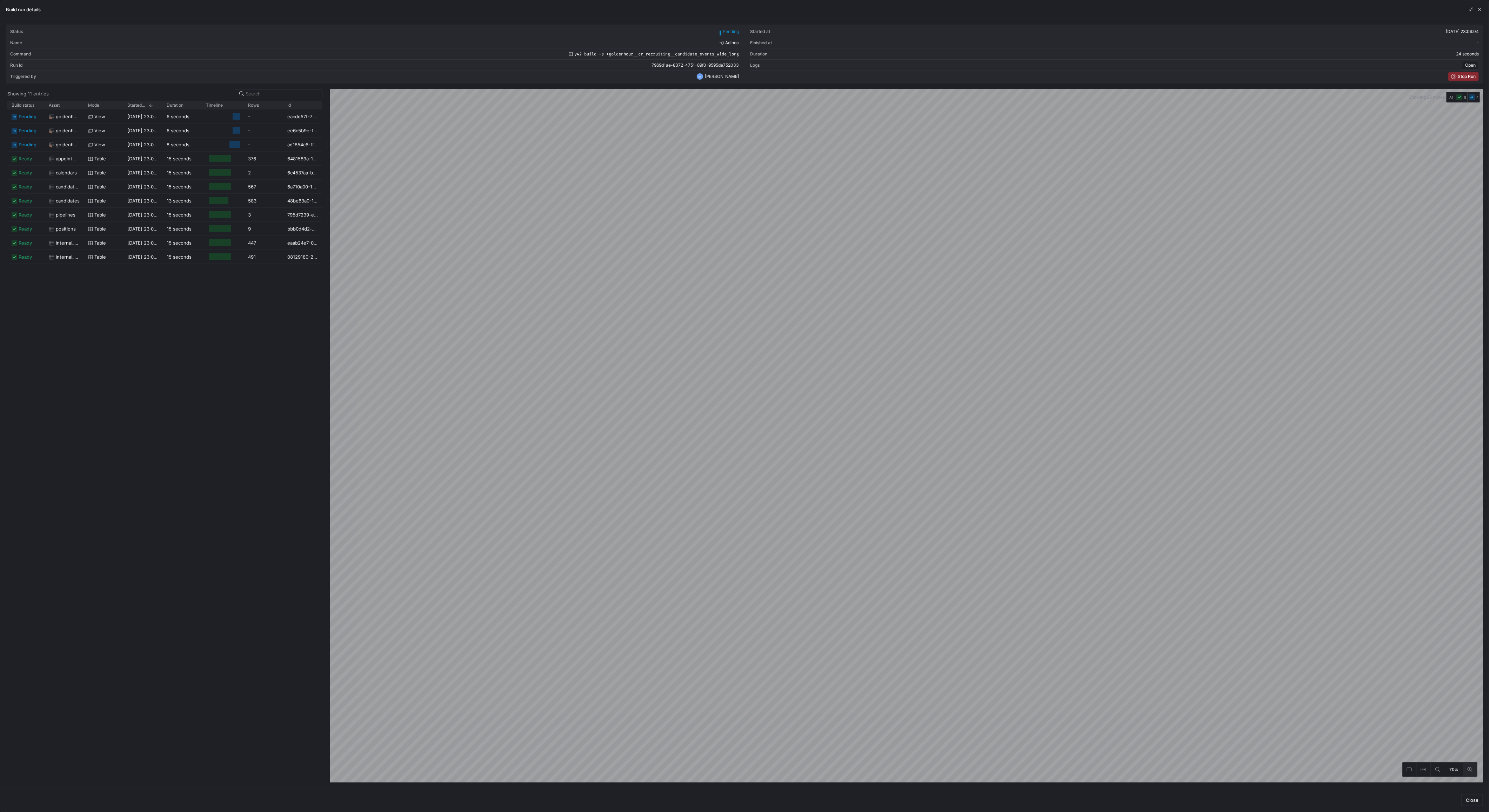
click at [1466, 768] on button at bounding box center [1470, 769] width 14 height 14
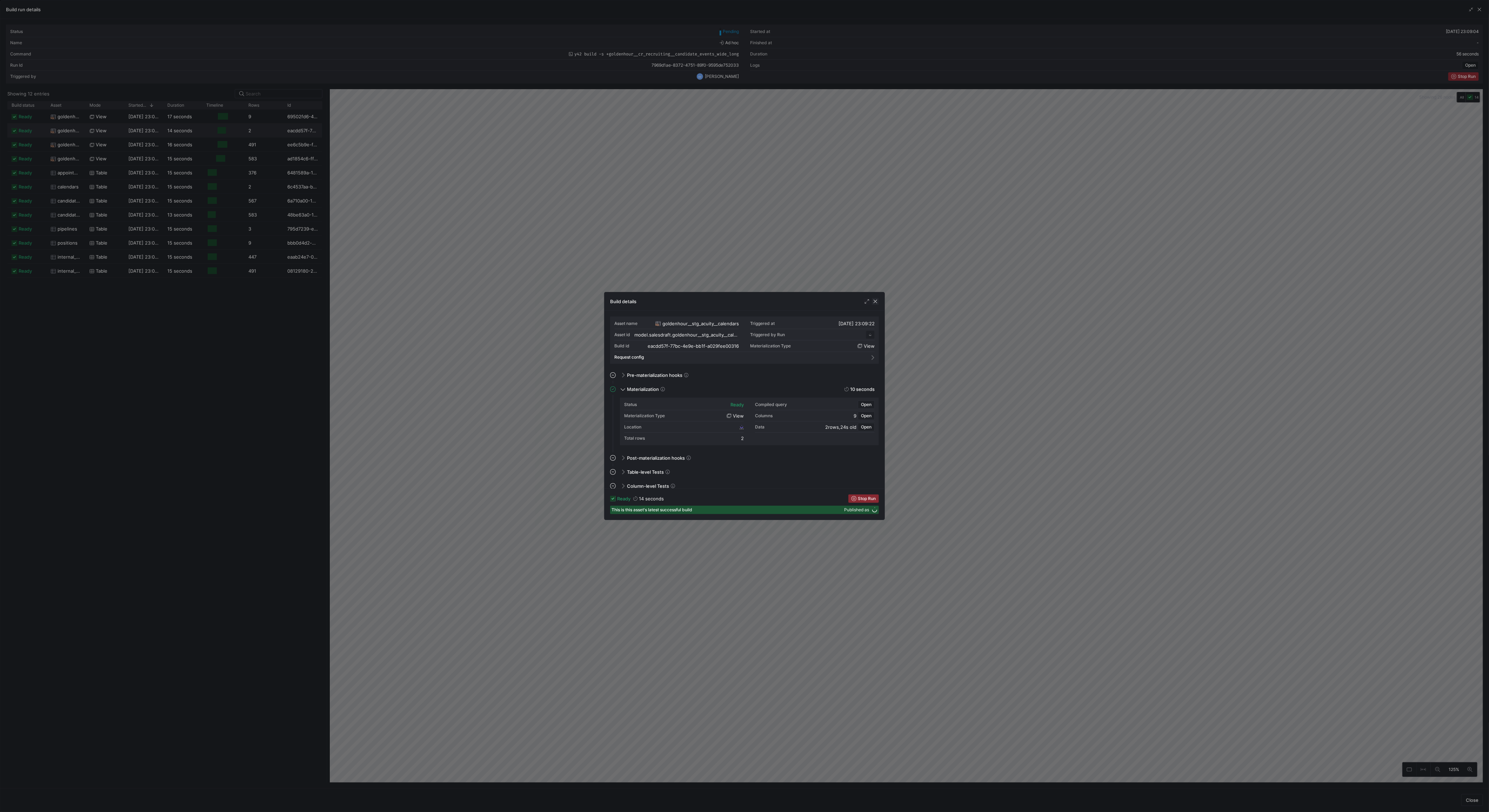
scroll to position [63, 0]
click at [875, 302] on span "button" at bounding box center [875, 301] width 7 height 7
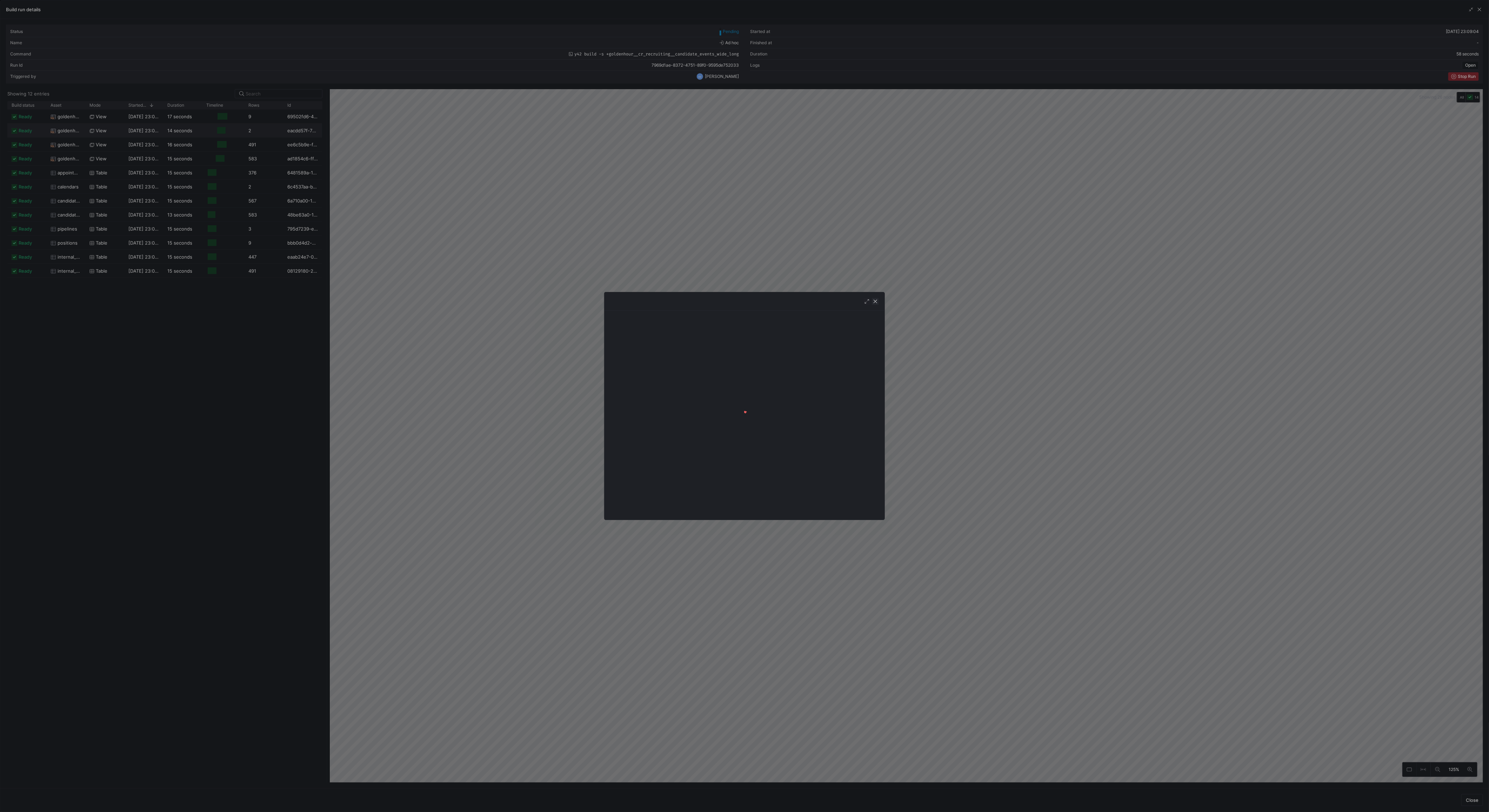
click at [875, 302] on span "button" at bounding box center [875, 301] width 7 height 7
click at [868, 303] on span "button" at bounding box center [867, 301] width 7 height 7
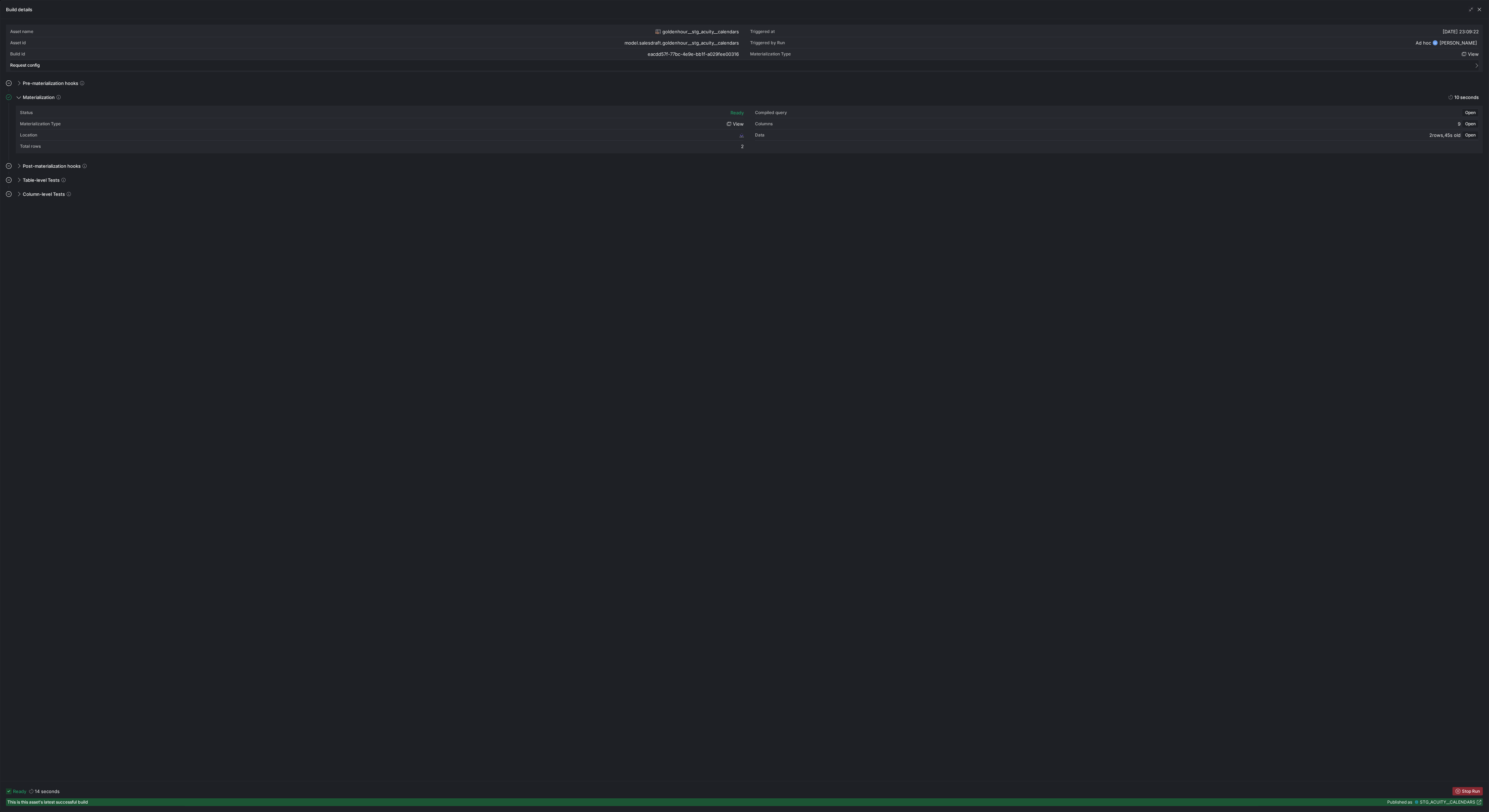
click at [1473, 68] on mat-expansion-panel-header "Request config" at bounding box center [744, 65] width 1469 height 10
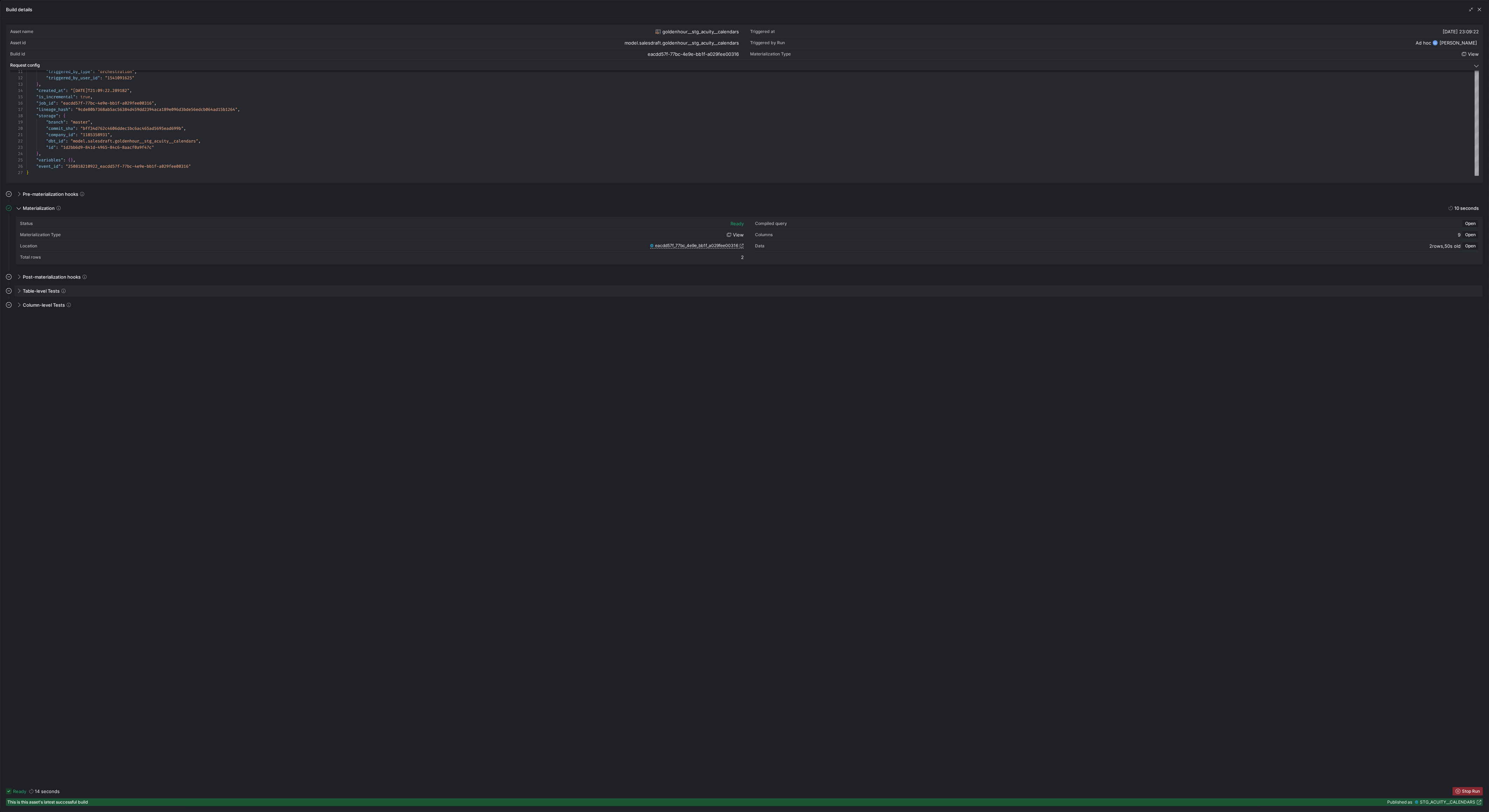
click at [36, 295] on div "Table-level Tests" at bounding box center [749, 290] width 1469 height 11
click at [42, 285] on mat-panel-title "Table-level Tests" at bounding box center [744, 290] width 1477 height 11
click at [1480, 6] on span "button" at bounding box center [1480, 9] width 7 height 7
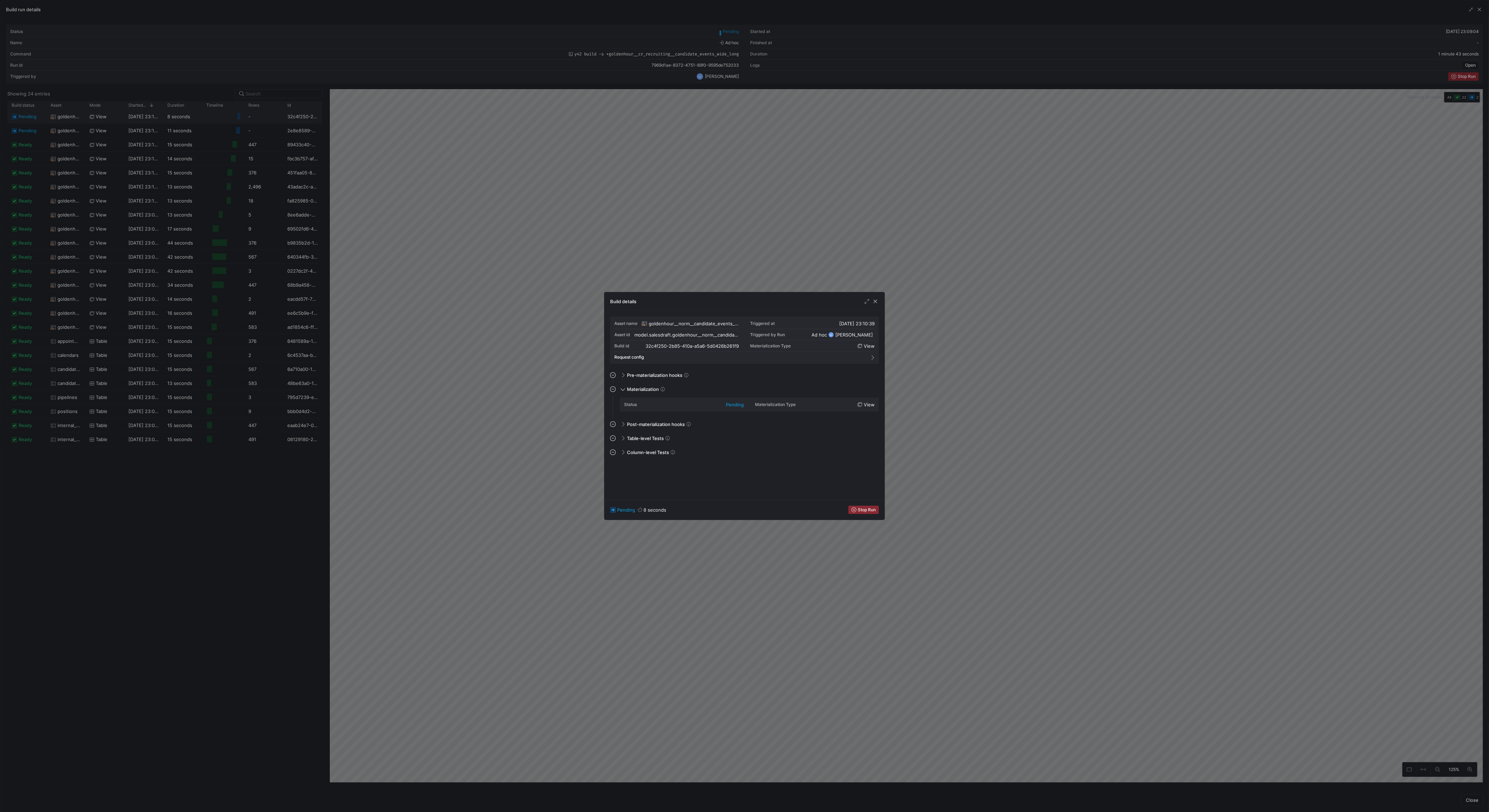
click at [634, 325] on div "Asset name" at bounding box center [626, 323] width 23 height 5
click at [878, 301] on span "button" at bounding box center [875, 301] width 7 height 7
click at [1142, 290] on div at bounding box center [744, 406] width 1489 height 812
click at [877, 301] on span "button" at bounding box center [875, 301] width 7 height 7
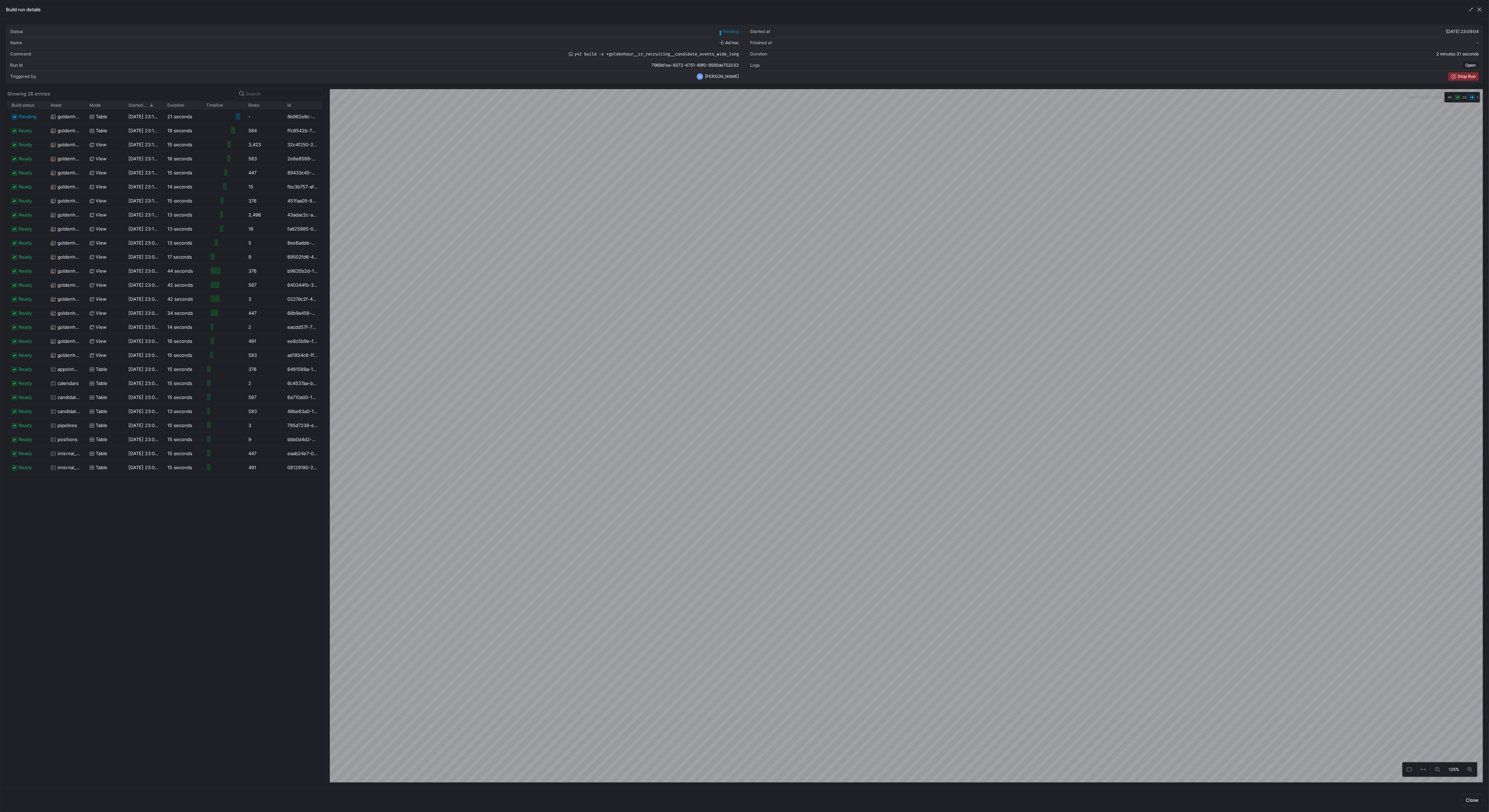
click at [1481, 9] on span "button" at bounding box center [1480, 9] width 7 height 7
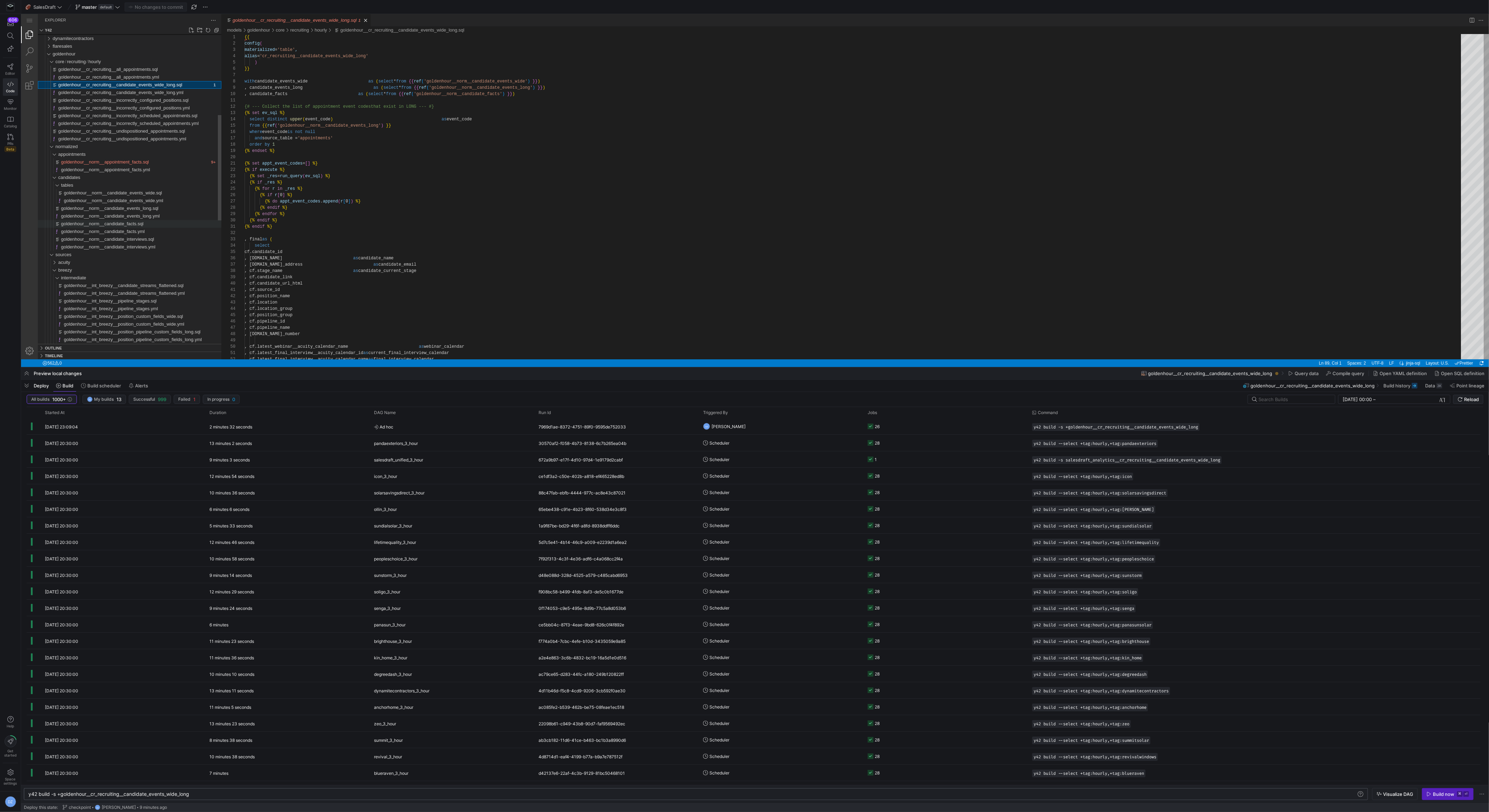
click at [135, 224] on span "goldenhour__norm__candidate_facts.sql" at bounding box center [102, 223] width 83 height 5
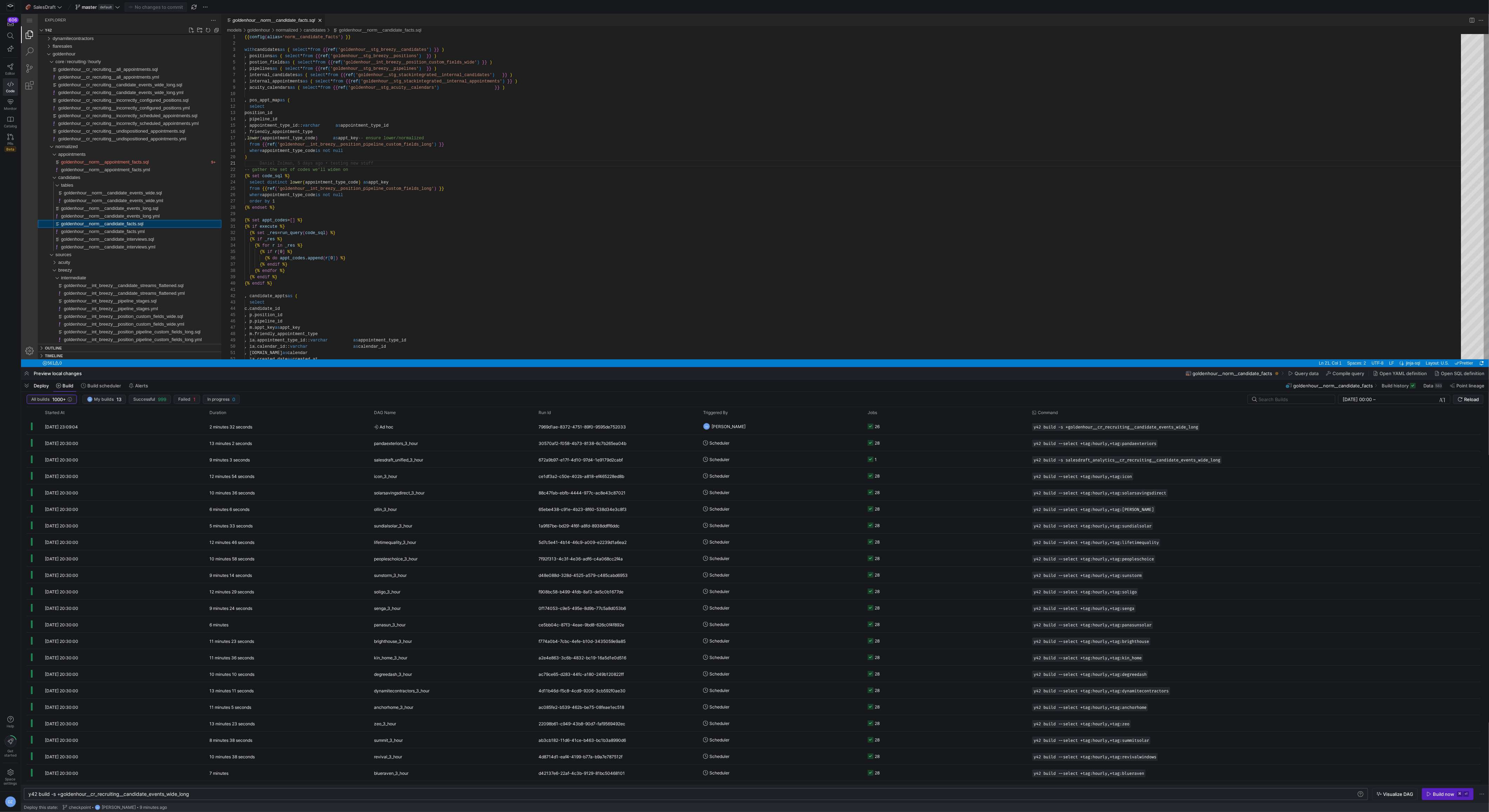
scroll to position [63, 0]
click at [812, 432] on y42-orchestration-triggered-by "DZ [PERSON_NAME]" at bounding box center [781, 426] width 156 height 16
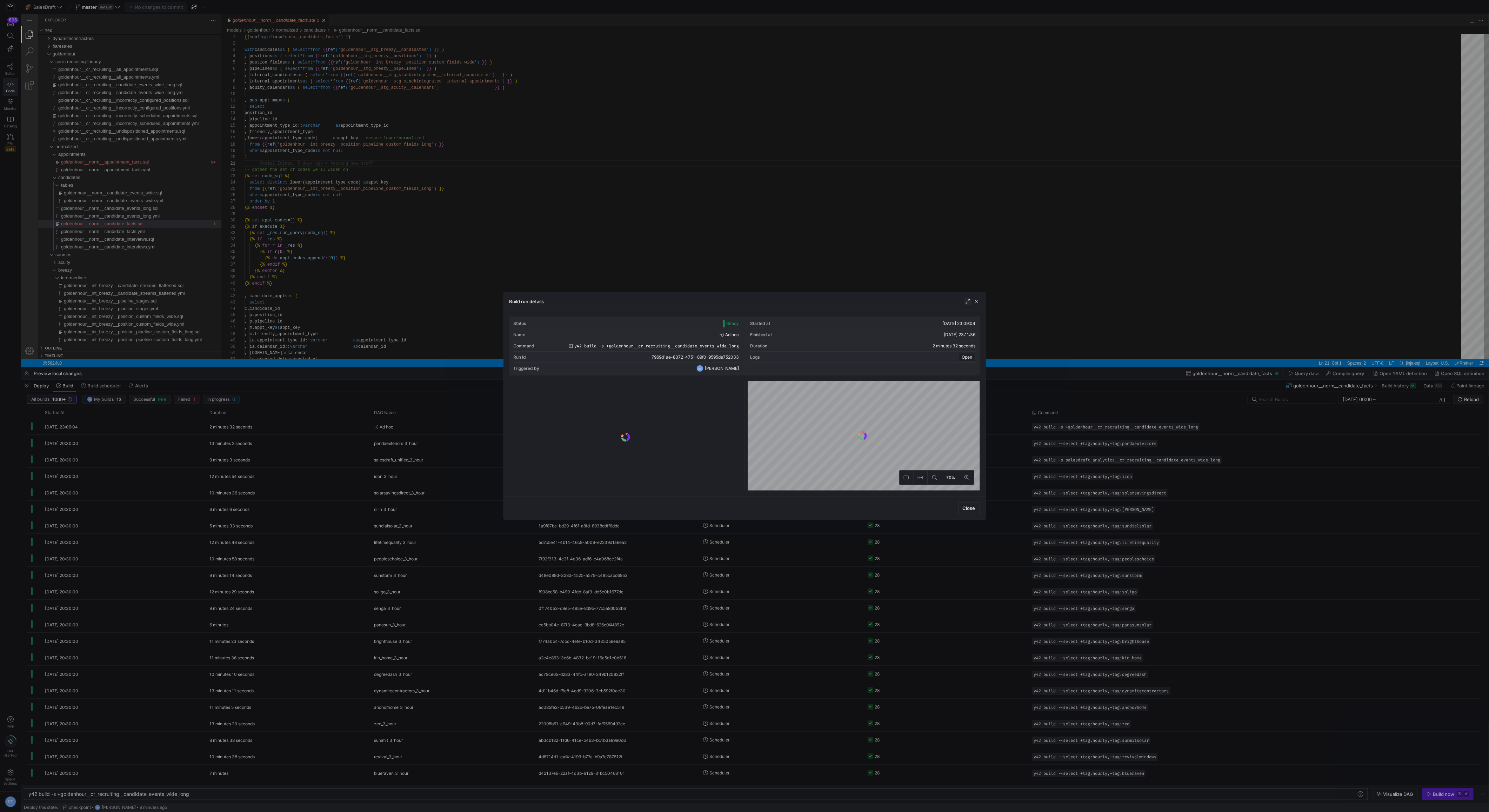
click at [969, 303] on span "button" at bounding box center [968, 301] width 7 height 7
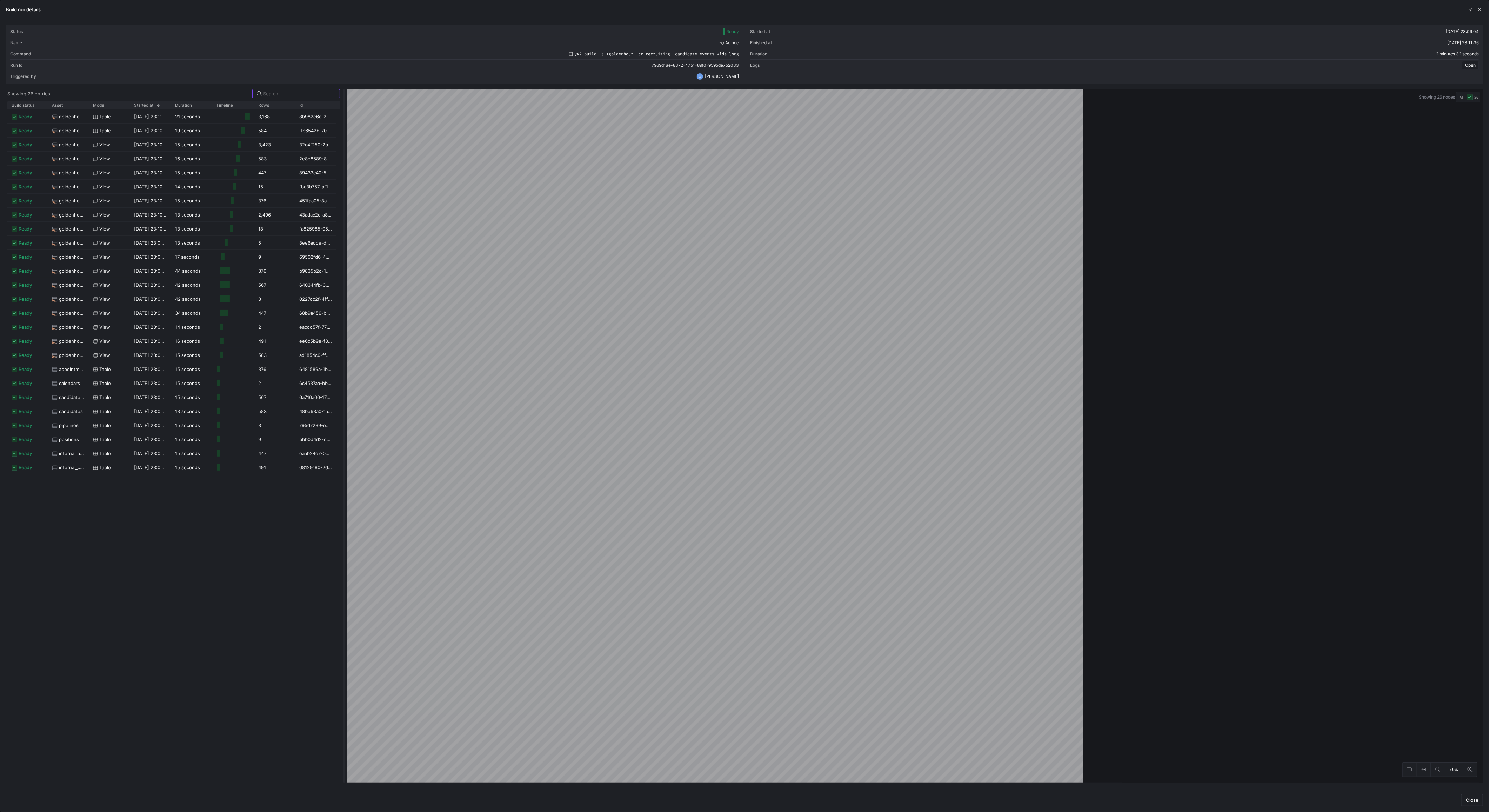
drag, startPoint x: 745, startPoint y: 415, endPoint x: 349, endPoint y: 450, distance: 397.5
click at [346, 450] on div at bounding box center [344, 435] width 3 height 693
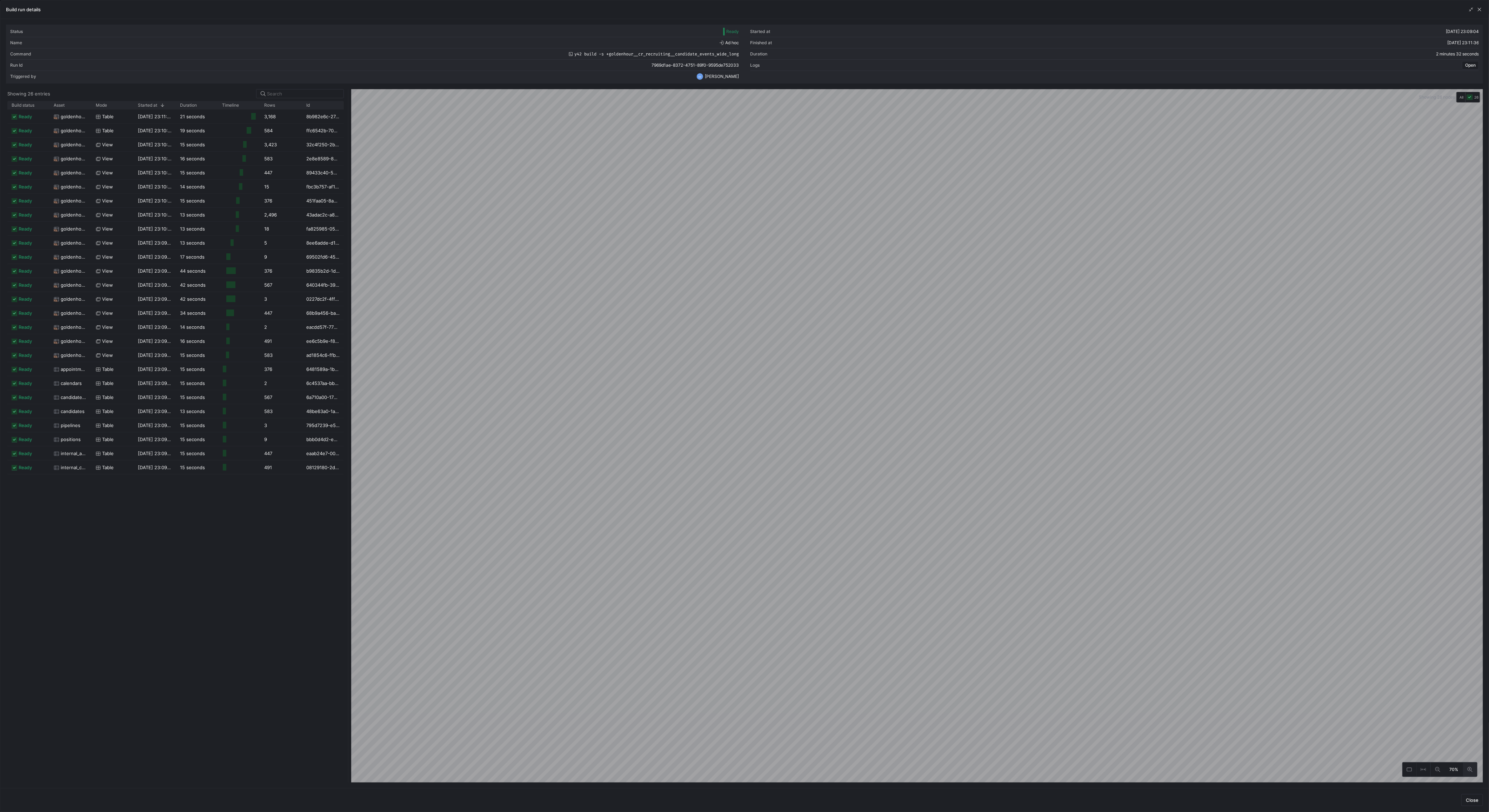
click at [1471, 767] on button at bounding box center [1470, 769] width 14 height 14
click at [1480, 12] on span "button" at bounding box center [1480, 9] width 7 height 7
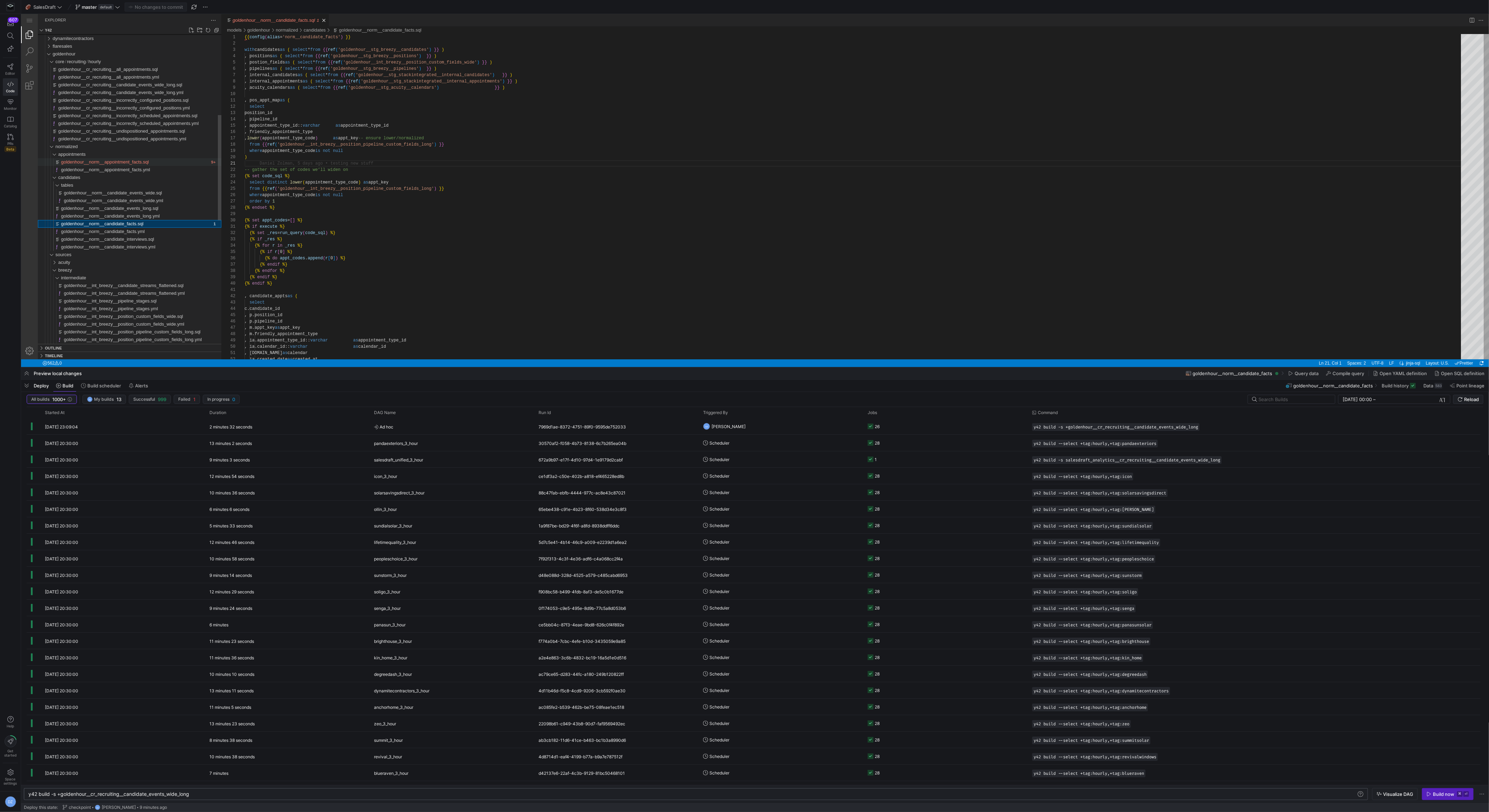
click at [132, 161] on span "goldenhour__norm__appointment_facts.sql" at bounding box center [105, 162] width 88 height 5
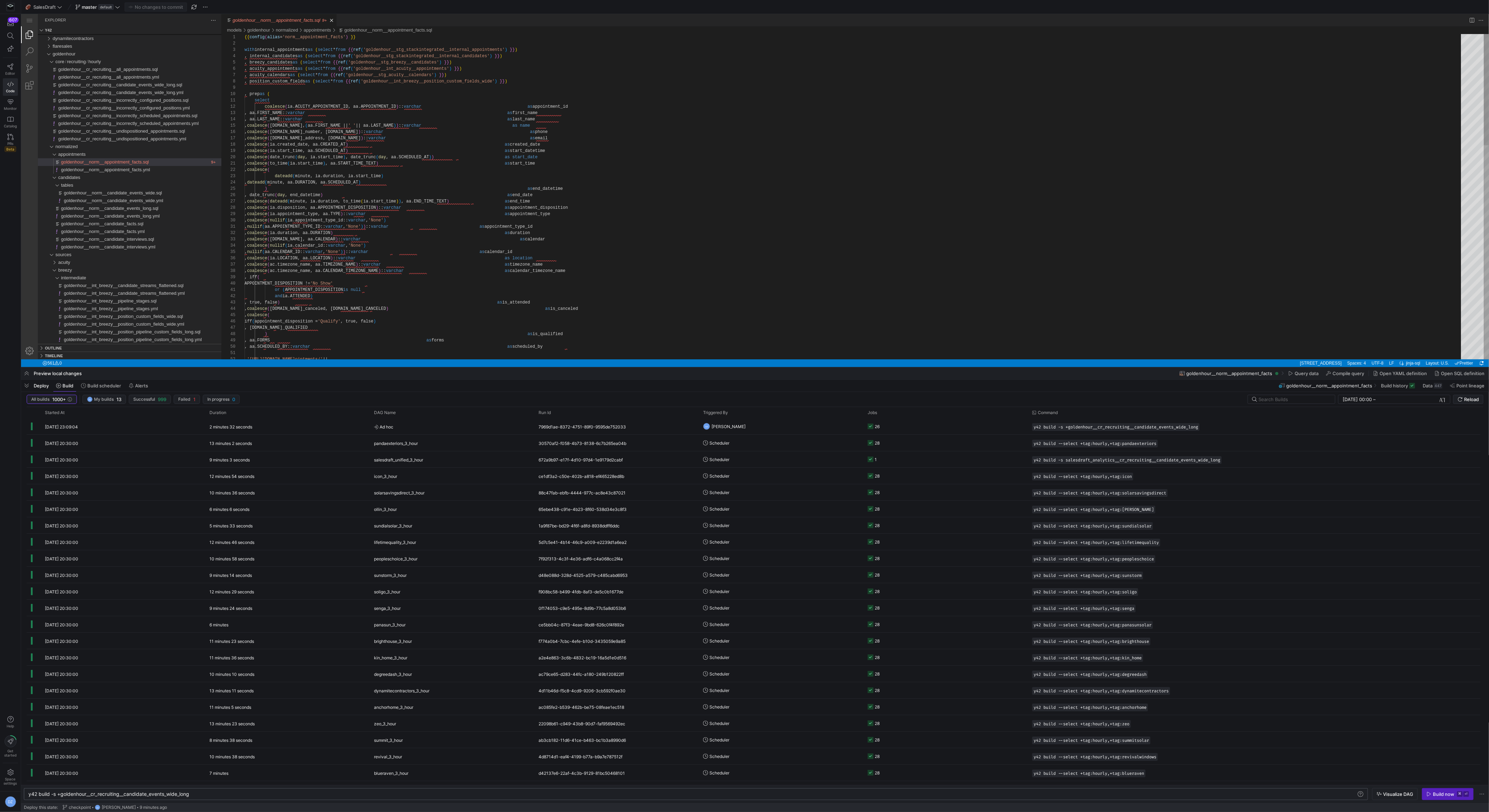
click at [411, 67] on div ", aa.FIRST_NAME:: [PERSON_NAME] as first_name , aa.LAST_NAME:: [PERSON_NAME] as…" at bounding box center [855, 509] width 1221 height 950
click at [411, 67] on div at bounding box center [744, 406] width 1489 height 812
click at [282, 69] on div ", aa.FIRST_NAME:: [PERSON_NAME] as first_name , aa.LAST_NAME:: [PERSON_NAME] as…" at bounding box center [855, 509] width 1221 height 950
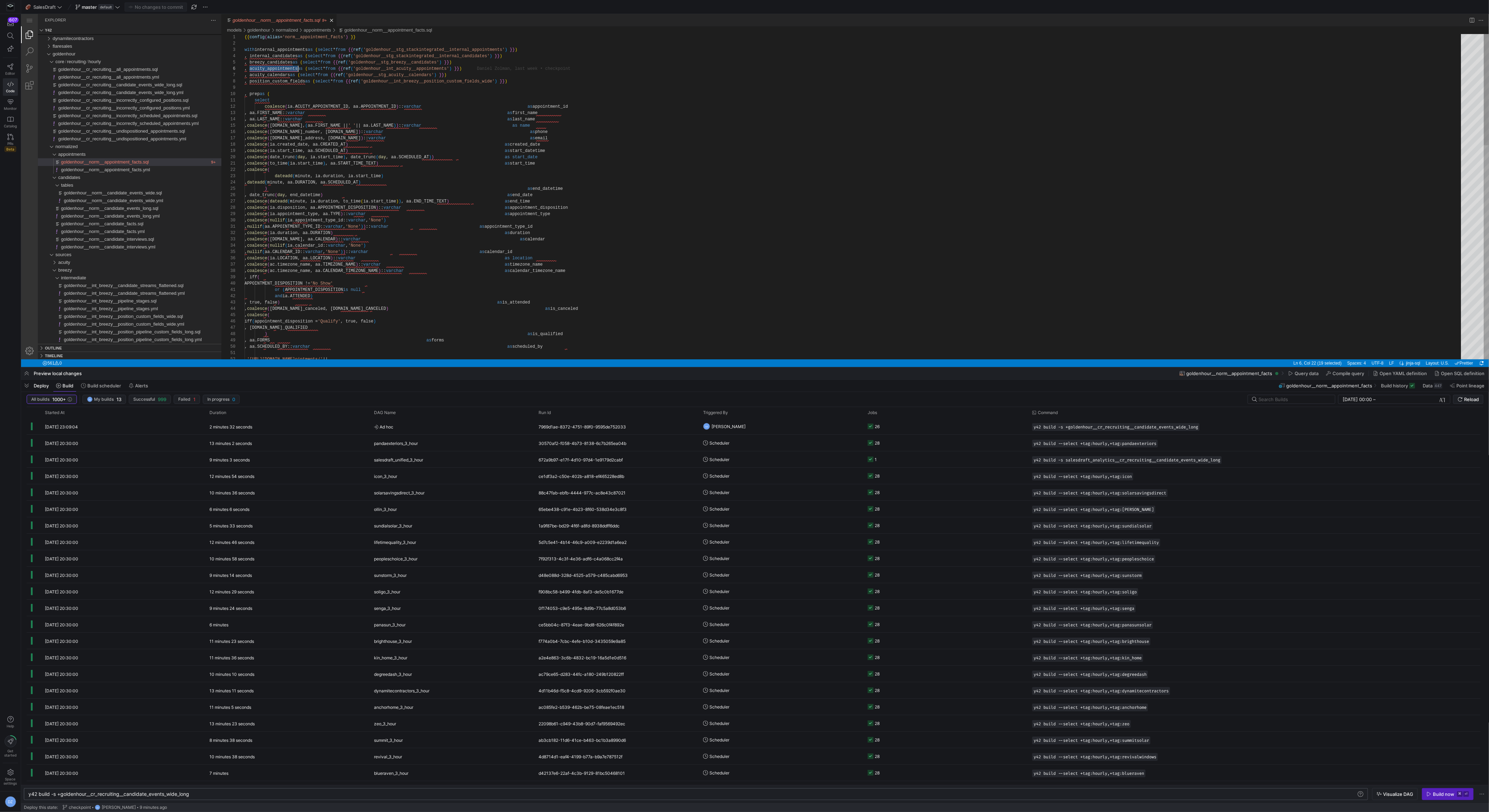
scroll to position [32, 53]
click at [278, 75] on div ", ' [URL][DOMAIN_NAME] ointments/ ' || , aa.SCHEDULED_BY:: varchar as scheduled…" at bounding box center [855, 509] width 1221 height 950
click at [53, 271] on div "breezy" at bounding box center [50, 270] width 19 height 8
click at [66, 255] on span "sources" at bounding box center [64, 254] width 16 height 5
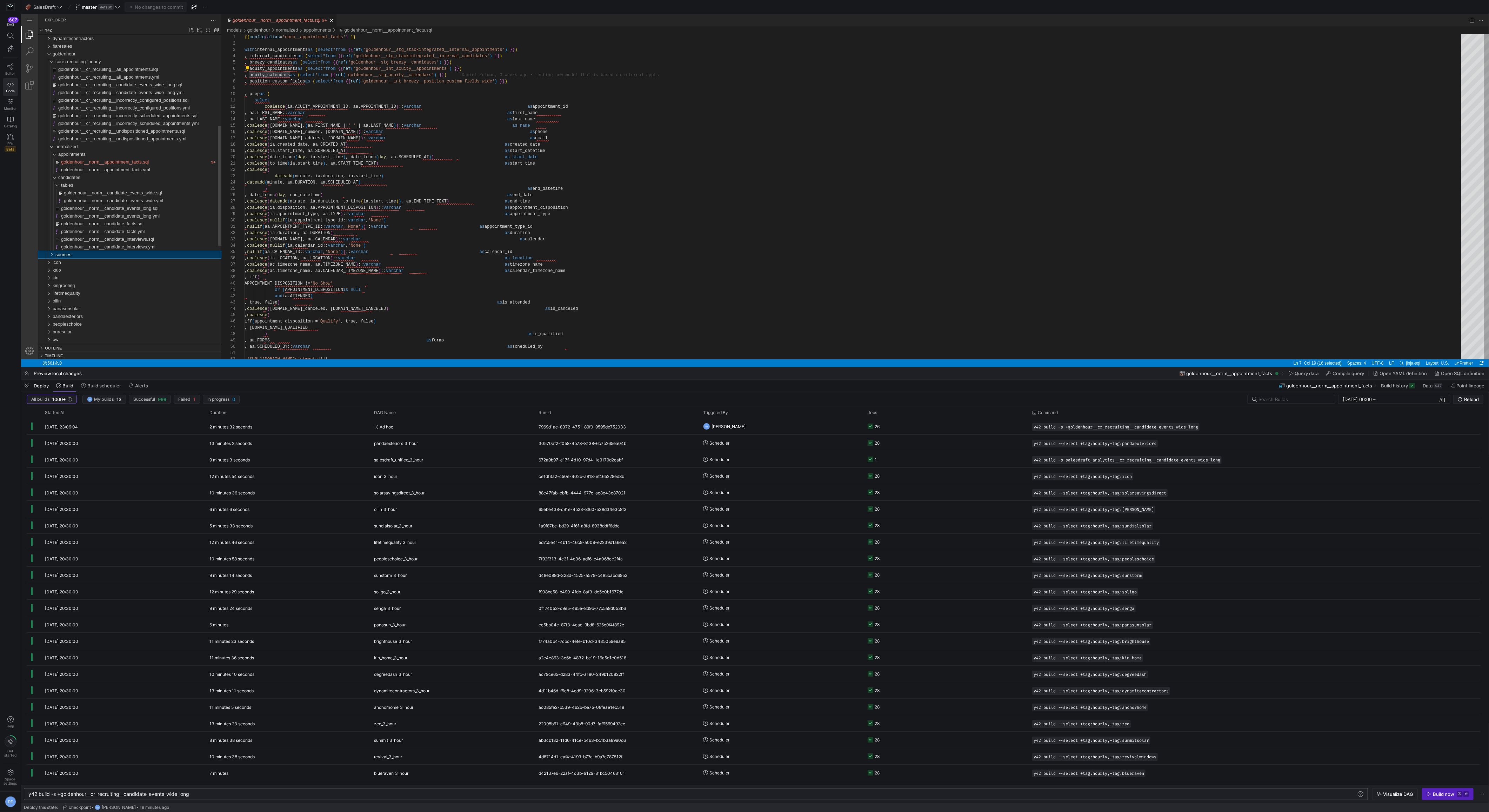
click at [66, 255] on span "sources" at bounding box center [64, 254] width 16 height 5
click at [83, 264] on div "acuity" at bounding box center [140, 262] width 163 height 8
click at [82, 264] on div "acuity" at bounding box center [140, 262] width 163 height 8
type textarea "ENDAR)::varchar as calendar , coalesce(nullif(ia.calendar_id::varchar, 'None') …"
click at [497, 263] on div ", ' [URL][DOMAIN_NAME] ointments/ ' || , aa.SCHEDULED_BY:: varchar as scheduled…" at bounding box center [855, 509] width 1221 height 950
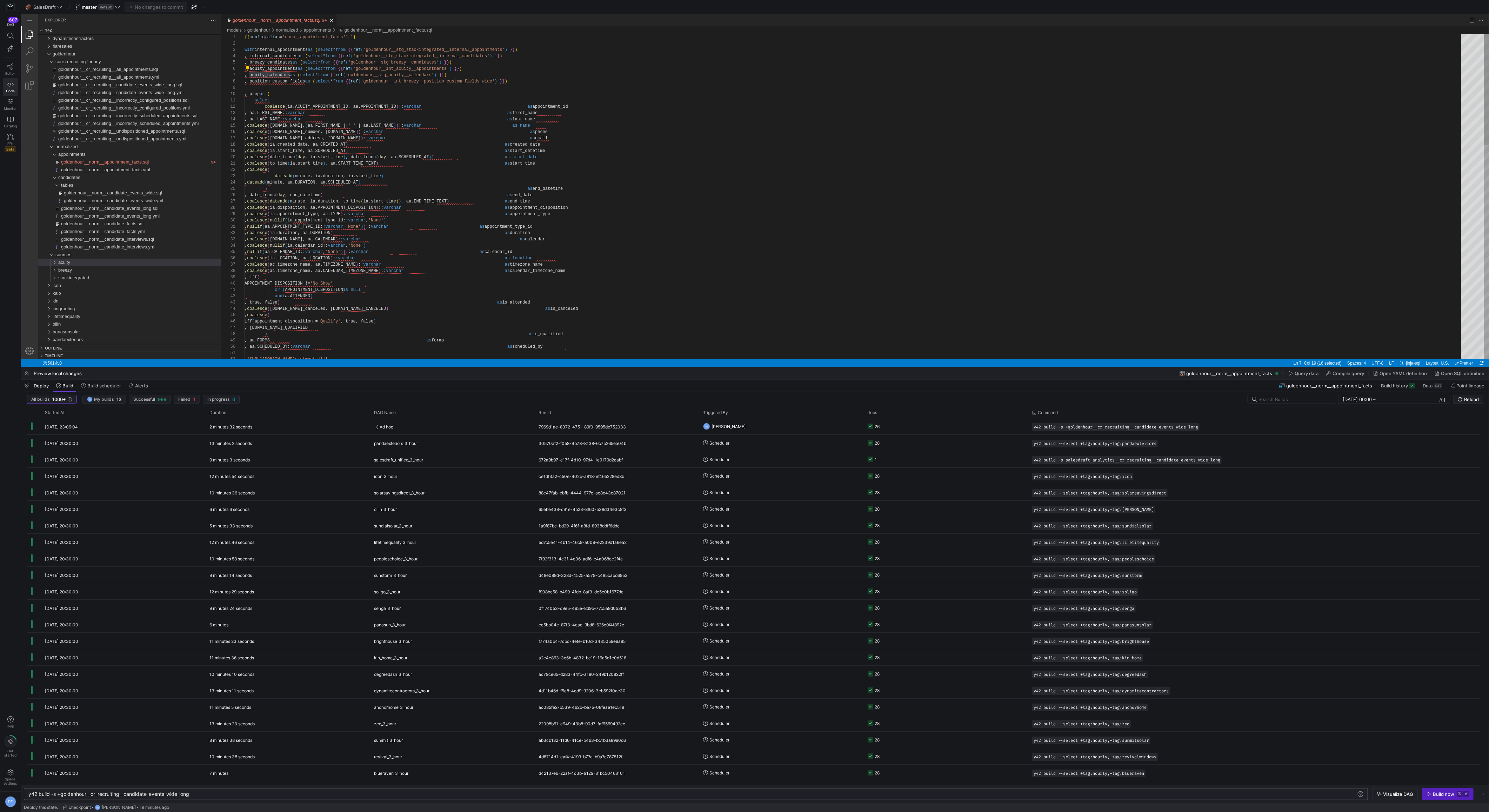
scroll to position [25, 253]
click at [482, 272] on div ", ' [URL][DOMAIN_NAME] ointments/ ' || , aa.SCHEDULED_BY:: varchar as scheduled…" at bounding box center [855, 509] width 1221 height 950
type textarea "ndar_id::varchar, 'None') , nullif(aa.CALENDAR_ID::varchar, 'None'))::varchar a…"
